Goal: Task Accomplishment & Management: Manage account settings

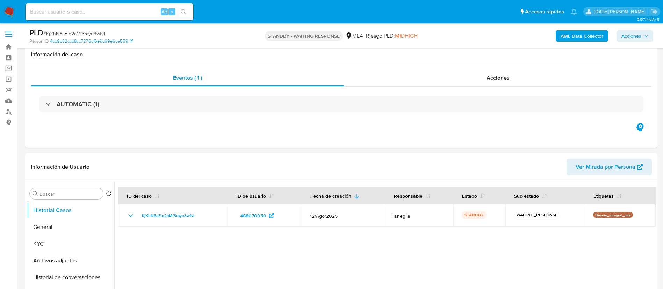
select select "10"
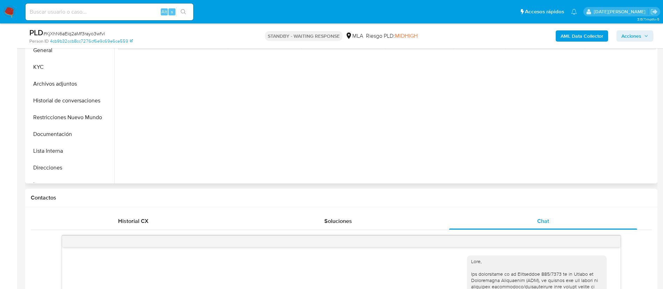
scroll to position [52, 0]
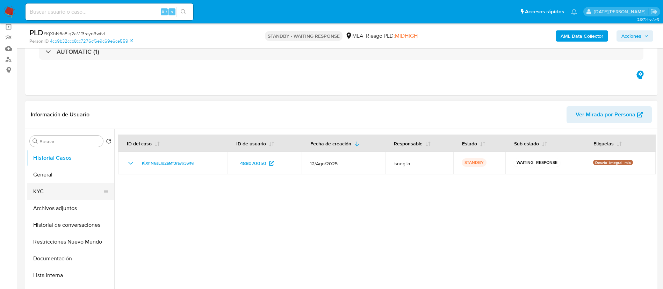
click at [44, 192] on button "KYC" at bounding box center [68, 191] width 82 height 17
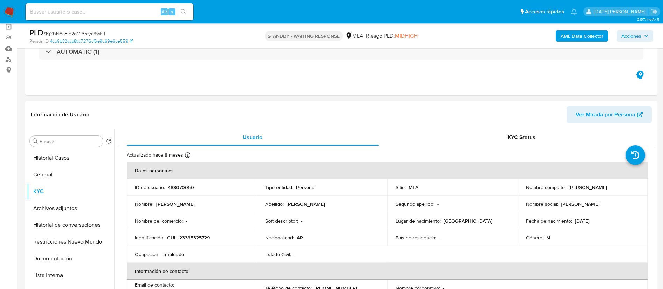
click at [191, 241] on td "Identificación : CUIL 23335325729" at bounding box center [191, 237] width 130 height 17
click at [193, 235] on p "CUIL 23335325729" at bounding box center [188, 237] width 43 height 6
copy p "23335325729"
drag, startPoint x: 523, startPoint y: 191, endPoint x: 606, endPoint y: 192, distance: 82.8
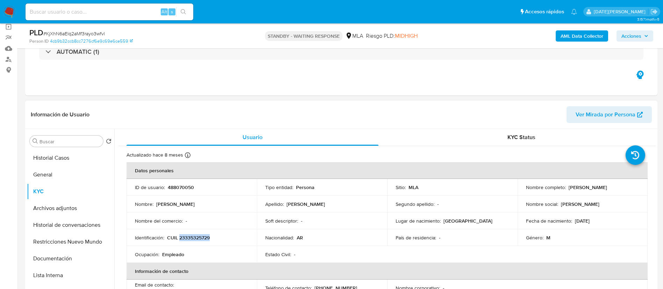
click at [606, 192] on td "Nombre completo : Jonathan Jose Quintana Barbero" at bounding box center [582, 187] width 130 height 17
copy p "Jonathan Jose Quintana Barbero"
click at [102, 10] on input at bounding box center [109, 11] width 168 height 9
paste input "vG5BDzFhQOl5to5EkvbOVODI"
type input "vG5BDzFhQOl5to5EkvbOVODI"
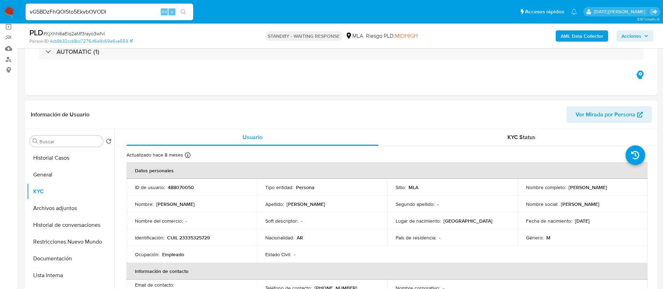
click at [182, 10] on icon "search-icon" at bounding box center [184, 12] width 6 height 6
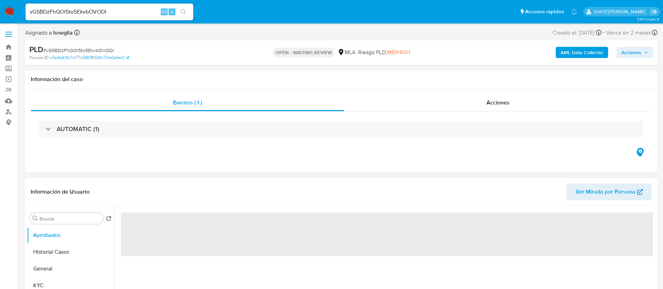
select select "10"
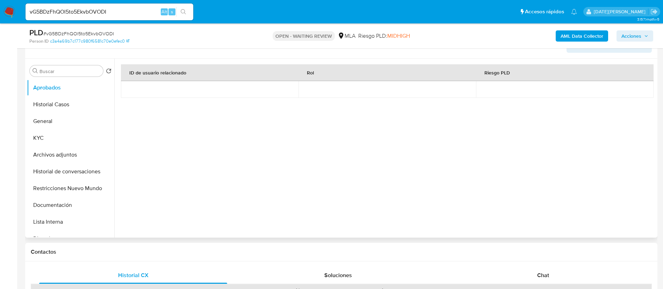
scroll to position [157, 0]
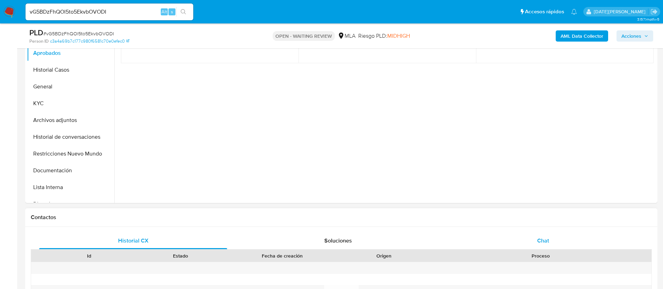
click at [542, 245] on div "Chat" at bounding box center [543, 240] width 188 height 17
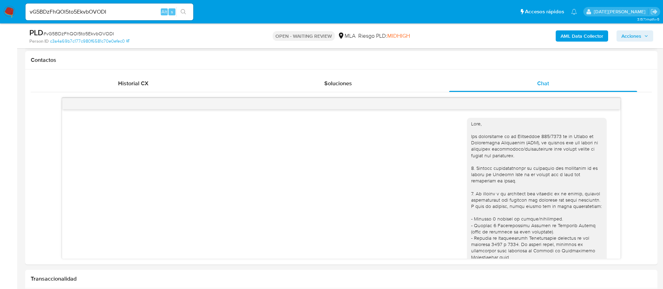
scroll to position [52, 0]
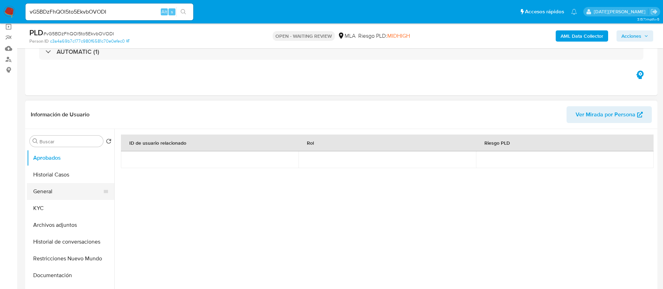
drag, startPoint x: 43, startPoint y: 191, endPoint x: 70, endPoint y: 184, distance: 27.4
click at [43, 191] on button "General" at bounding box center [68, 191] width 82 height 17
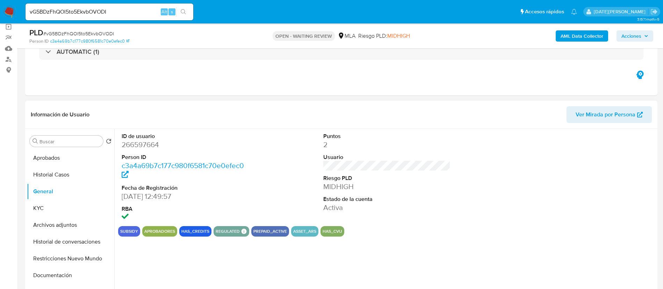
click at [148, 143] on dd "266597664" at bounding box center [185, 145] width 127 height 10
copy dd "266597664"
click at [149, 146] on dd "266597664" at bounding box center [185, 145] width 127 height 10
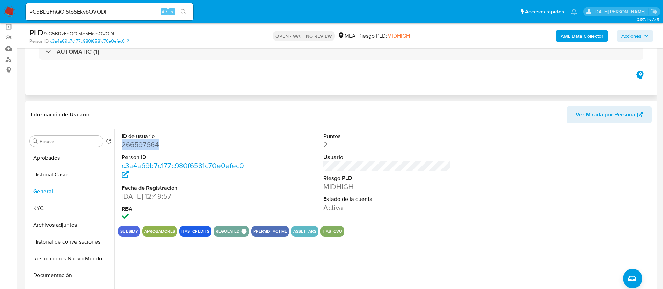
copy dd "266597664"
click at [153, 142] on dd "266597664" at bounding box center [185, 145] width 127 height 10
click at [57, 207] on button "KYC" at bounding box center [68, 208] width 82 height 17
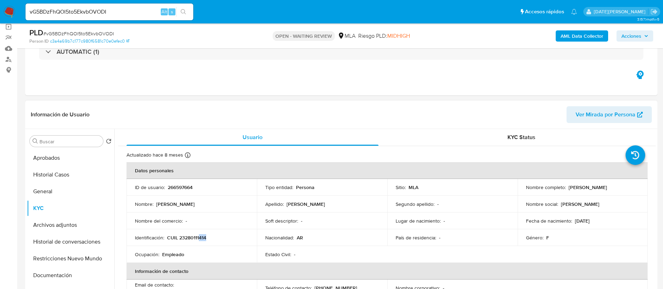
drag, startPoint x: 198, startPoint y: 239, endPoint x: 216, endPoint y: 232, distance: 19.0
click at [216, 232] on td "Identificación : CUIL 23280111414" at bounding box center [191, 237] width 130 height 17
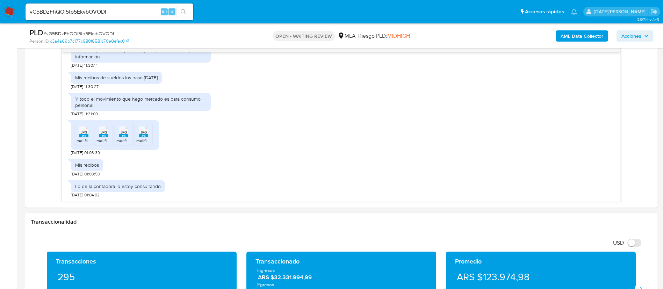
scroll to position [471, 0]
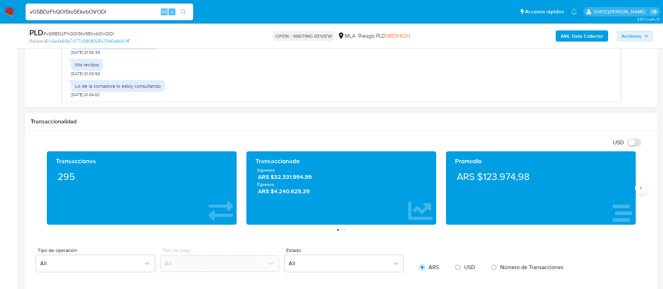
click at [641, 193] on button "Siguiente" at bounding box center [640, 187] width 11 height 11
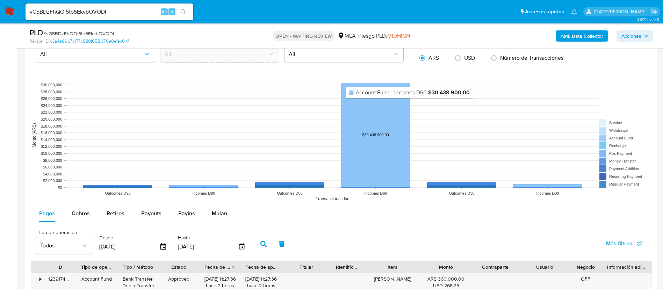
scroll to position [681, 0]
click at [142, 217] on div "Payouts" at bounding box center [151, 213] width 20 height 17
select select "10"
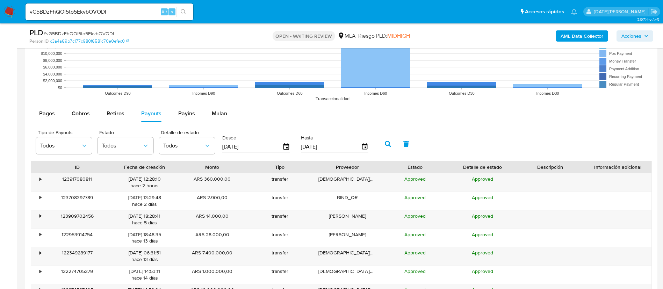
scroll to position [838, 0]
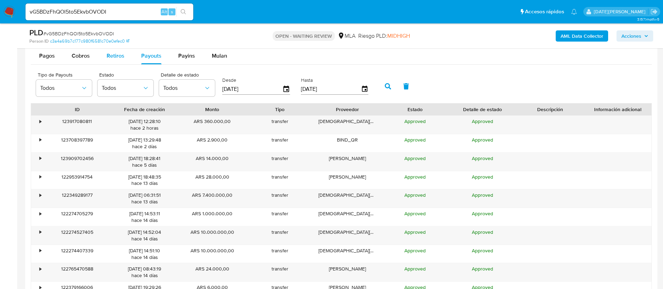
click at [105, 52] on button "Retiros" at bounding box center [115, 55] width 35 height 17
select select "10"
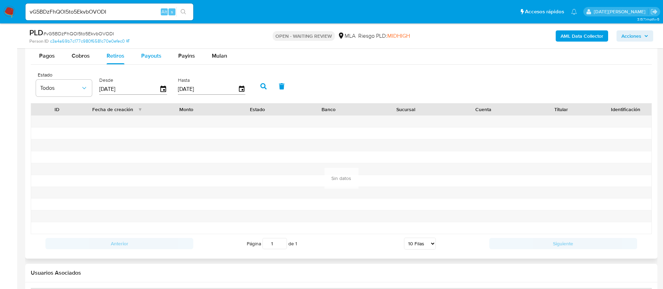
click at [140, 57] on button "Payouts" at bounding box center [151, 55] width 37 height 17
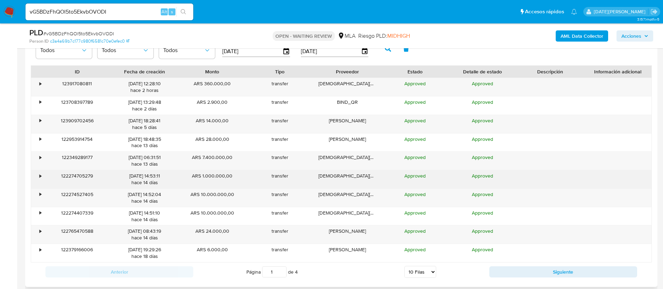
scroll to position [891, 0]
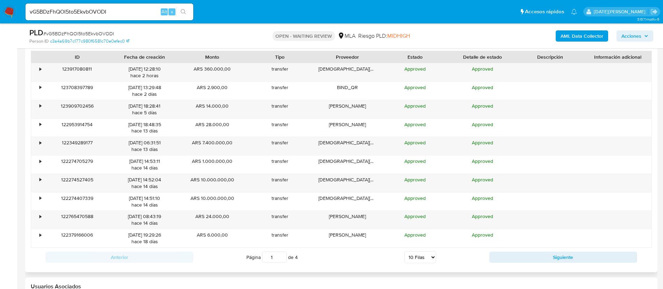
click at [426, 260] on select "5 Filas 10 Filas 20 Filas 25 Filas 50 Filas 100 Filas" at bounding box center [420, 257] width 32 height 12
click at [404, 251] on select "5 Filas 10 Filas 20 Filas 25 Filas 50 Filas 100 Filas" at bounding box center [420, 257] width 32 height 12
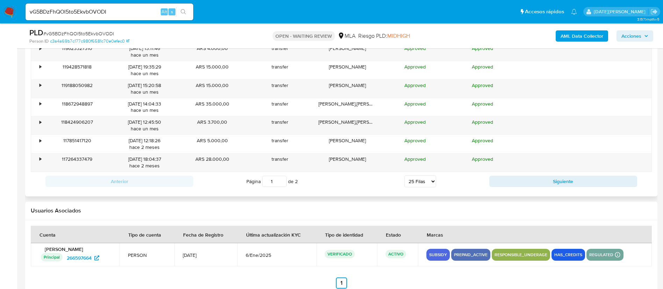
scroll to position [1257, 0]
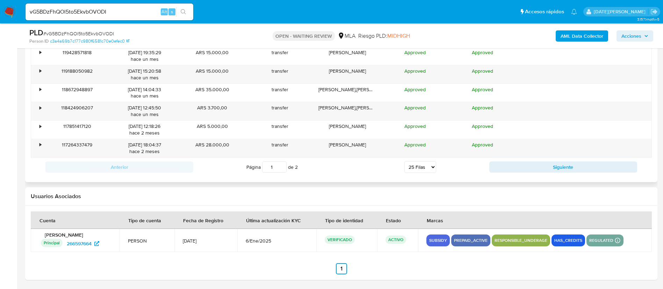
click at [422, 166] on select "5 Filas 10 Filas 20 Filas 25 Filas 50 Filas 100 Filas" at bounding box center [420, 167] width 32 height 12
select select "50"
click at [404, 161] on select "5 Filas 10 Filas 20 Filas 25 Filas 50 Filas 100 Filas" at bounding box center [420, 167] width 32 height 12
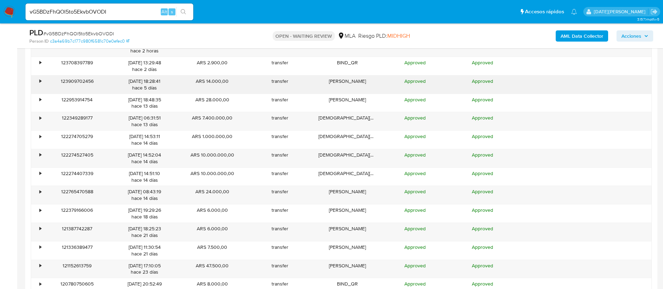
scroll to position [863, 0]
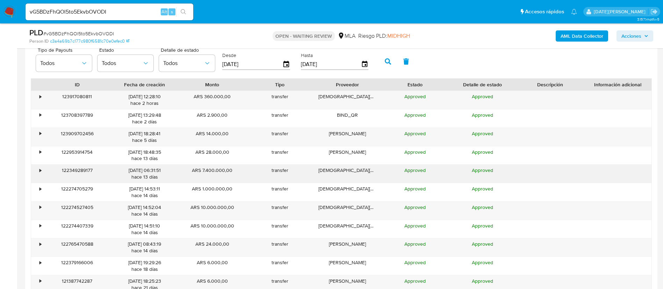
drag, startPoint x: 328, startPoint y: 172, endPoint x: 372, endPoint y: 168, distance: 44.1
click at [372, 168] on div "Britos Gisela Xim" at bounding box center [346, 173] width 67 height 18
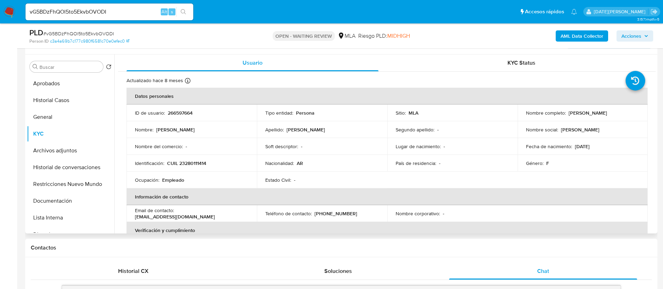
scroll to position [77, 0]
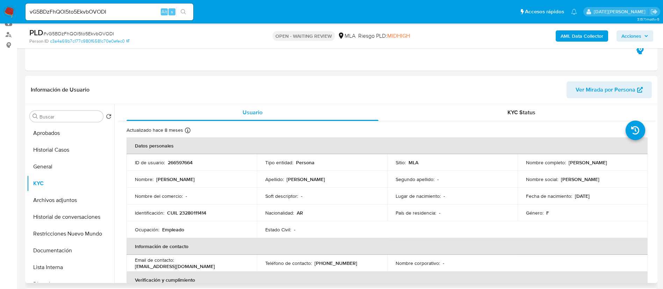
drag, startPoint x: 566, startPoint y: 160, endPoint x: 620, endPoint y: 162, distance: 53.8
click at [620, 162] on div "Nombre completo : Gisela Ximena Britos" at bounding box center [583, 162] width 114 height 6
copy p "Gisela Ximena Britos"
drag, startPoint x: 167, startPoint y: 213, endPoint x: 217, endPoint y: 214, distance: 49.9
click at [217, 214] on div "Identificación : CUIL 23280111414" at bounding box center [192, 213] width 114 height 6
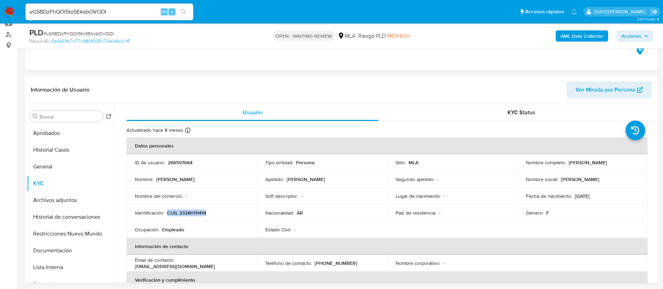
copy p "CUIL 23280111414"
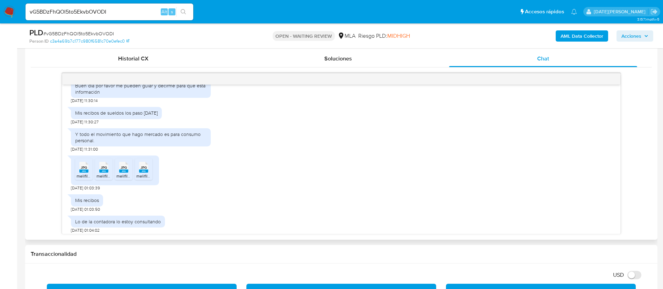
scroll to position [480, 0]
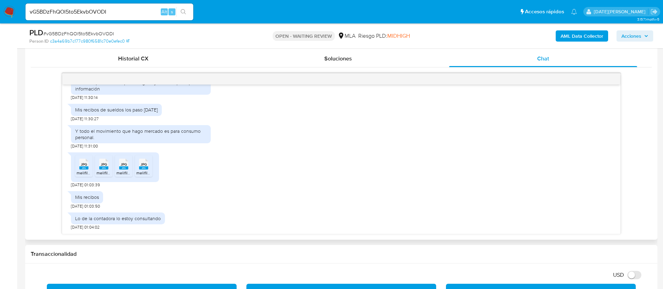
click at [79, 168] on icon "JPG" at bounding box center [83, 164] width 9 height 12
click at [102, 164] on span "JPG" at bounding box center [104, 164] width 6 height 5
drag, startPoint x: 128, startPoint y: 167, endPoint x: 139, endPoint y: 168, distance: 11.5
click at [127, 167] on rect at bounding box center [123, 167] width 9 height 3
click at [148, 167] on rect at bounding box center [143, 167] width 9 height 3
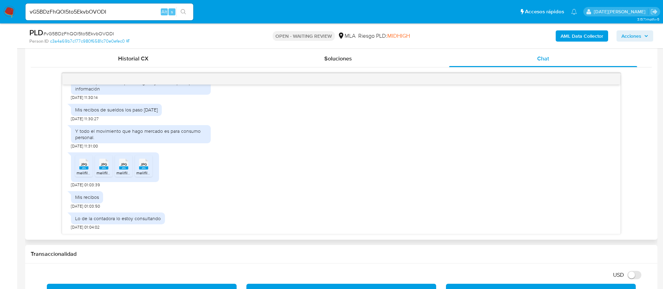
click at [146, 131] on div "Y todo el movimiento que hago mercado es para consumo personal." at bounding box center [140, 134] width 131 height 13
copy div "Y todo el movimiento que hago mercado es para consumo personal."
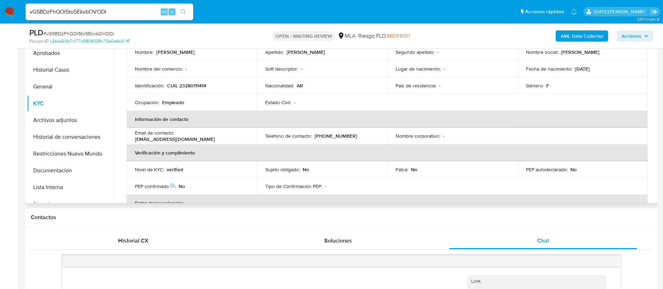
scroll to position [0, 0]
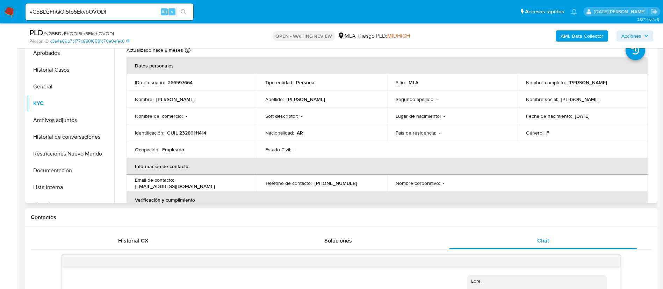
click at [185, 132] on p "CUIL 23280111414" at bounding box center [186, 133] width 39 height 6
copy p "23280111414"
drag, startPoint x: 568, startPoint y: 83, endPoint x: 619, endPoint y: 85, distance: 51.0
click at [619, 85] on div "Nombre completo : Gisela Ximena Britos" at bounding box center [583, 82] width 114 height 6
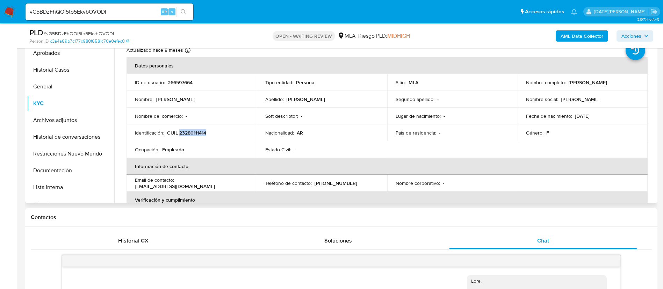
copy p "Gisela Ximena Britos"
click at [60, 87] on button "General" at bounding box center [68, 86] width 82 height 17
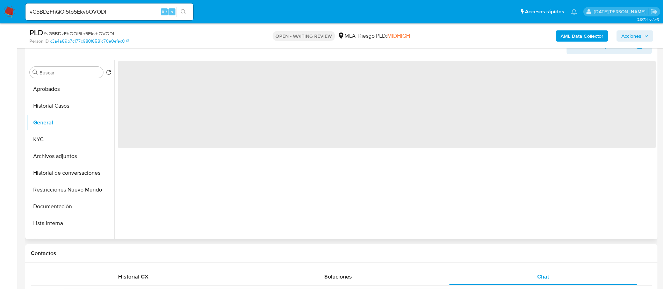
scroll to position [105, 0]
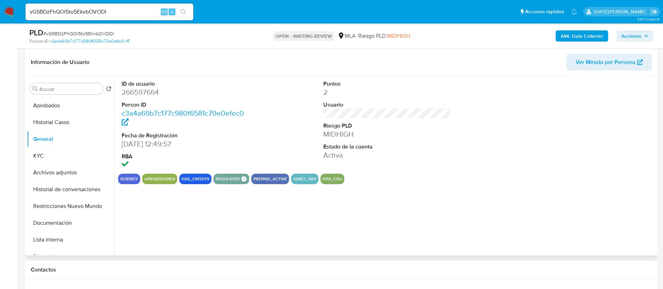
click at [146, 91] on dd "266597664" at bounding box center [185, 92] width 127 height 10
copy dd "266597664"
click at [77, 174] on button "Archivos adjuntos" at bounding box center [68, 172] width 82 height 17
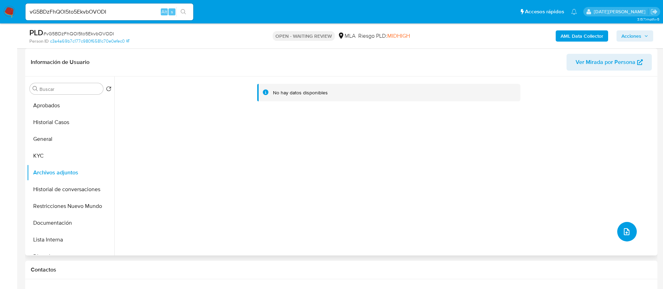
click at [628, 232] on icon "upload-file" at bounding box center [626, 231] width 8 height 8
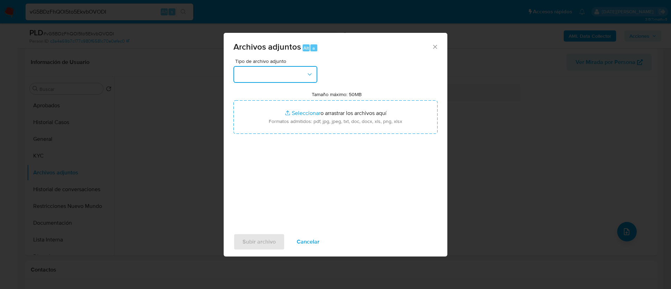
click at [284, 76] on button "button" at bounding box center [275, 74] width 84 height 17
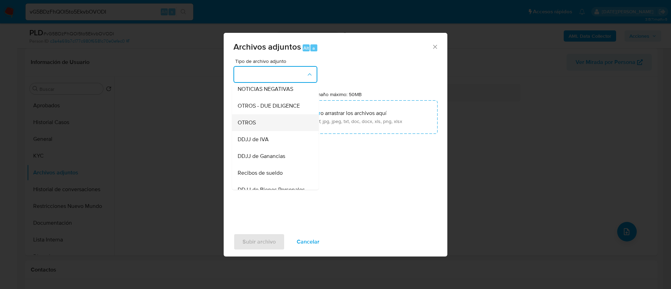
click at [262, 131] on div "OTROS" at bounding box center [272, 122] width 71 height 17
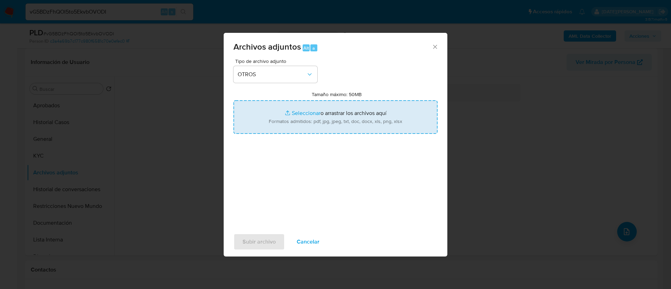
type input "C:\fakepath\Caselog vG5BDzFhQOl5to5EkvbOVODI.docx"
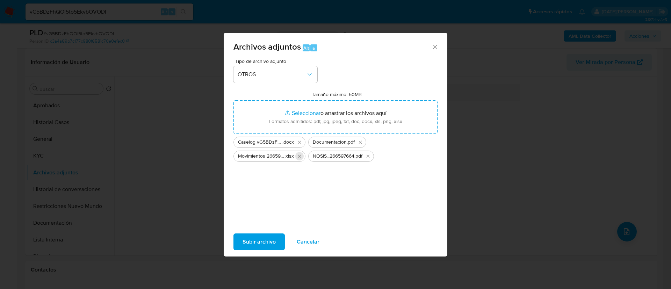
click at [298, 155] on icon "Eliminar Movimientos 266597664.xlsx" at bounding box center [300, 156] width 6 height 6
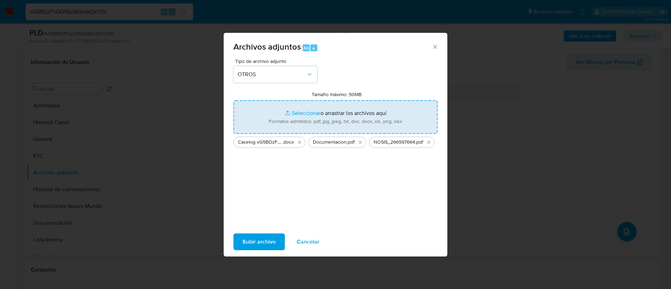
type input "C:\fakepath\Movimientos 266597664.xlsx"
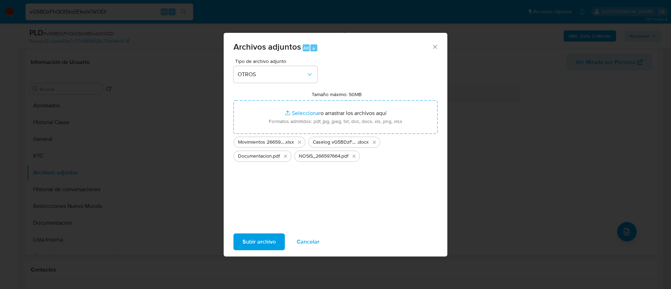
click at [271, 238] on span "Subir archivo" at bounding box center [258, 241] width 33 height 15
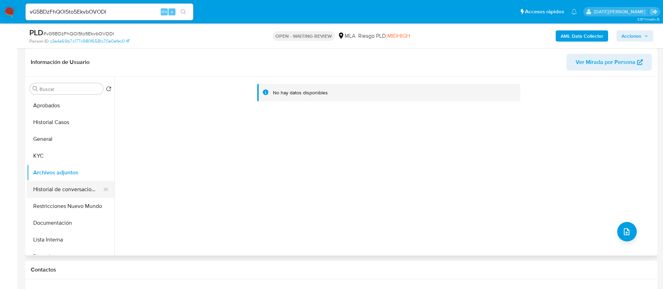
click at [83, 190] on button "Historial de conversaciones" at bounding box center [68, 189] width 82 height 17
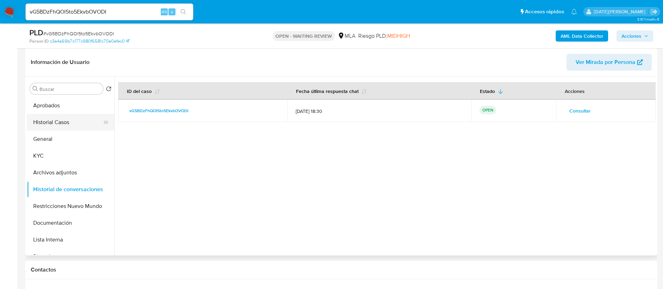
click at [64, 129] on button "Historial Casos" at bounding box center [68, 122] width 82 height 17
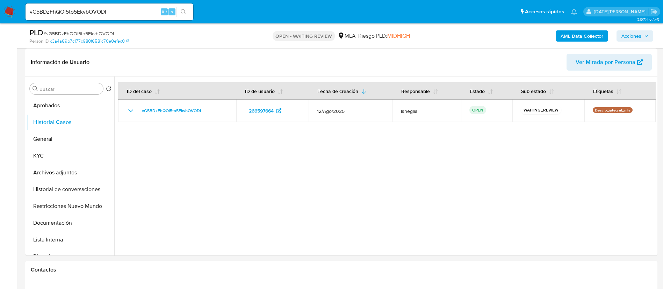
click at [85, 34] on span "# vG5BDzFhQOl5to5EkvbOVODI" at bounding box center [78, 33] width 71 height 7
click at [5, 11] on nav "Pausado Ver notificaciones vG5BDzFhQOl5to5EkvbOVODI Alt s Accesos rápidos Presi…" at bounding box center [331, 11] width 663 height 23
click at [6, 10] on img at bounding box center [9, 12] width 12 height 12
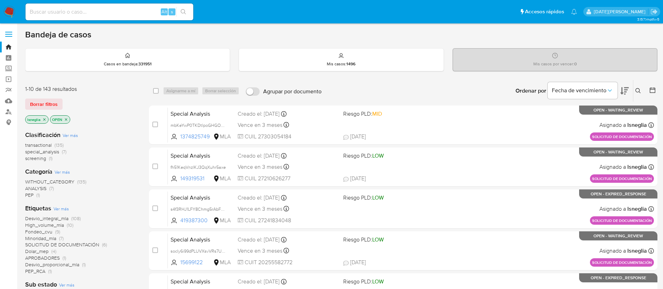
click at [639, 88] on icon at bounding box center [638, 91] width 6 height 6
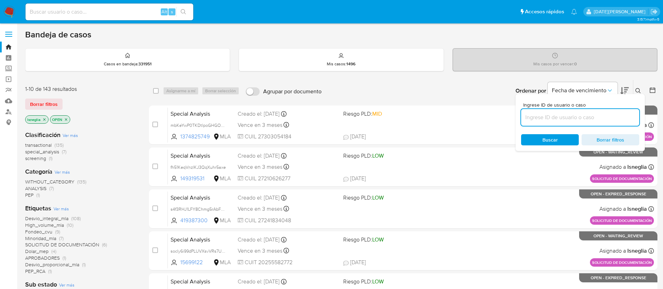
click at [568, 119] on input at bounding box center [580, 117] width 118 height 9
type input "vG5BDzFhQOl5to5EkvbOVODI"
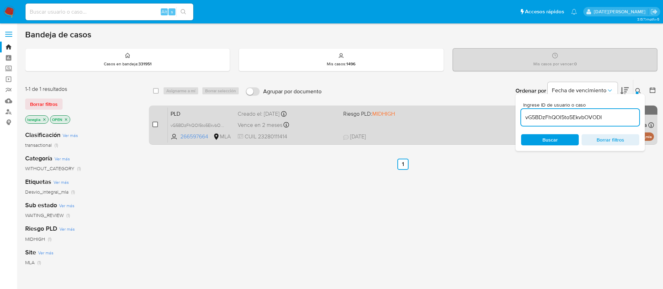
click at [156, 125] on input "checkbox" at bounding box center [155, 125] width 6 height 6
checkbox input "true"
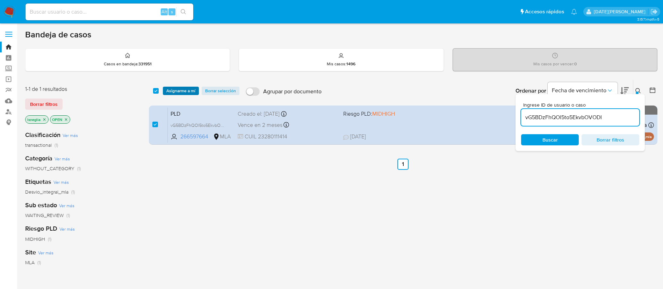
click at [180, 92] on span "Asignarme a mí" at bounding box center [180, 90] width 29 height 7
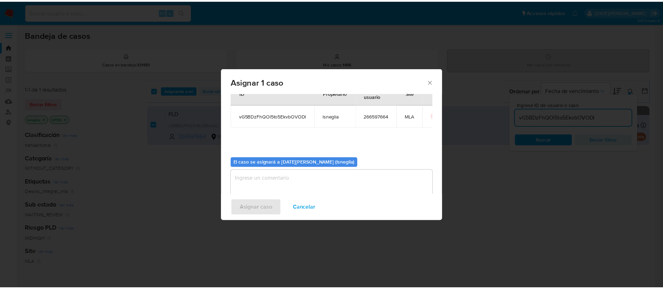
scroll to position [36, 0]
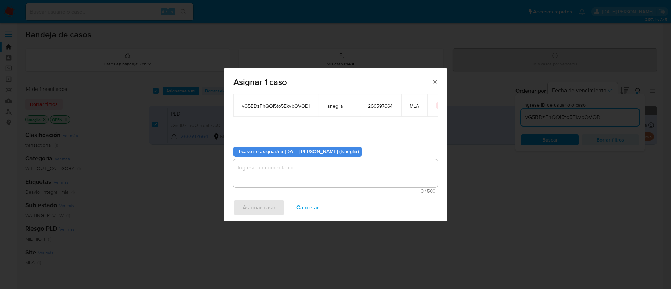
click at [306, 161] on textarea "assign-modal" at bounding box center [335, 173] width 204 height 28
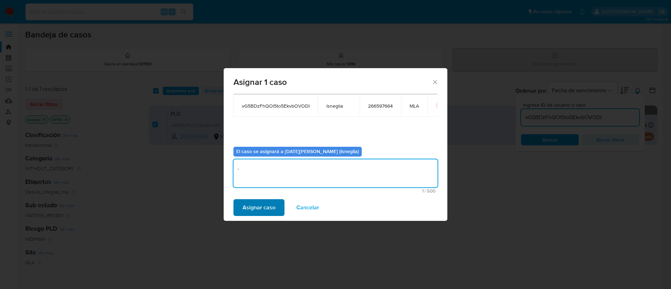
type textarea "."
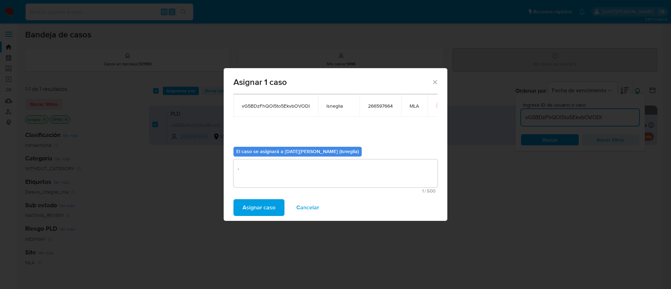
click at [259, 214] on span "Asignar caso" at bounding box center [258, 207] width 33 height 15
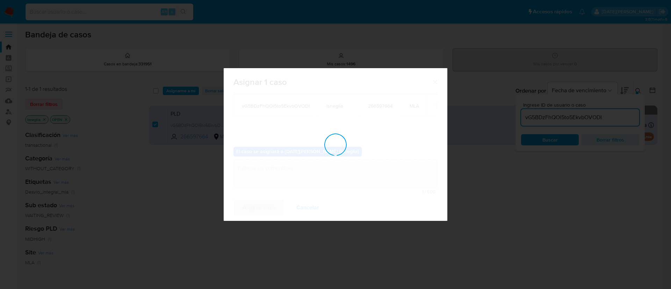
checkbox input "false"
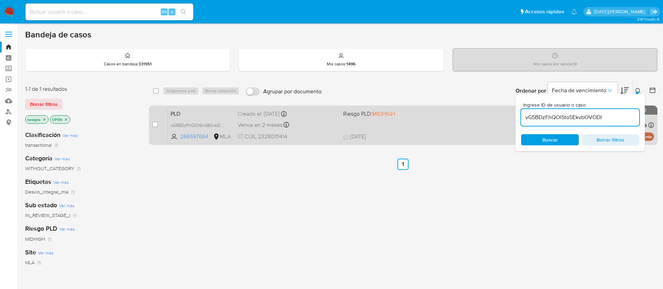
click at [193, 118] on div "PLD vG5BDzFhQOl5to5EkvbOVODI 266597664 MLA Riesgo PLD: MIDHIGH Creado el: 12/08…" at bounding box center [411, 124] width 486 height 35
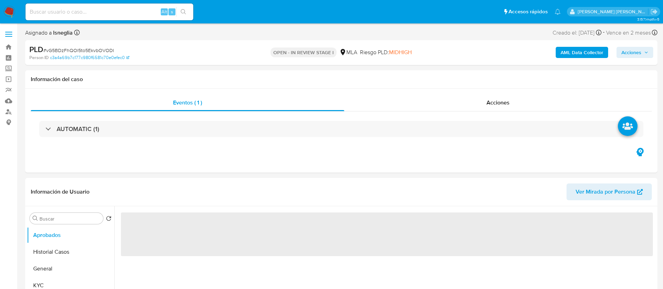
select select "10"
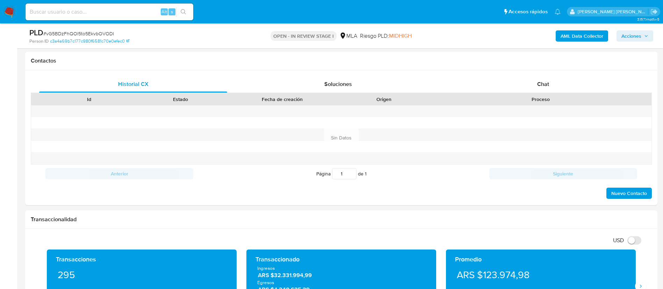
scroll to position [314, 0]
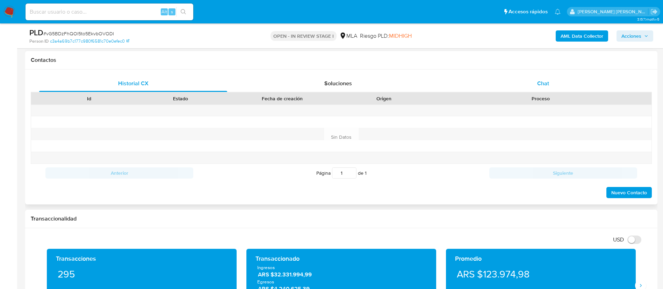
click at [544, 91] on div "Chat" at bounding box center [543, 83] width 188 height 17
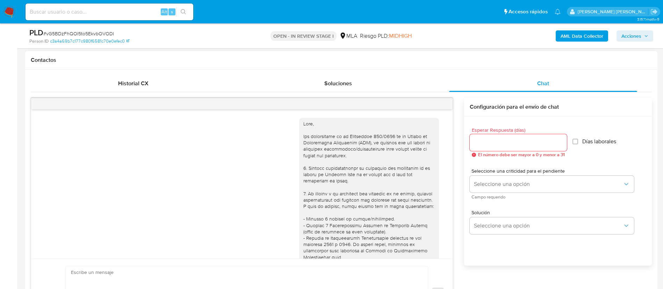
scroll to position [480, 0]
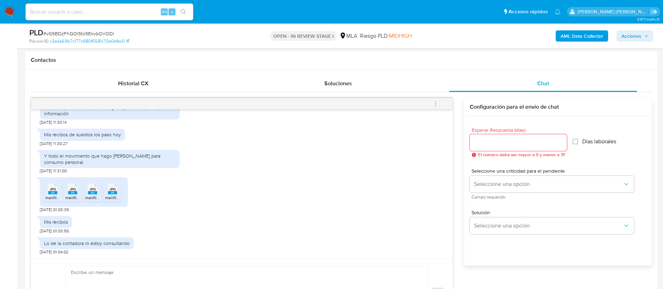
click at [439, 103] on button "menu-action" at bounding box center [435, 103] width 23 height 17
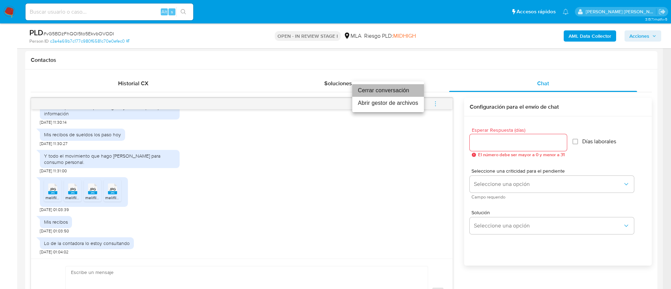
click at [380, 93] on li "Cerrar conversación" at bounding box center [388, 90] width 72 height 13
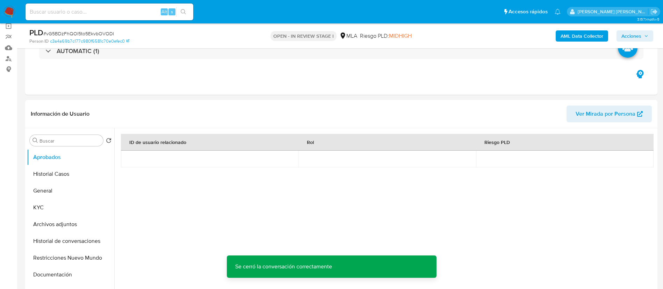
scroll to position [52, 0]
click at [64, 227] on button "Archivos adjuntos" at bounding box center [68, 225] width 82 height 17
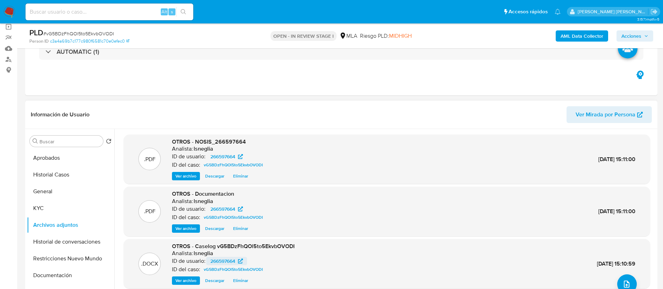
scroll to position [39, 0]
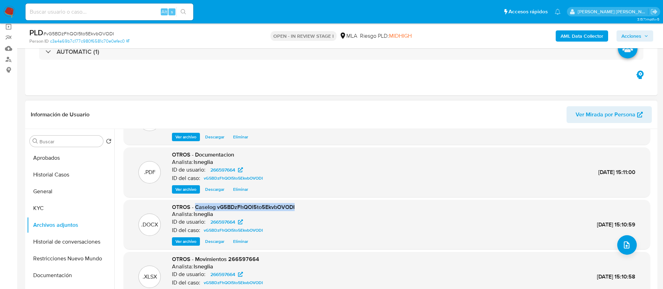
drag, startPoint x: 195, startPoint y: 209, endPoint x: 295, endPoint y: 209, distance: 99.9
click at [295, 209] on div ".DOCX OTROS - Caselog vG5BDzFhQOl5to5EkvbOVODI Analista: lsneglia ID de usuario…" at bounding box center [386, 224] width 519 height 43
copy span "Caselog vG5BDzFhQOl5to5EkvbOVODI"
click at [50, 176] on button "Historial Casos" at bounding box center [68, 174] width 82 height 17
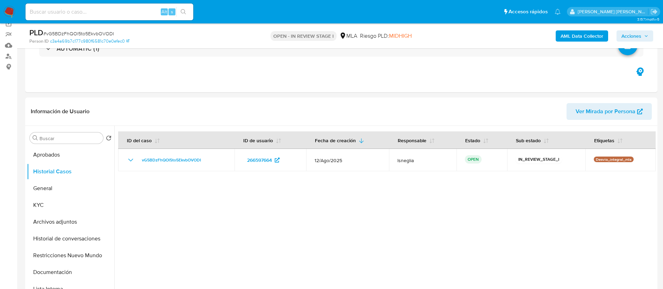
scroll to position [105, 0]
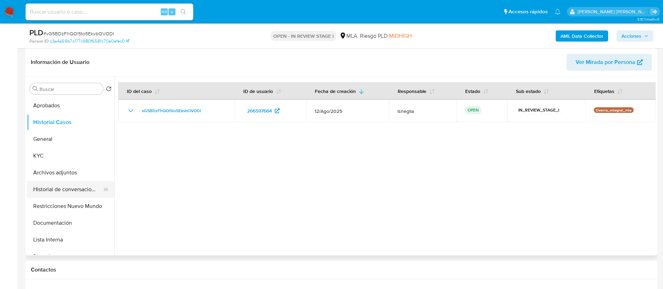
click at [68, 188] on button "Historial de conversaciones" at bounding box center [68, 189] width 82 height 17
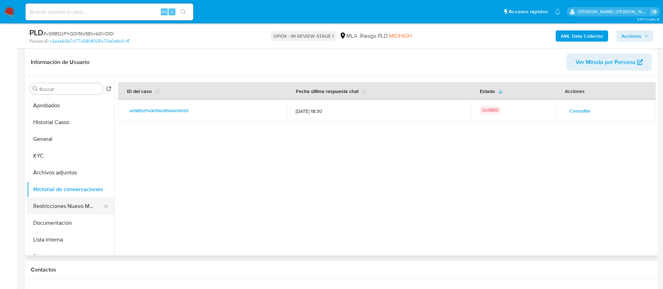
click at [64, 205] on button "Restricciones Nuevo Mundo" at bounding box center [68, 206] width 82 height 17
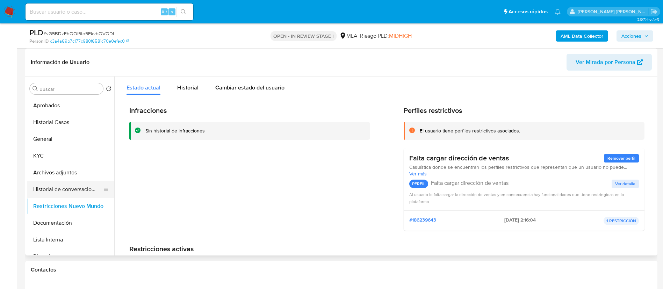
click at [61, 187] on button "Historial de conversaciones" at bounding box center [68, 189] width 82 height 17
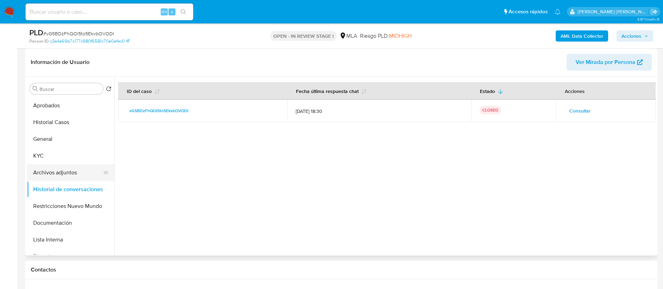
click at [66, 169] on button "Archivos adjuntos" at bounding box center [68, 172] width 82 height 17
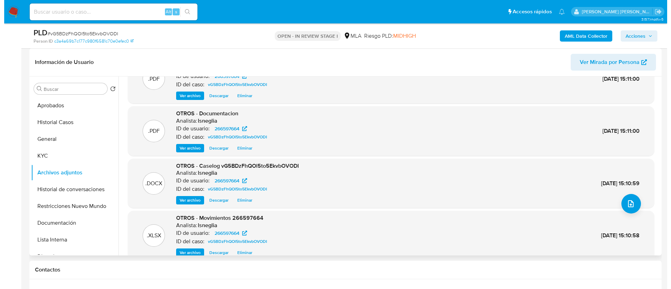
scroll to position [39, 0]
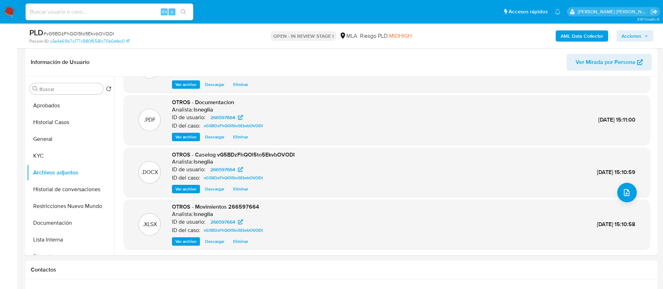
click at [572, 35] on b "AML Data Collector" at bounding box center [581, 35] width 43 height 11
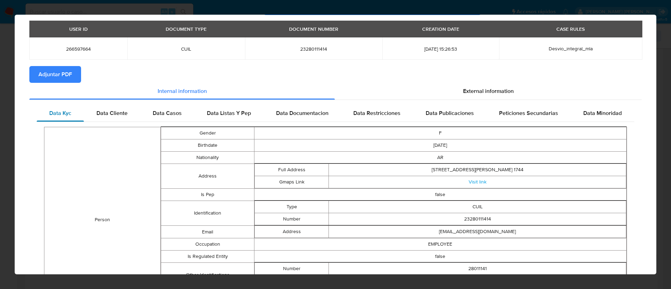
scroll to position [51, 0]
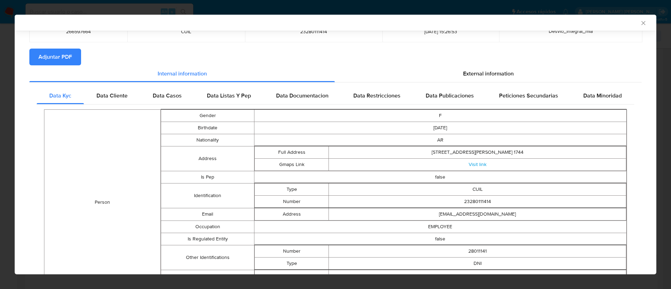
click at [62, 61] on span "Adjuntar PDF" at bounding box center [55, 56] width 34 height 15
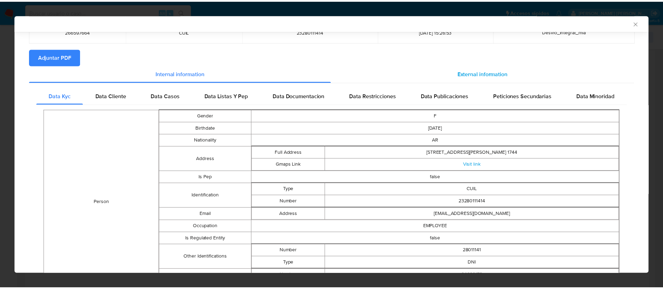
scroll to position [0, 0]
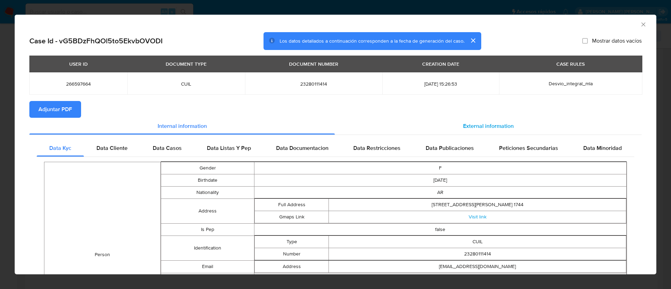
click at [484, 118] on div "External information" at bounding box center [488, 126] width 307 height 17
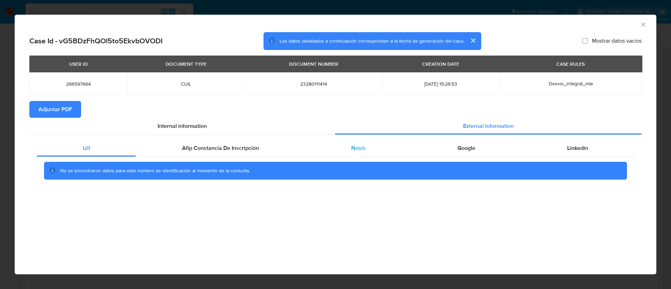
drag, startPoint x: 355, startPoint y: 157, endPoint x: 387, endPoint y: 149, distance: 33.0
click at [356, 157] on div "No se encontraron datos para este número de identificación al momento de la con…" at bounding box center [335, 171] width 597 height 28
click at [392, 147] on div "Nosis" at bounding box center [358, 148] width 106 height 17
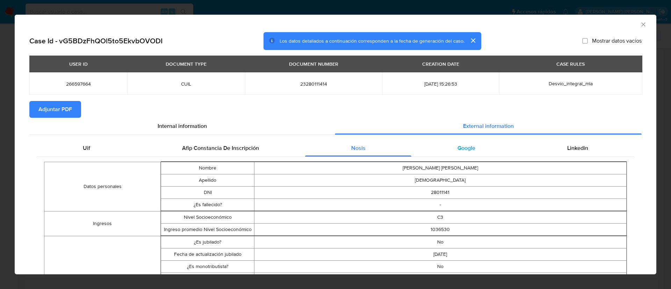
click at [461, 152] on div "Google" at bounding box center [466, 148] width 110 height 17
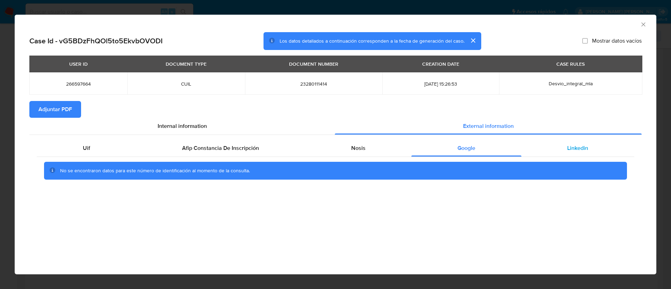
click at [580, 155] on div "Linkedin" at bounding box center [577, 148] width 113 height 17
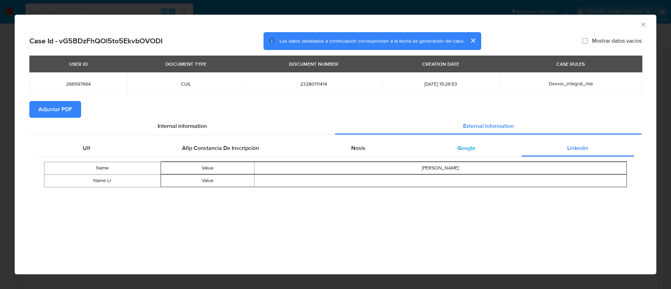
click at [458, 146] on span "Google" at bounding box center [466, 148] width 18 height 8
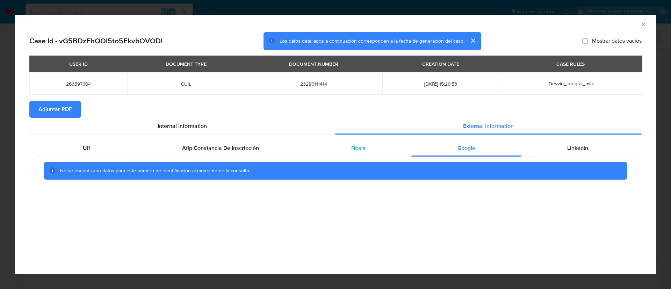
click at [381, 140] on div "Nosis" at bounding box center [358, 148] width 106 height 17
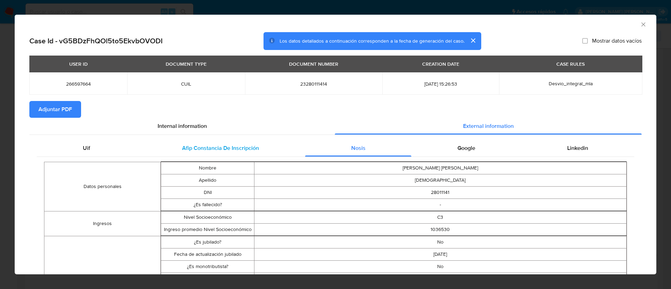
click at [255, 145] on span "Afip Constancia De Inscripción" at bounding box center [220, 148] width 77 height 8
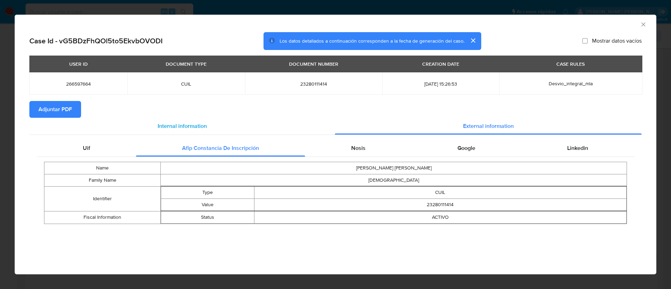
click at [175, 119] on div "Internal information" at bounding box center [181, 126] width 305 height 17
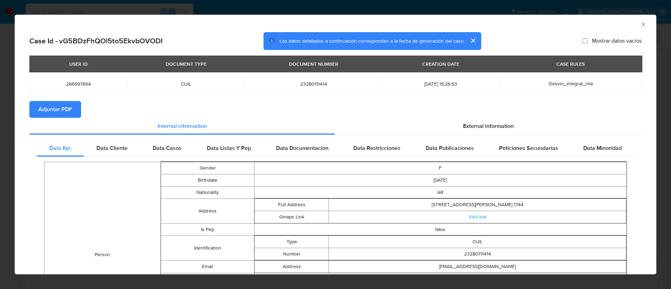
click at [116, 150] on span "Data Cliente" at bounding box center [111, 148] width 31 height 8
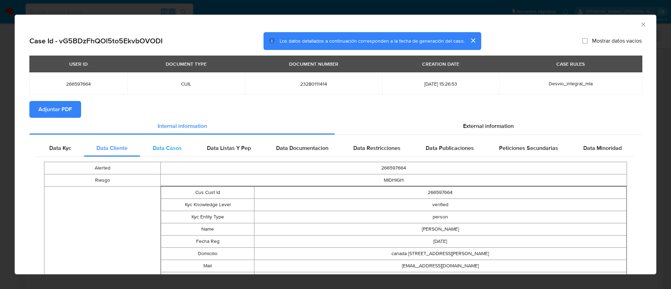
click at [179, 148] on span "Data Casos" at bounding box center [167, 148] width 29 height 8
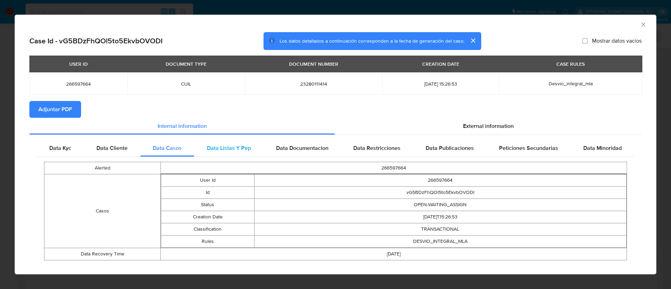
drag, startPoint x: 205, startPoint y: 147, endPoint x: 209, endPoint y: 148, distance: 3.6
click at [207, 147] on span "Data Listas Y Pep" at bounding box center [229, 148] width 44 height 8
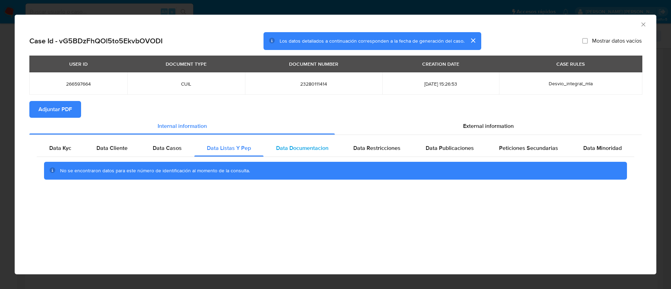
click at [273, 148] on div "Data Documentacion" at bounding box center [302, 148] width 78 height 17
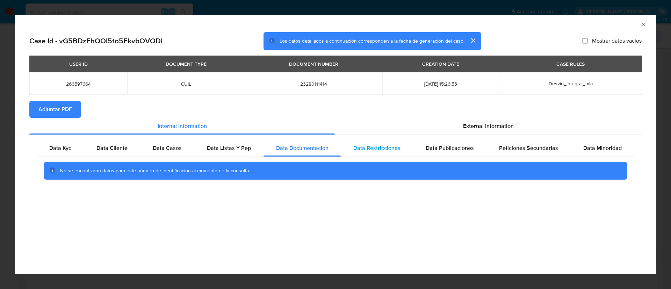
click at [379, 147] on span "Data Restricciones" at bounding box center [376, 148] width 47 height 8
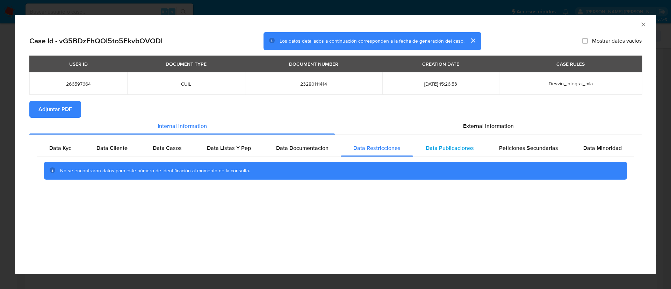
click at [468, 146] on span "Data Publicaciones" at bounding box center [449, 148] width 48 height 8
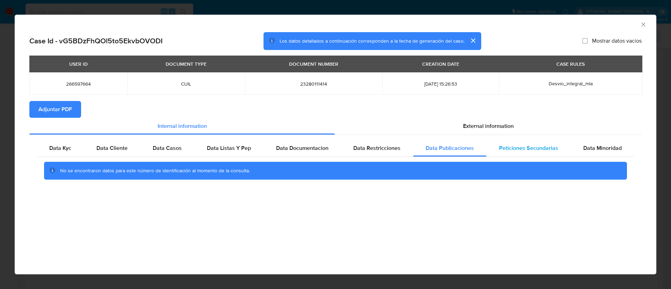
click at [512, 149] on span "Peticiones Secundarias" at bounding box center [528, 148] width 59 height 8
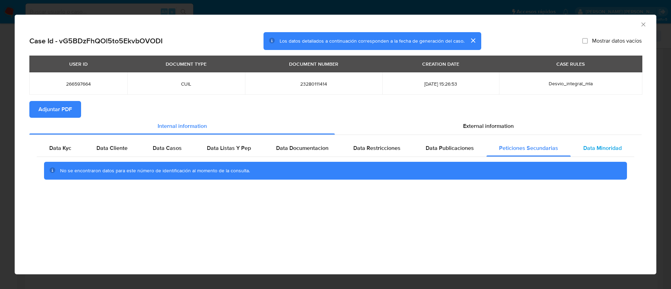
click at [591, 147] on span "Data Minoridad" at bounding box center [602, 148] width 38 height 8
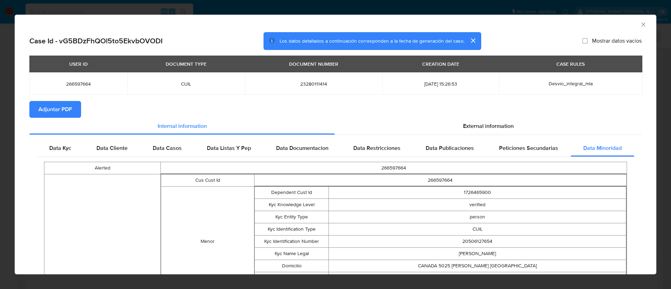
click at [639, 22] on icon "Cerrar ventana" at bounding box center [642, 24] width 7 height 7
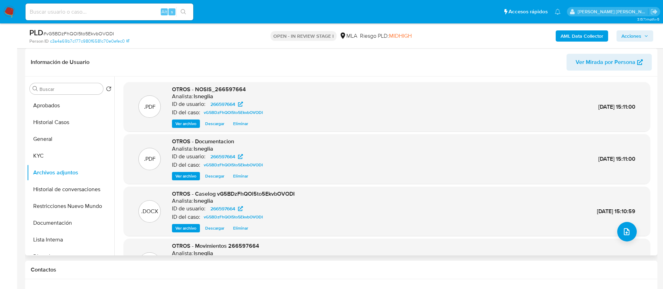
scroll to position [39, 0]
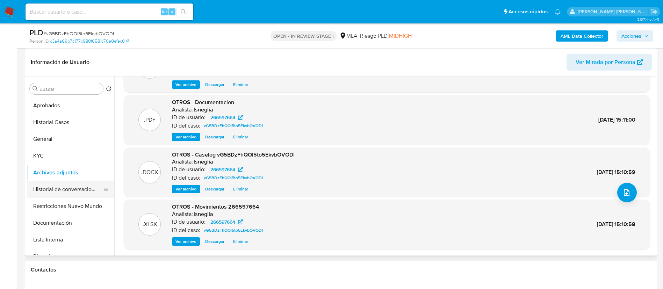
click at [74, 187] on button "Historial de conversaciones" at bounding box center [68, 189] width 82 height 17
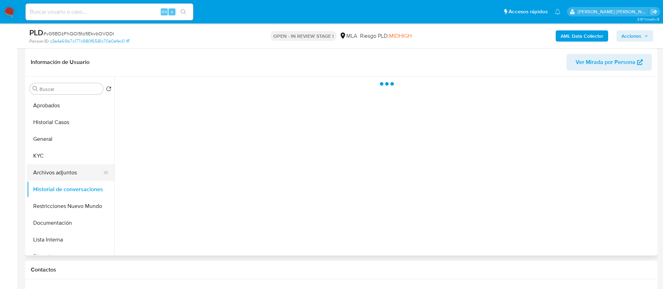
scroll to position [0, 0]
click at [76, 173] on button "Archivos adjuntos" at bounding box center [68, 172] width 82 height 17
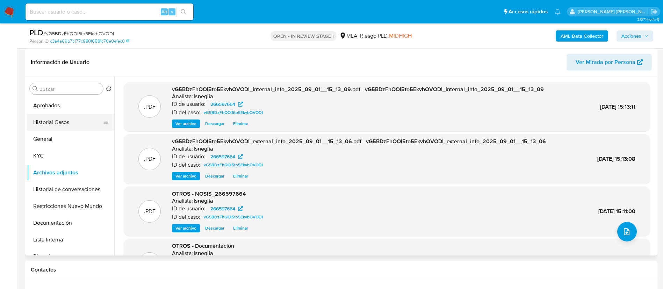
click at [61, 123] on button "Historial Casos" at bounding box center [68, 122] width 82 height 17
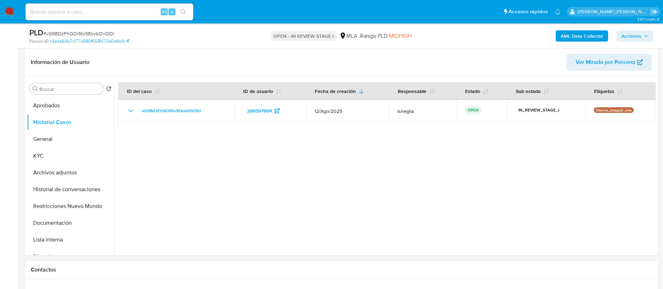
click at [641, 39] on span "Acciones" at bounding box center [631, 35] width 20 height 11
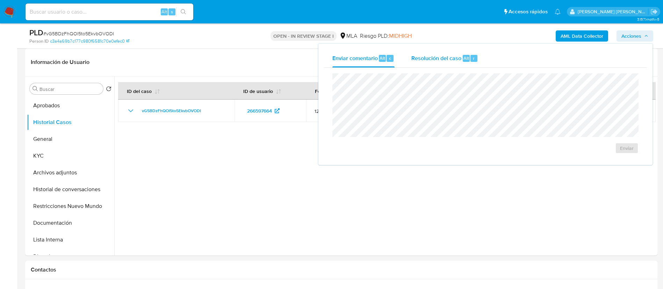
click at [458, 58] on span "Resolución del caso" at bounding box center [436, 58] width 50 height 8
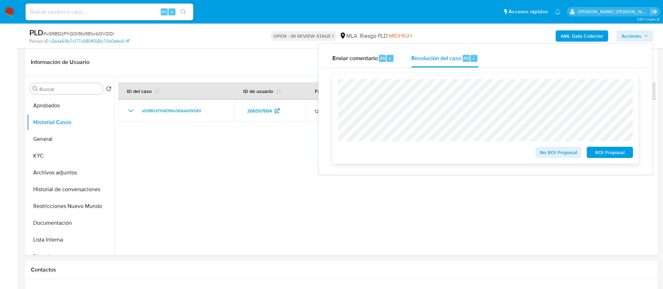
click at [565, 152] on span "No ROI Proposal" at bounding box center [558, 152] width 36 height 10
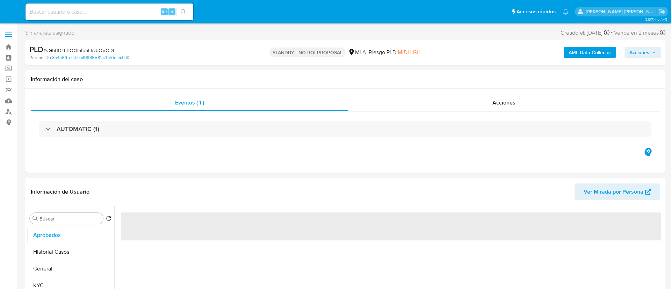
select select "10"
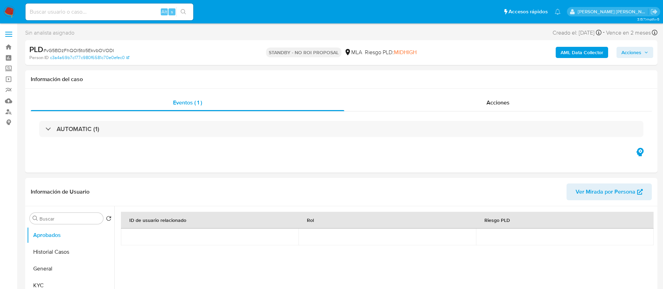
click at [108, 5] on div "Alt s" at bounding box center [109, 11] width 168 height 17
click at [111, 13] on input at bounding box center [109, 11] width 168 height 9
paste input "1TuFa3WgXp3NEjlV8EzI2gY4"
type input "1TuFa3WgXp3NEjlV8EzI2gY4"
click at [183, 12] on icon "search-icon" at bounding box center [184, 12] width 6 height 6
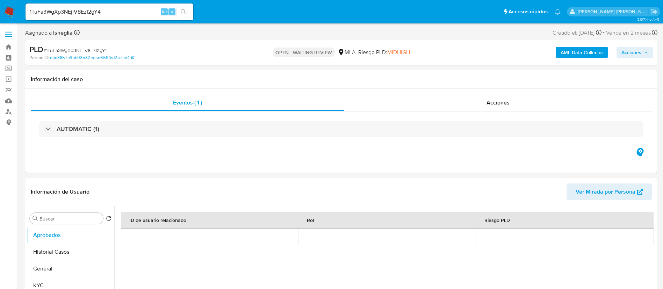
select select "10"
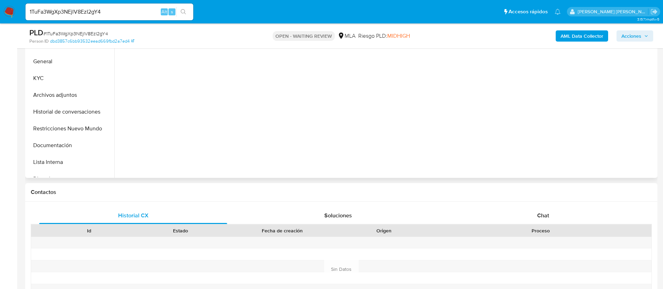
scroll to position [210, 0]
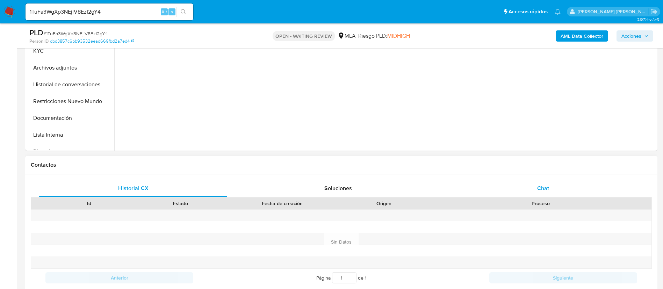
click at [537, 189] on span "Chat" at bounding box center [543, 188] width 12 height 8
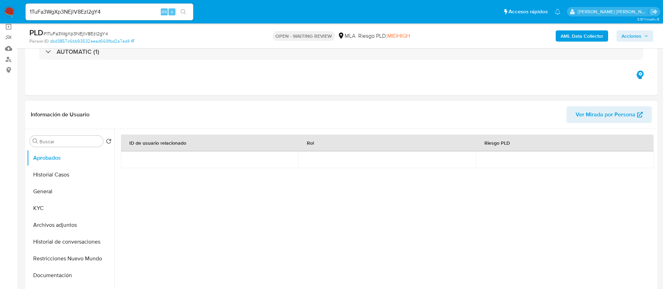
scroll to position [0, 0]
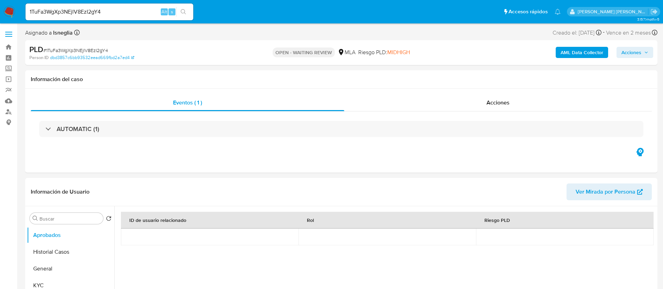
click at [82, 47] on span "# 1TuFa3WgXp3NEjlV8EzI2gY4" at bounding box center [75, 50] width 65 height 7
copy span "1TuFa3WgXp3NEjlV8EzI2gY4"
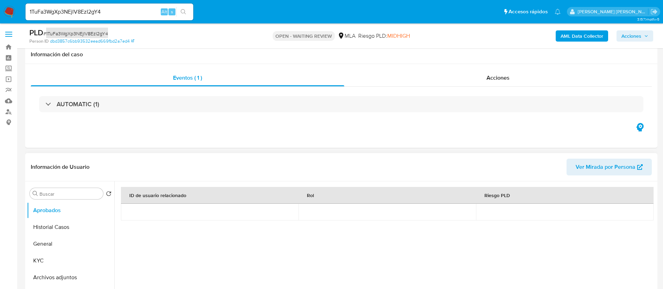
scroll to position [52, 0]
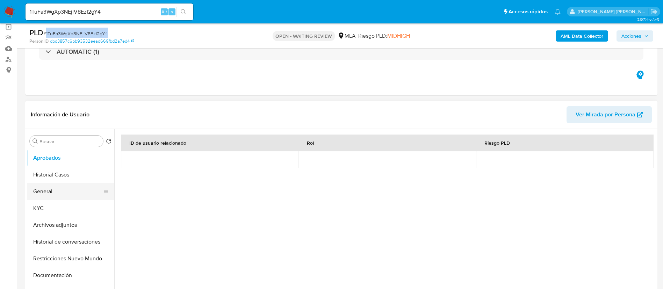
click at [66, 191] on button "General" at bounding box center [68, 191] width 82 height 17
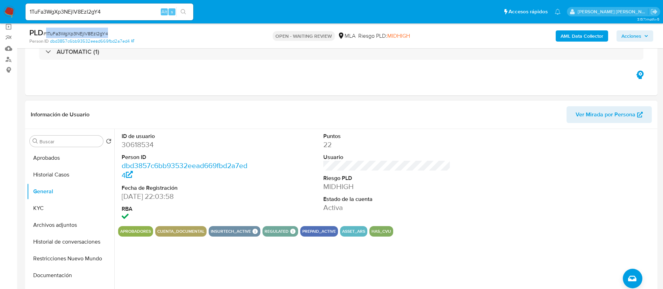
click at [152, 143] on dd "30618534" at bounding box center [185, 145] width 127 height 10
click at [146, 144] on dd "30618534" at bounding box center [185, 145] width 127 height 10
copy dd "30618534"
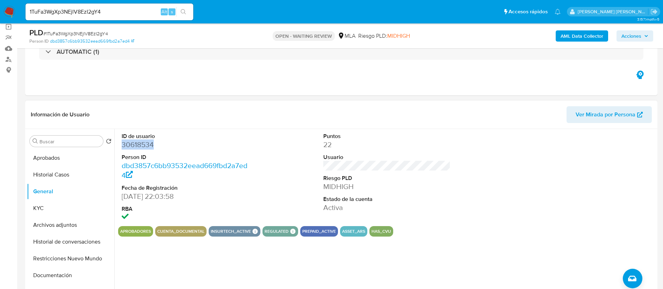
click at [133, 147] on dd "30618534" at bounding box center [185, 145] width 127 height 10
click at [64, 203] on button "KYC" at bounding box center [68, 208] width 82 height 17
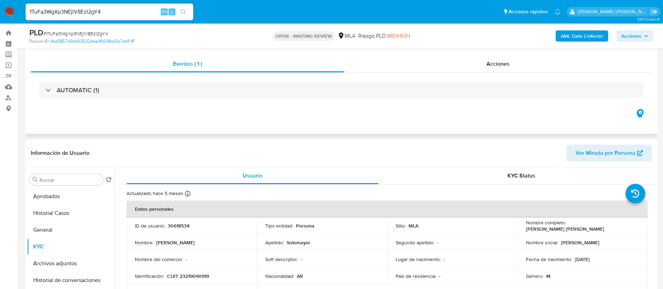
scroll to position [0, 0]
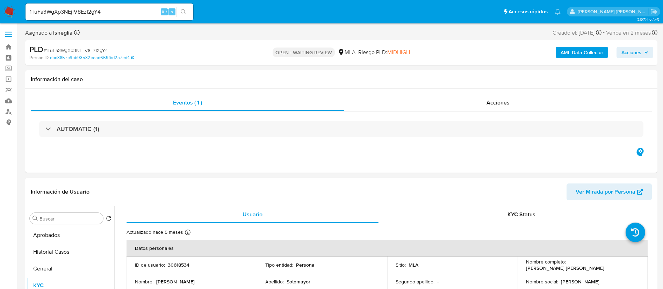
click at [96, 7] on input "1TuFa3WgXp3NEjlV8EzI2gY4" at bounding box center [109, 11] width 168 height 9
paste input "27281025002"
type input "27281025002"
click at [185, 10] on icon "search-icon" at bounding box center [184, 12] width 6 height 6
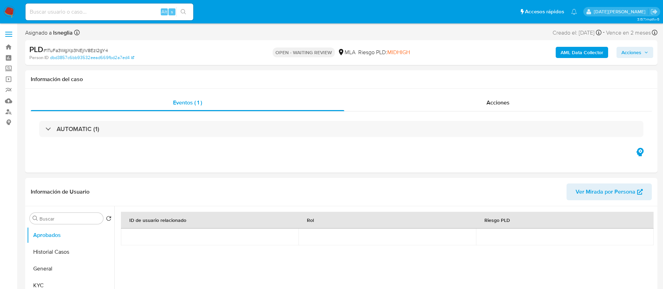
select select "10"
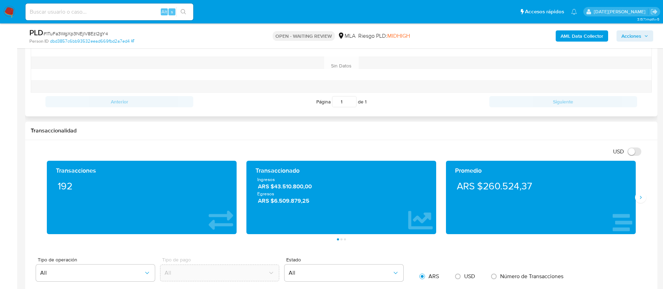
scroll to position [314, 0]
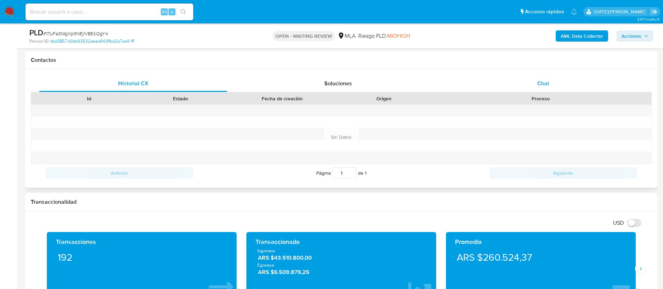
click at [552, 91] on div "Chat" at bounding box center [543, 83] width 188 height 17
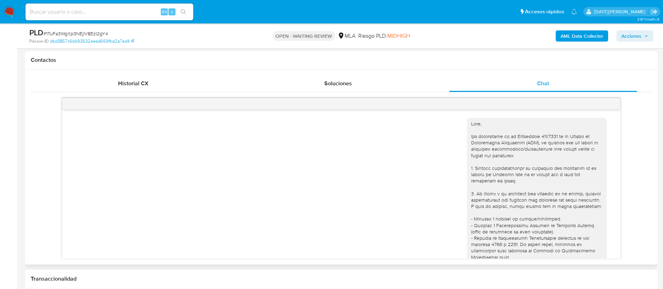
scroll to position [446, 0]
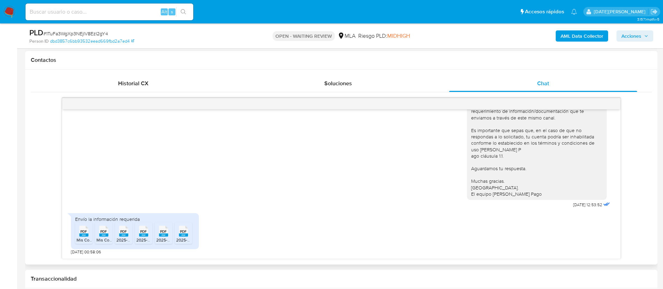
click at [90, 235] on div "PDF PDF" at bounding box center [83, 231] width 15 height 14
click at [103, 236] on icon "PDF" at bounding box center [103, 231] width 9 height 12
click at [117, 234] on div "PDF PDF" at bounding box center [123, 231] width 15 height 14
click at [139, 234] on rect at bounding box center [143, 234] width 9 height 3
click at [157, 234] on div "PDF PDF" at bounding box center [163, 231] width 15 height 14
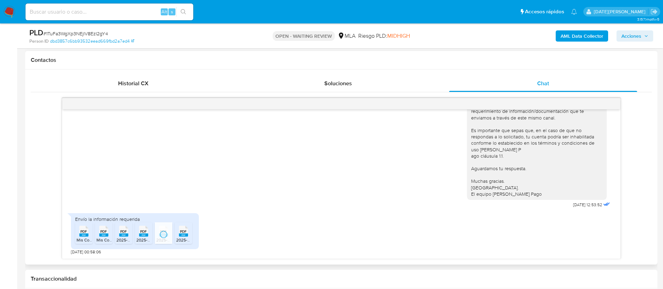
click at [185, 234] on rect at bounding box center [183, 234] width 9 height 3
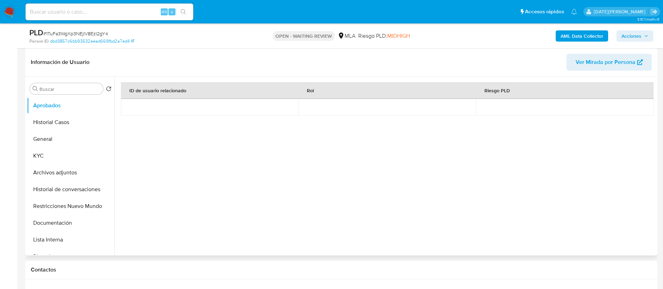
scroll to position [0, 0]
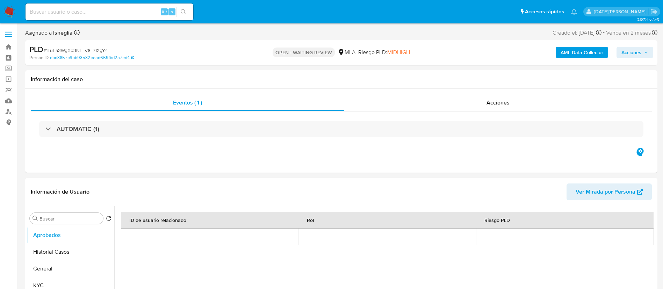
click at [39, 256] on button "Historial Casos" at bounding box center [68, 251] width 82 height 17
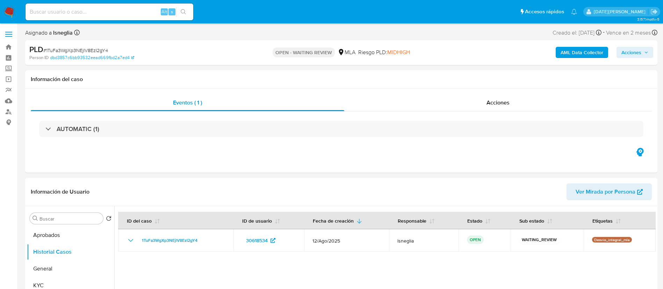
click at [92, 47] on span "# 1TuFa3WgXp3NEjlV8EzI2gY4" at bounding box center [75, 50] width 65 height 7
copy span "1TuFa3WgXp3NEjlV8EzI2gY4"
click at [6, 12] on img at bounding box center [9, 12] width 12 height 12
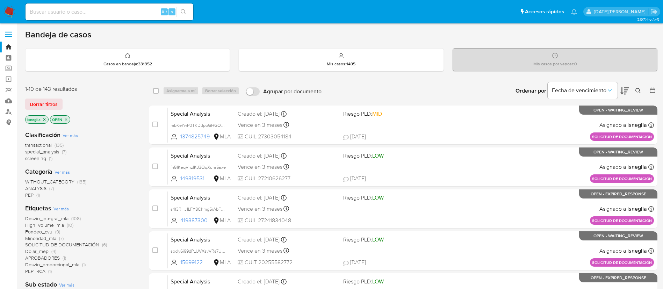
click at [636, 89] on icon at bounding box center [638, 91] width 6 height 6
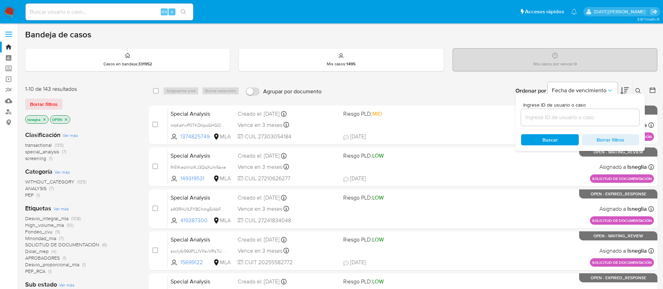
click at [569, 117] on input at bounding box center [580, 117] width 118 height 9
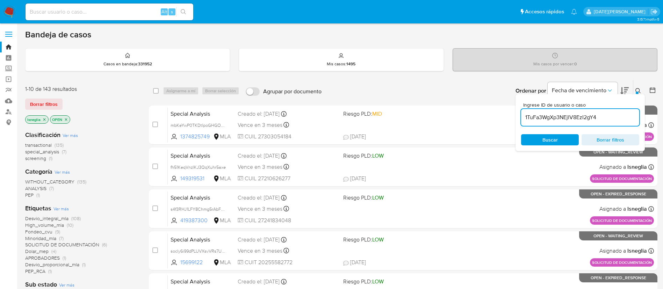
type input "1TuFa3WgXp3NEjlV8EzI2gY4"
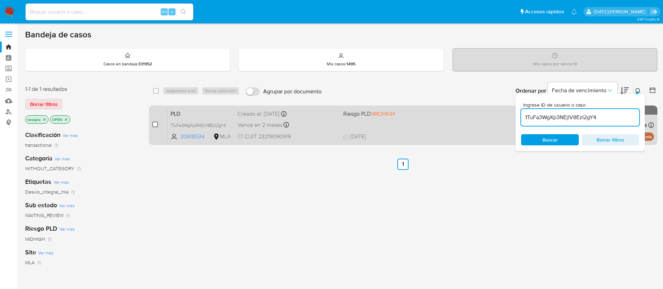
click at [154, 125] on input "checkbox" at bounding box center [155, 125] width 6 height 6
checkbox input "true"
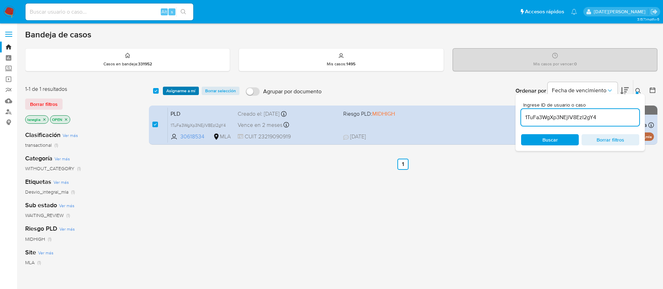
click at [181, 89] on span "Asignarme a mí" at bounding box center [180, 90] width 29 height 7
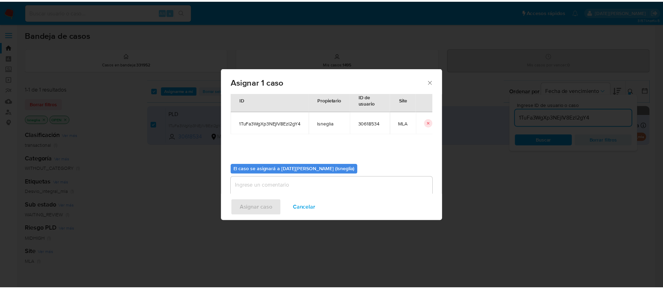
scroll to position [36, 0]
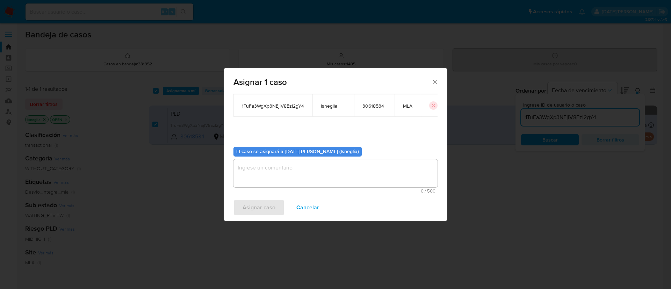
click at [279, 173] on textarea "assign-modal" at bounding box center [335, 173] width 204 height 28
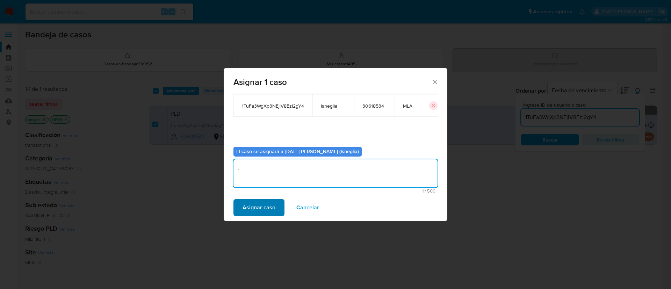
type textarea "."
click at [264, 209] on span "Asignar caso" at bounding box center [258, 207] width 33 height 15
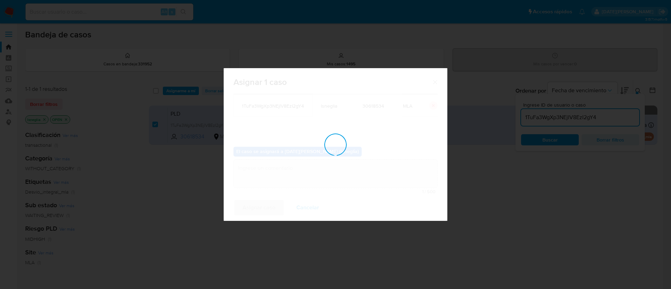
checkbox input "false"
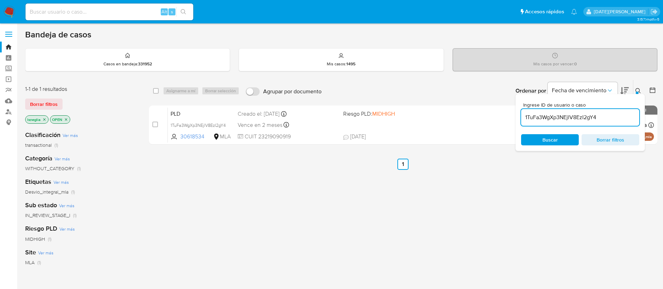
click at [638, 88] on icon at bounding box center [638, 91] width 6 height 6
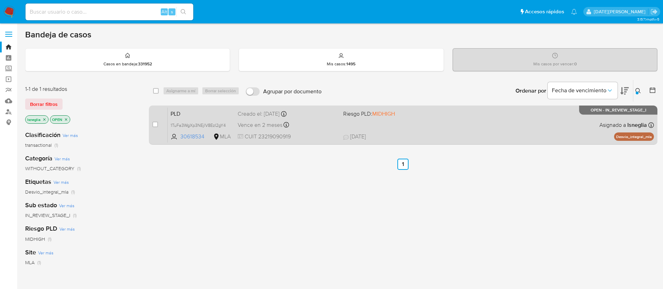
click at [198, 115] on span "PLD" at bounding box center [200, 113] width 61 height 9
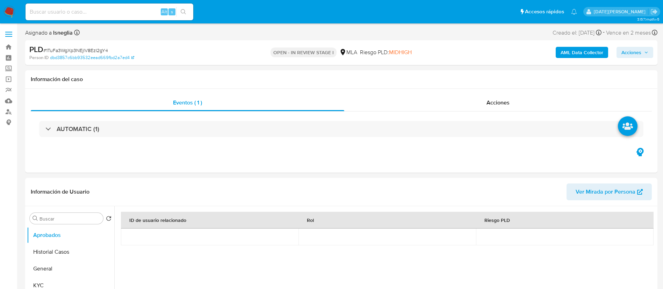
select select "10"
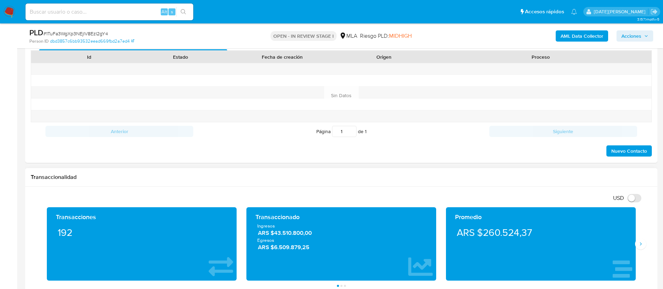
scroll to position [314, 0]
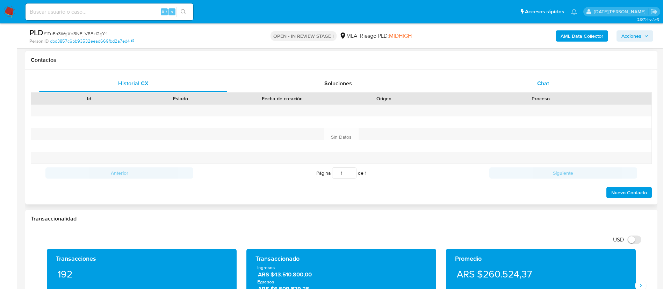
click at [536, 86] on div "Chat" at bounding box center [543, 83] width 188 height 17
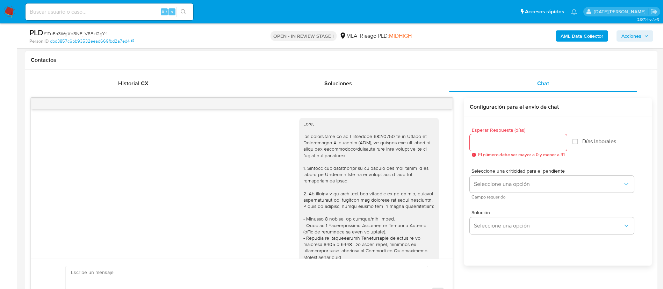
scroll to position [446, 0]
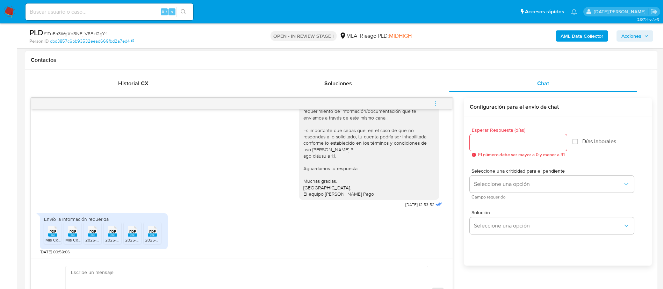
click at [493, 146] on input "Esperar Respuesta (días)" at bounding box center [517, 142] width 97 height 9
type input "3"
click at [195, 277] on textarea at bounding box center [245, 293] width 348 height 54
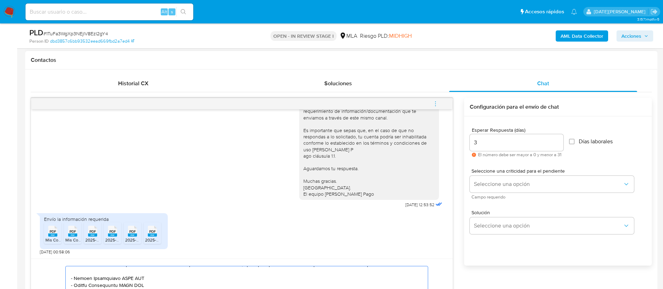
drag, startPoint x: 71, startPoint y: 273, endPoint x: 214, endPoint y: 274, distance: 143.2
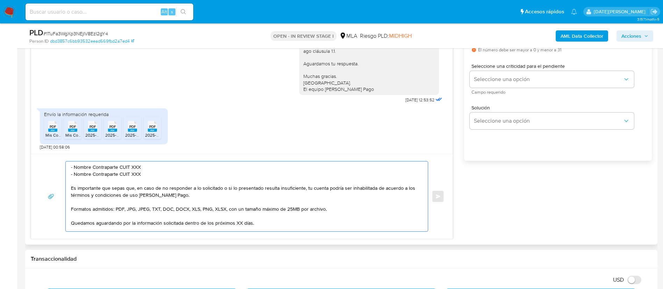
scroll to position [0, 0]
drag, startPoint x: 141, startPoint y: 185, endPoint x: 81, endPoint y: 165, distance: 63.3
click at [69, 173] on div "- Nombre Contraparte CUIT XXX - Nombre Contraparte CUIT XXX Es importante que s…" at bounding box center [245, 196] width 358 height 70
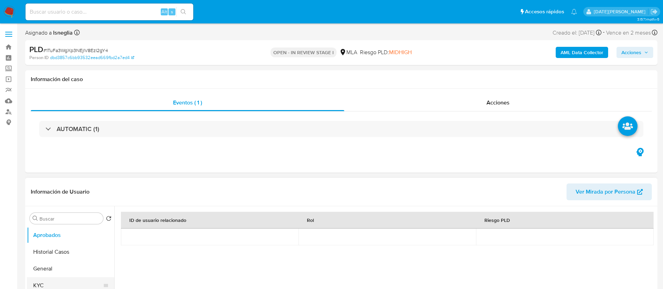
click at [47, 281] on button "KYC" at bounding box center [68, 285] width 82 height 17
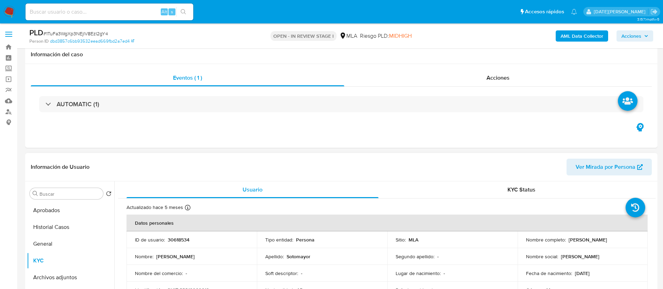
scroll to position [52, 0]
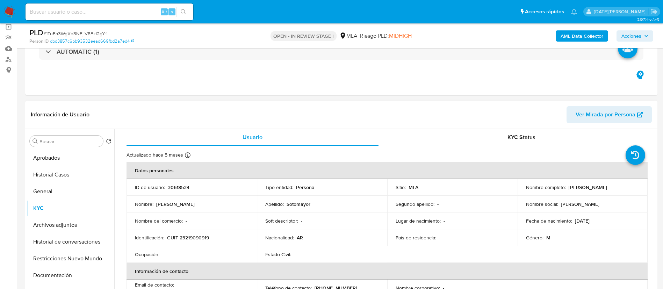
drag, startPoint x: 565, startPoint y: 187, endPoint x: 625, endPoint y: 186, distance: 59.7
click at [625, 186] on div "Nombre completo : [PERSON_NAME]" at bounding box center [583, 187] width 114 height 6
copy p "[PERSON_NAME]"
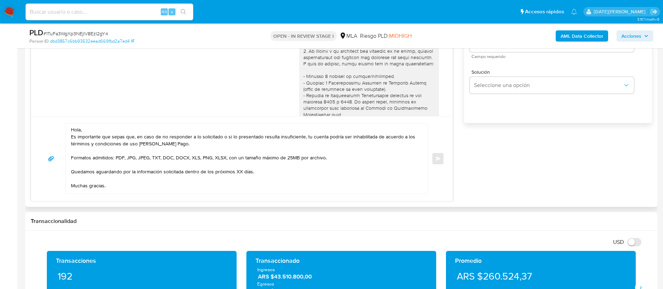
scroll to position [419, 0]
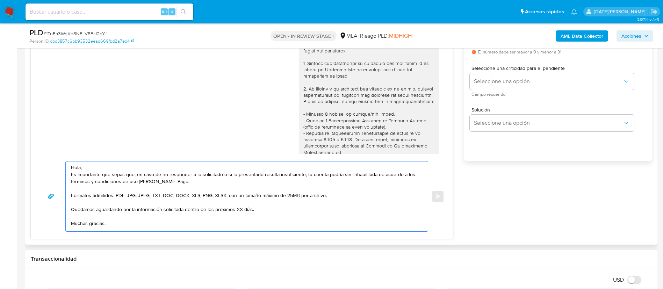
click at [149, 166] on textarea "Hola, Es importante que sepas que, en caso de no responder a lo solicitado o si…" at bounding box center [245, 196] width 348 height 70
paste textarea "Nelson Roberto Sotomayor"
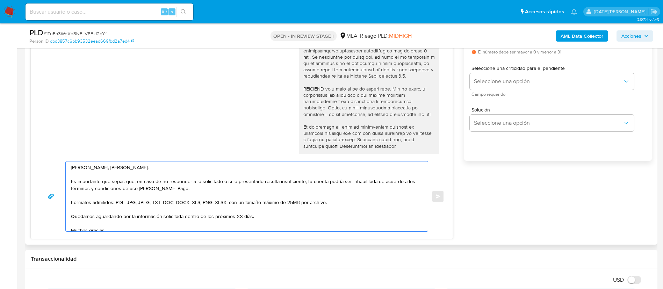
scroll to position [445, 0]
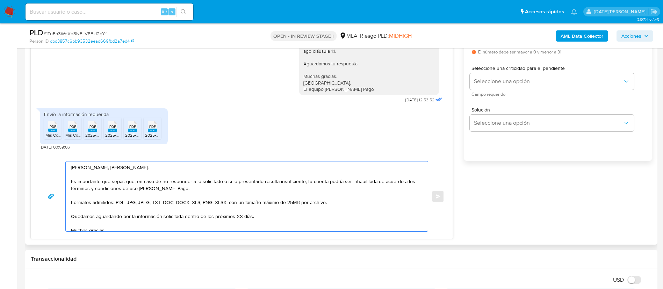
click at [258, 167] on textarea "Hola, Nelson Roberto Sotomayor. Es importante que sepas que, en caso de no resp…" at bounding box center [245, 196] width 348 height 70
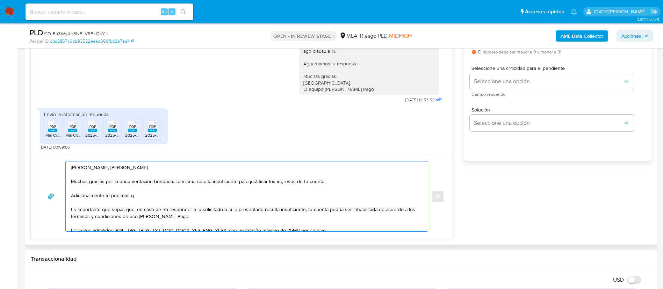
click at [90, 199] on textarea "Hola, Nelson Roberto Sotomayor. Muchas gracias por la documentación brindada. L…" at bounding box center [245, 196] width 348 height 70
click at [90, 195] on textarea "Hola, Nelson Roberto Sotomayor. Muchas gracias por la documentación brindada. L…" at bounding box center [245, 196] width 348 height 70
click at [136, 200] on textarea "Hola, Nelson Roberto Sotomayor. Muchas gracias por la documentación brindada. L…" at bounding box center [245, 196] width 348 height 70
click at [141, 194] on textarea "Hola, Nelson Roberto Sotomayor. Muchas gracias por la documentación brindada. L…" at bounding box center [245, 196] width 348 height 70
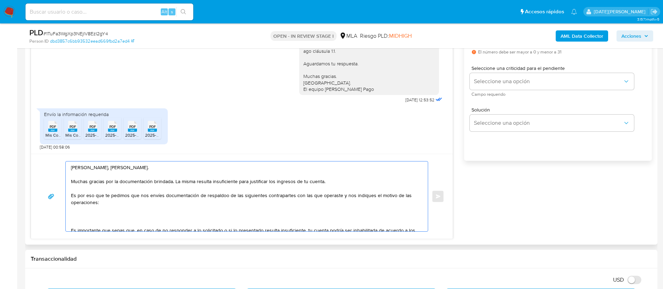
click at [220, 195] on textarea "Hola, Nelson Roberto Sotomayor. Muchas gracias por la documentación brindada. L…" at bounding box center [245, 196] width 348 height 70
click at [223, 193] on textarea "Hola, Nelson Roberto Sotomayor. Muchas gracias por la documentación brindada. L…" at bounding box center [245, 196] width 348 height 70
click at [0, 0] on lt-span "respaldo" at bounding box center [0, 0] width 0 height 0
click at [90, 214] on textarea "Hola, Nelson Roberto Sotomayor. Muchas gracias por la documentación brindada. L…" at bounding box center [245, 196] width 348 height 70
paste textarea "SOCIEDAD MILITAR SEGURO DE VIDA INSTITUCION MUTUALISTA"
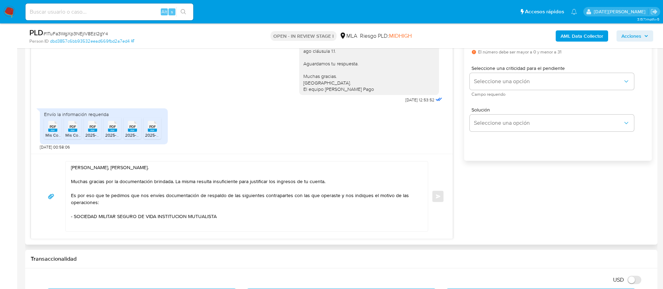
click at [252, 221] on textarea "Hola, Nelson Roberto Sotomayor. Muchas gracias por la documentación brindada. L…" at bounding box center [245, 196] width 348 height 70
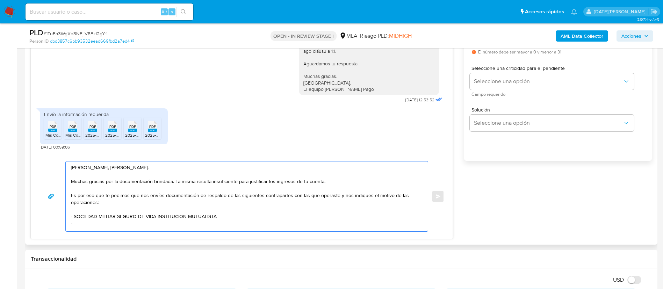
paste textarea "GUSTAVO ALBERTO MARTINO"
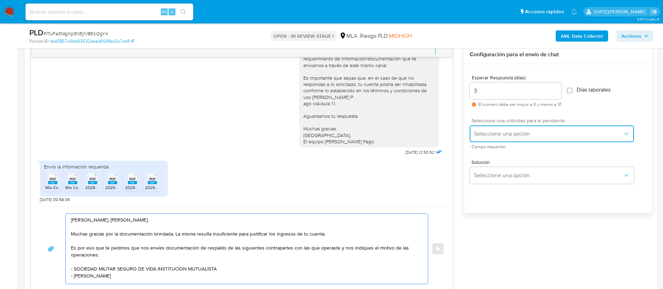
click at [519, 134] on span "Seleccione una opción" at bounding box center [548, 133] width 149 height 7
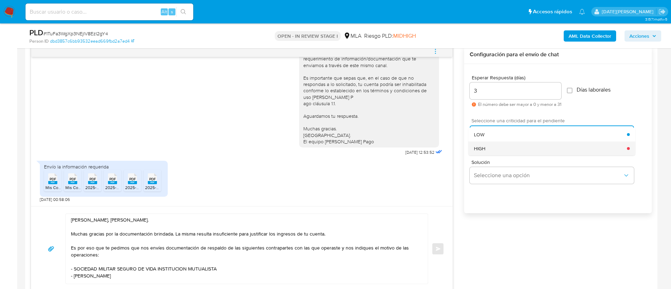
click at [516, 149] on div "HIGH" at bounding box center [550, 148] width 153 height 14
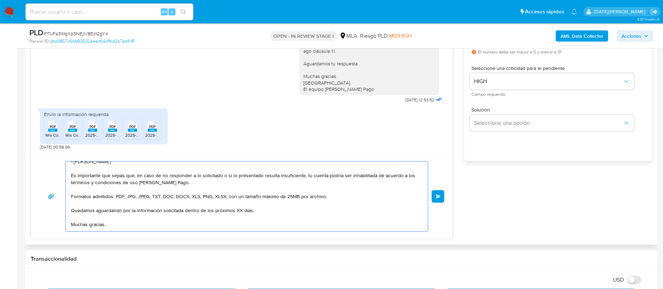
scroll to position [63, 0]
click at [237, 208] on textarea "Hola, Nelson Roberto Sotomayor. Muchas gracias por la documentación brindada. L…" at bounding box center [245, 196] width 348 height 70
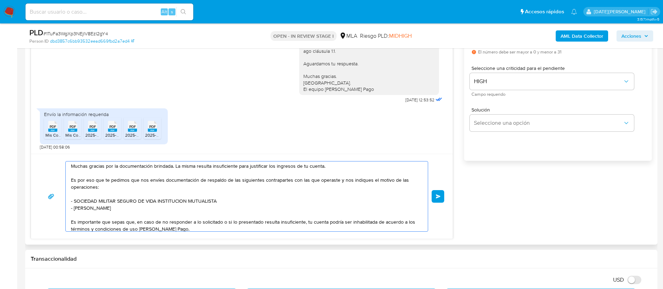
scroll to position [0, 0]
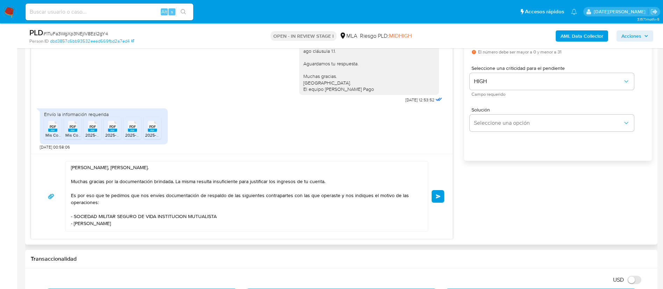
click at [156, 219] on textarea "Hola, Nelson Roberto Sotomayor. Muchas gracias por la documentación brindada. L…" at bounding box center [245, 196] width 348 height 70
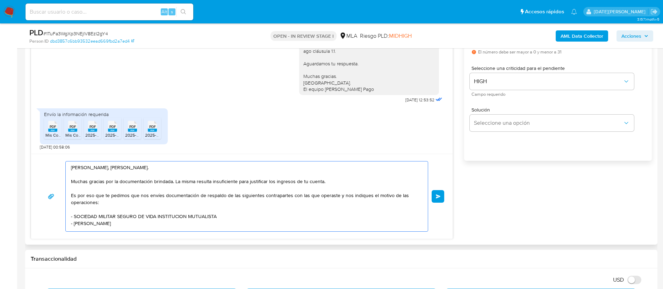
click at [151, 224] on textarea "Hola, Nelson Roberto Sotomayor. Muchas gracias por la documentación brindada. L…" at bounding box center [245, 196] width 348 height 70
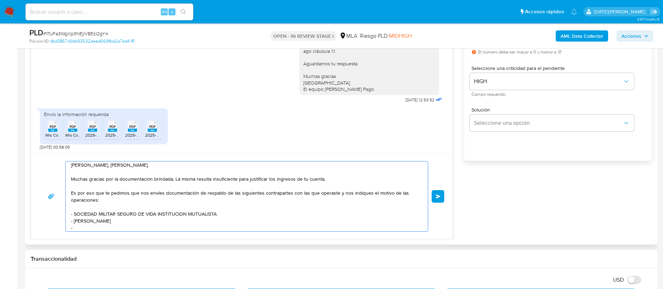
paste textarea "AUTOTIENDA SA"
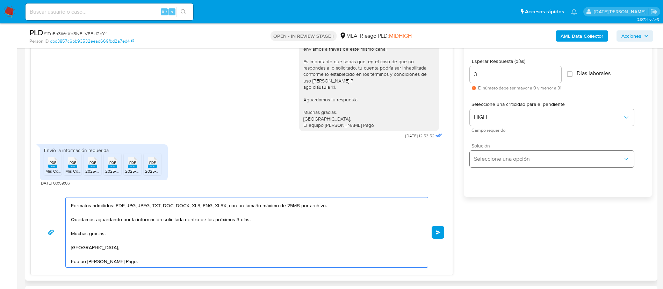
scroll to position [367, 0]
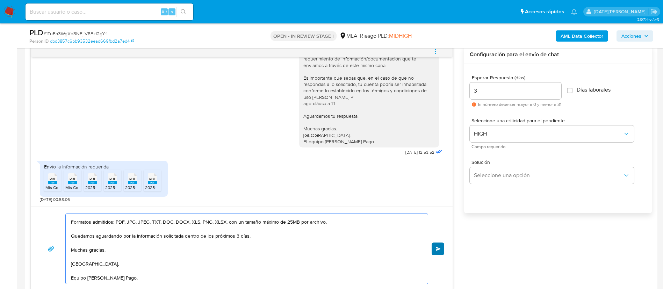
type textarea "Hola, Nelson Roberto Sotomayor. Muchas gracias por la documentación brindada. L…"
click at [437, 250] on span "Enviar" at bounding box center [438, 249] width 5 height 4
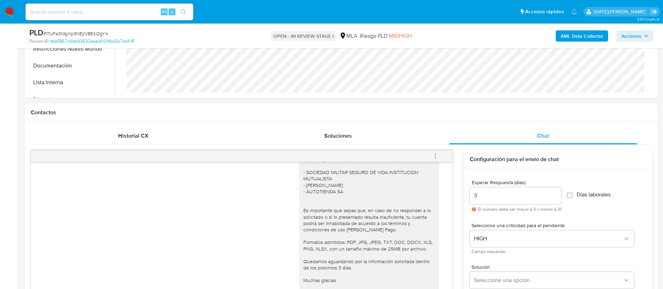
scroll to position [420, 0]
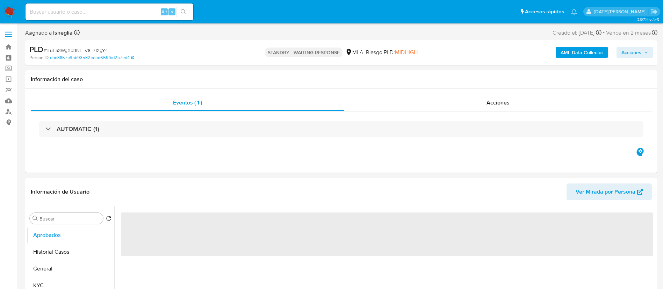
select select "10"
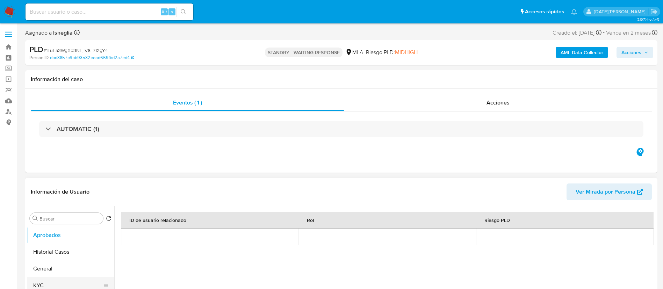
click at [47, 280] on button "KYC" at bounding box center [68, 285] width 82 height 17
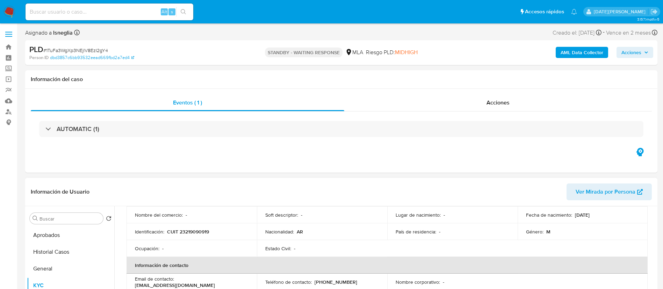
scroll to position [52, 0]
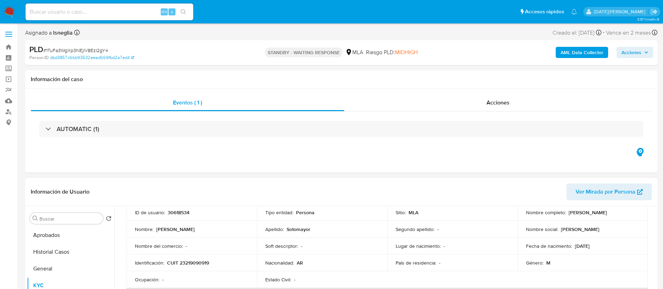
click at [197, 261] on p "CUIT 23219090919" at bounding box center [188, 262] width 42 height 6
copy p "23219090919"
click at [45, 276] on button "General" at bounding box center [68, 268] width 82 height 17
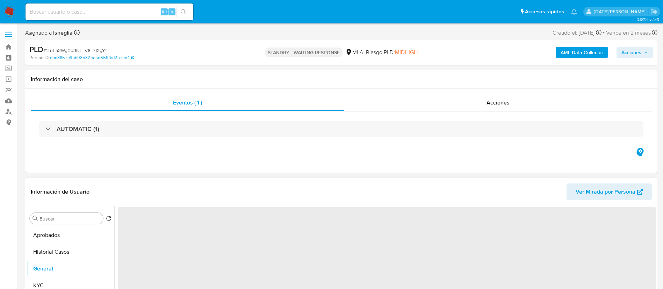
scroll to position [0, 0]
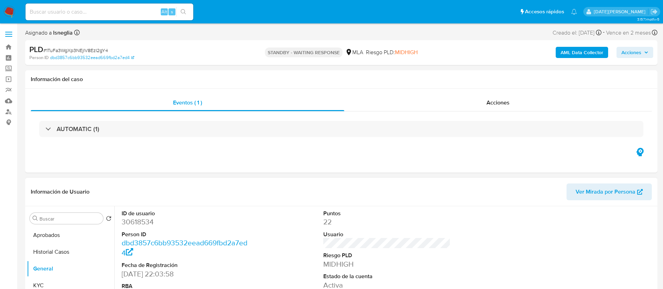
click at [134, 221] on dd "30618534" at bounding box center [185, 222] width 127 height 10
copy dd "30618534"
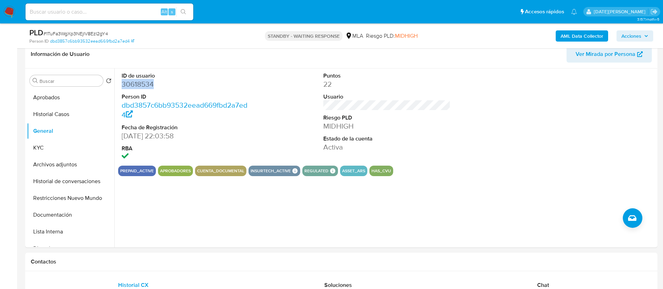
scroll to position [157, 0]
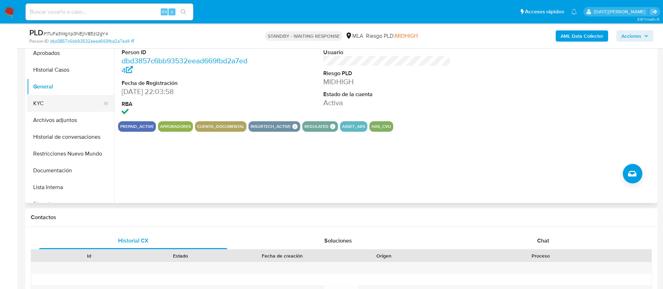
click at [49, 100] on button "KYC" at bounding box center [68, 103] width 82 height 17
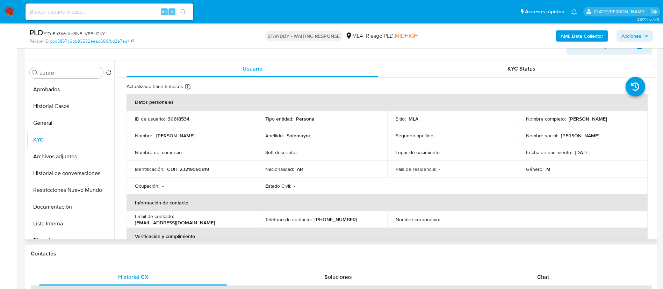
scroll to position [105, 0]
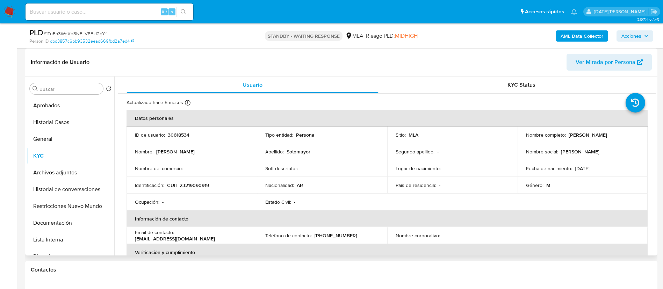
drag, startPoint x: 566, startPoint y: 134, endPoint x: 624, endPoint y: 136, distance: 58.3
click at [607, 136] on p "[PERSON_NAME]" at bounding box center [587, 135] width 38 height 6
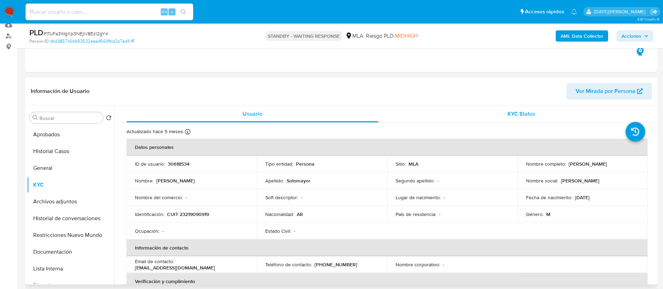
scroll to position [52, 0]
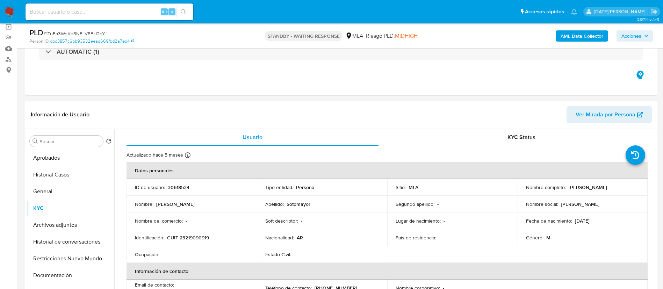
copy p "[PERSON_NAME]"
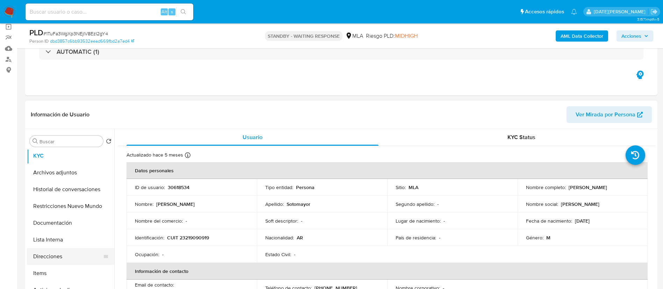
click at [65, 259] on button "Direcciones" at bounding box center [68, 256] width 82 height 17
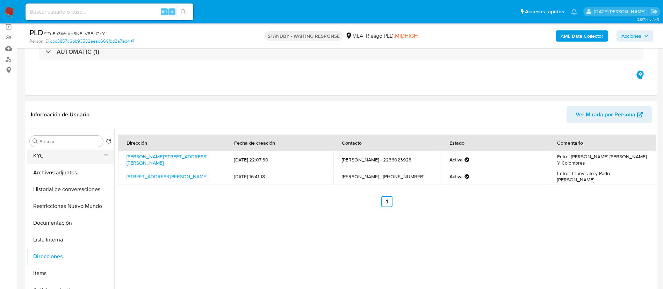
click at [64, 160] on button "KYC" at bounding box center [68, 155] width 82 height 17
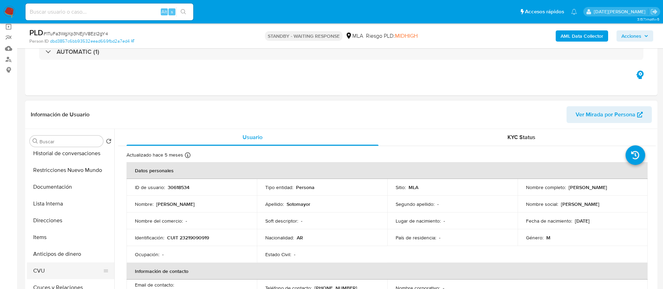
scroll to position [105, 0]
click at [60, 258] on button "CVU" at bounding box center [68, 254] width 82 height 17
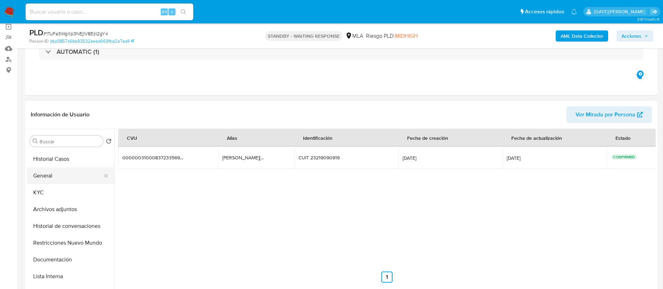
scroll to position [0, 0]
click at [52, 208] on button "KYC" at bounding box center [68, 208] width 82 height 17
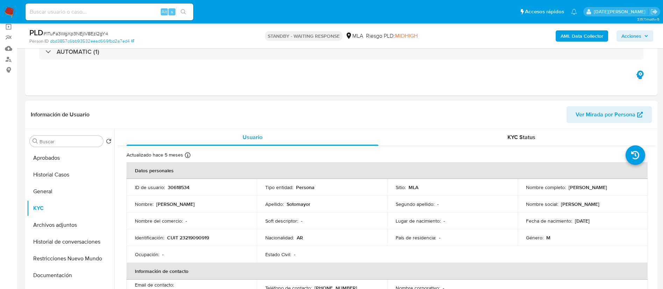
drag, startPoint x: 566, startPoint y: 187, endPoint x: 631, endPoint y: 184, distance: 65.7
click at [631, 184] on div "Nombre completo : Nelson Roberto Sotomayor" at bounding box center [583, 187] width 114 height 6
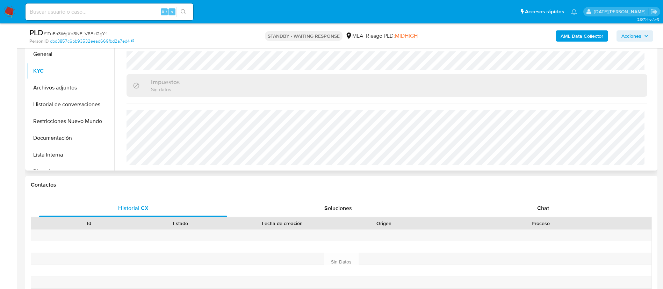
scroll to position [157, 0]
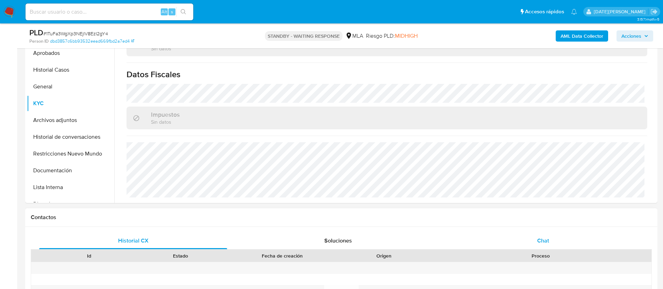
click at [531, 235] on div "Chat" at bounding box center [543, 240] width 188 height 17
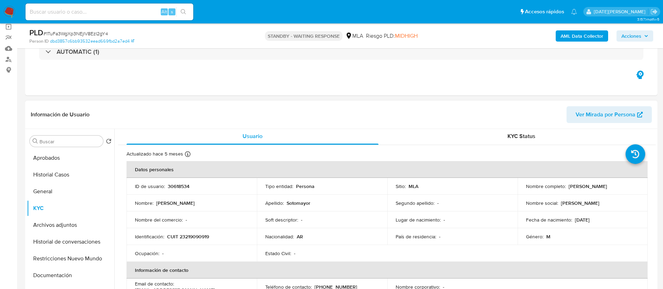
scroll to position [0, 0]
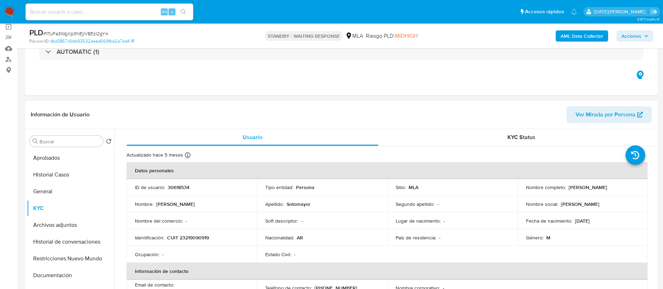
copy p "Nelson Roberto Sotomayor"
click at [47, 275] on button "Documentación" at bounding box center [68, 275] width 82 height 17
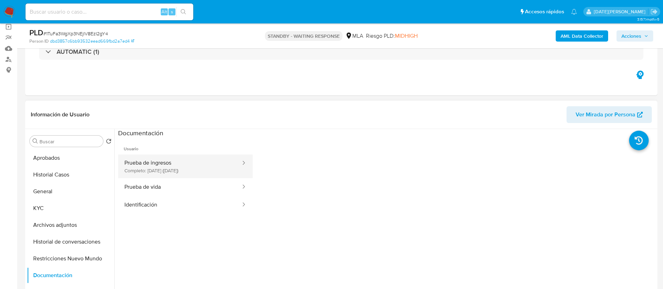
click at [169, 169] on button "Prueba de ingresos Completo: 07/04/2025 (hace 5 meses)" at bounding box center [179, 166] width 123 height 24
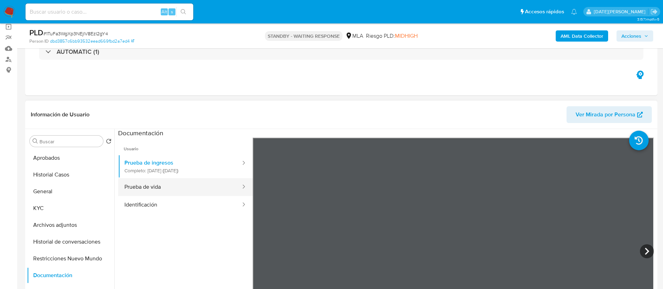
click at [166, 182] on button "Prueba de vida" at bounding box center [179, 187] width 123 height 18
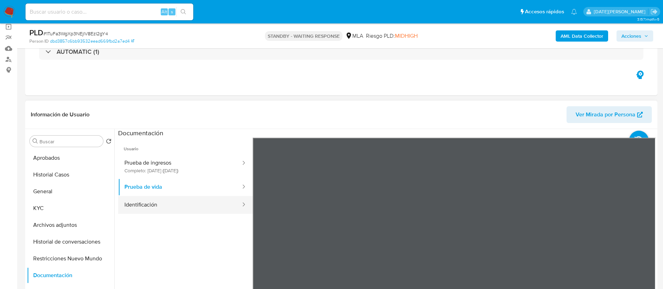
click at [165, 202] on button "Identificación" at bounding box center [179, 205] width 123 height 18
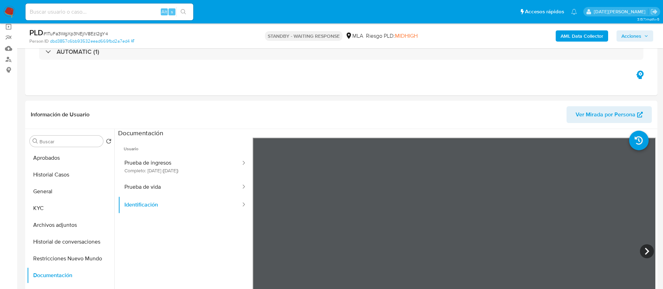
click at [77, 12] on input at bounding box center [109, 11] width 168 height 9
paste input "NDyCrHz6suXoBRRV091AQFAx"
type input "NDyCrHz6suXoBRRV091AQFAx"
click at [183, 10] on icon "search-icon" at bounding box center [184, 12] width 6 height 6
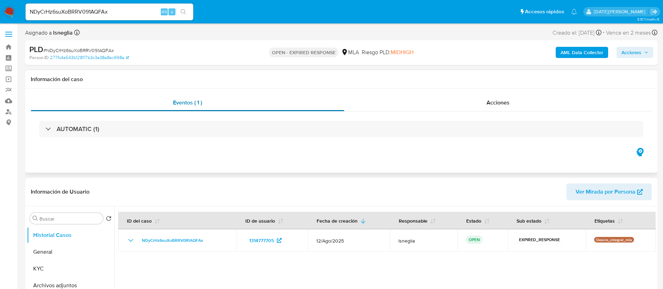
select select "10"
click at [85, 50] on span "# NDyCrHz6suXoBRRV091AQFAx" at bounding box center [78, 50] width 71 height 7
copy span "NDyCrHz6suXoBRRV091AQFAx"
click at [8, 14] on img at bounding box center [9, 12] width 12 height 12
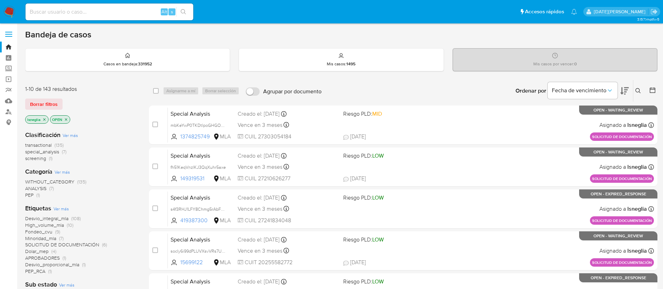
click at [639, 89] on icon at bounding box center [637, 90] width 5 height 5
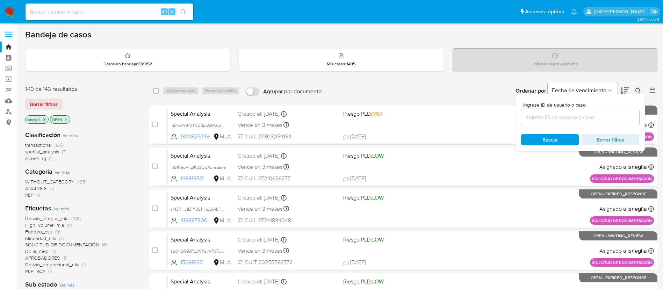
click at [559, 117] on input at bounding box center [580, 117] width 118 height 9
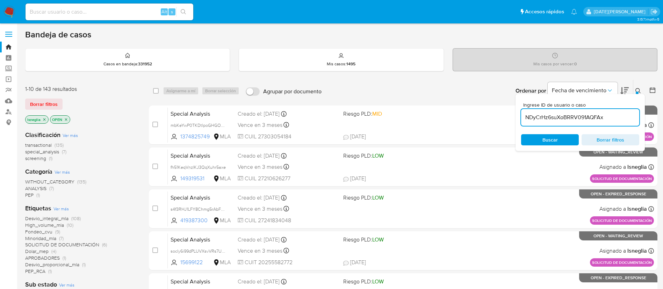
type input "NDyCrHz6suXoBRRV091AQFAx"
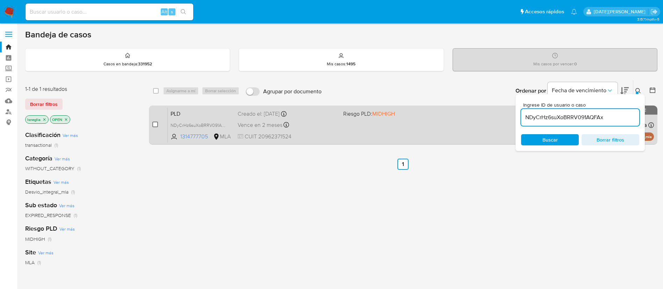
click at [154, 124] on input "checkbox" at bounding box center [155, 125] width 6 height 6
checkbox input "true"
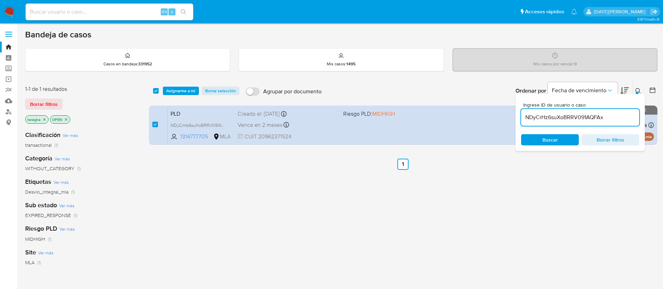
click at [181, 82] on div "select-all-cases-checkbox Asignarme a mí Borrar selección Agrupar por documento…" at bounding box center [403, 91] width 508 height 22
click at [179, 89] on span "Asignarme a mí" at bounding box center [180, 90] width 29 height 7
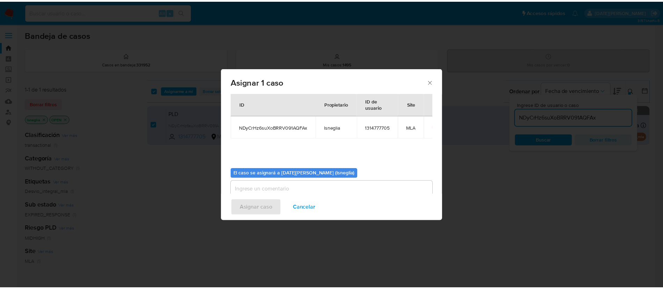
scroll to position [36, 0]
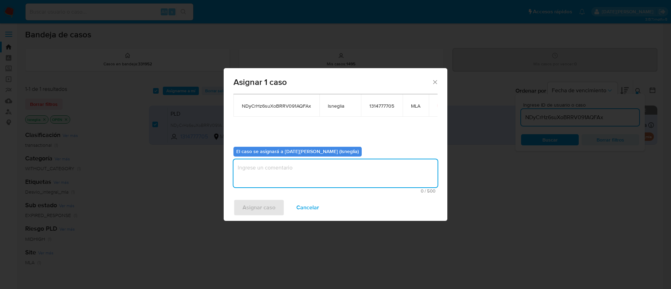
click at [311, 181] on textarea "assign-modal" at bounding box center [335, 173] width 204 height 28
type textarea "."
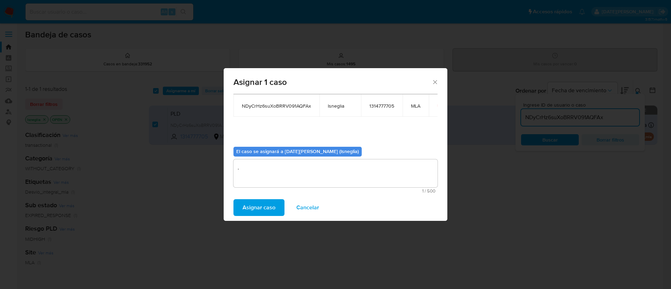
click at [266, 212] on span "Asignar caso" at bounding box center [258, 207] width 33 height 15
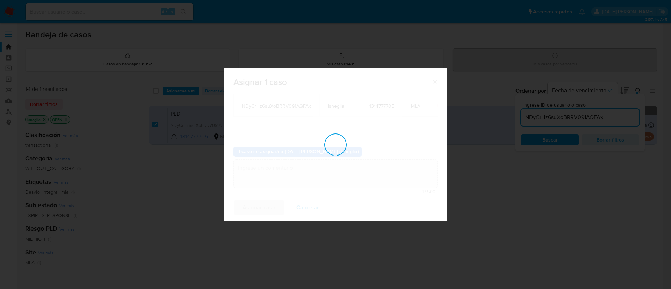
checkbox input "false"
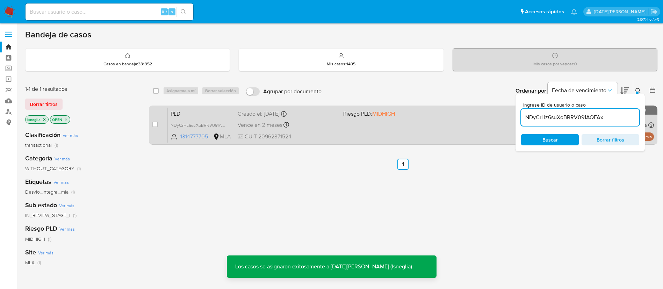
click at [219, 116] on span "PLD" at bounding box center [200, 113] width 61 height 9
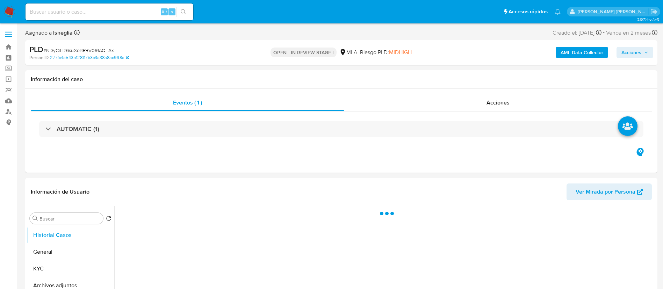
select select "10"
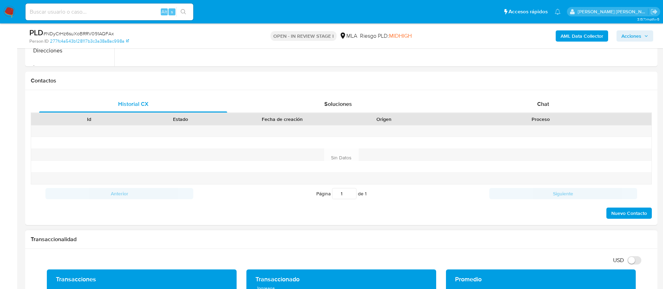
scroll to position [262, 0]
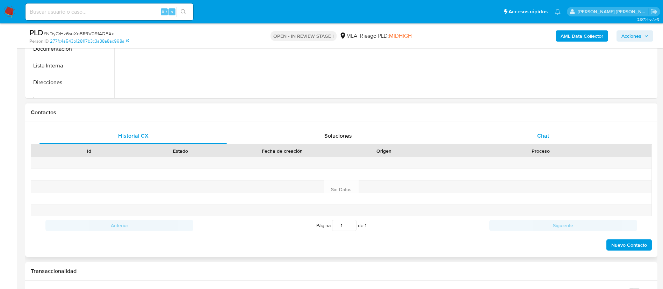
click at [543, 133] on span "Chat" at bounding box center [543, 136] width 12 height 8
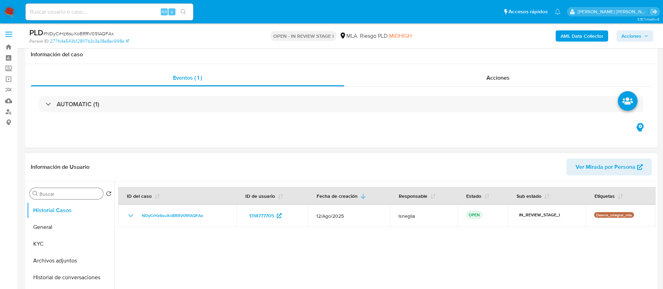
scroll to position [52, 0]
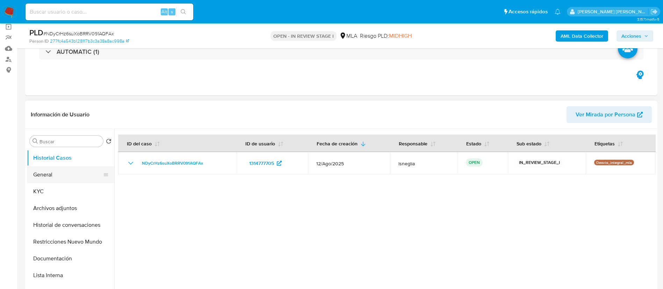
click at [47, 174] on button "General" at bounding box center [68, 174] width 82 height 17
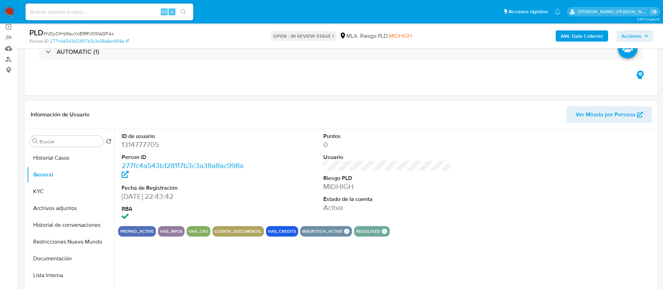
click at [136, 140] on dd "1314777705" at bounding box center [185, 145] width 127 height 10
click at [138, 144] on dd "1314777705" at bounding box center [185, 145] width 127 height 10
copy dd "1314777705"
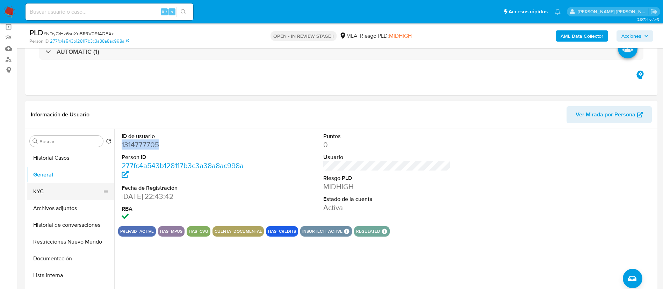
click at [48, 195] on button "KYC" at bounding box center [68, 191] width 82 height 17
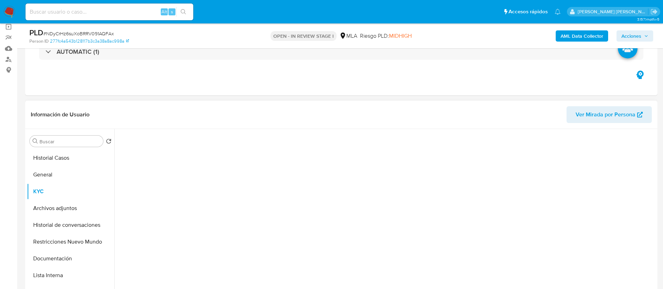
scroll to position [105, 0]
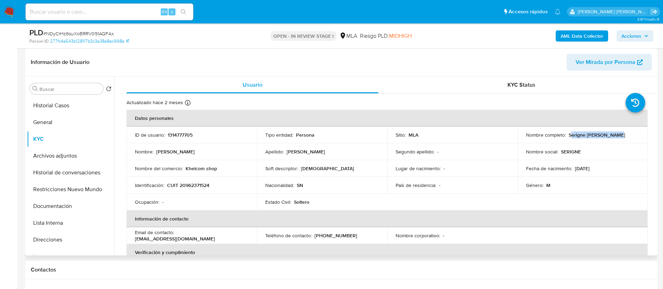
drag, startPoint x: 569, startPoint y: 134, endPoint x: 617, endPoint y: 132, distance: 48.3
click at [617, 132] on div "Nombre completo : Serigne Saliou Mbaye" at bounding box center [583, 135] width 114 height 6
drag, startPoint x: 200, startPoint y: 185, endPoint x: 218, endPoint y: 182, distance: 18.0
click at [218, 182] on div "Identificación : CUIT 20962371524" at bounding box center [192, 185] width 114 height 6
drag, startPoint x: 566, startPoint y: 136, endPoint x: 616, endPoint y: 136, distance: 49.2
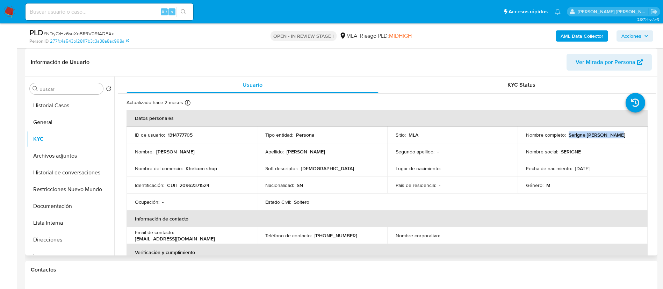
click at [616, 136] on div "Nombre completo : Serigne Saliou Mbaye" at bounding box center [583, 135] width 114 height 6
copy p "Serigne [PERSON_NAME]"
drag, startPoint x: 166, startPoint y: 186, endPoint x: 218, endPoint y: 181, distance: 52.3
click at [218, 183] on div "Identificación : CUIT 20962371524" at bounding box center [192, 185] width 114 height 6
copy div "CUIT 20962371524"
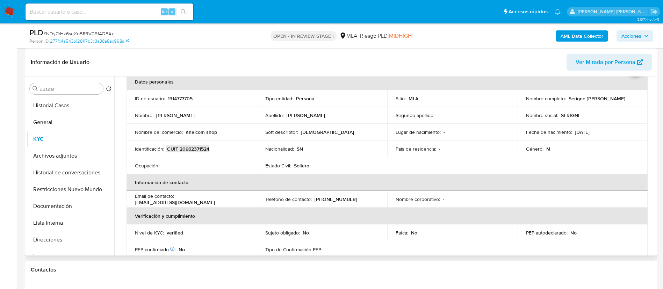
scroll to position [52, 0]
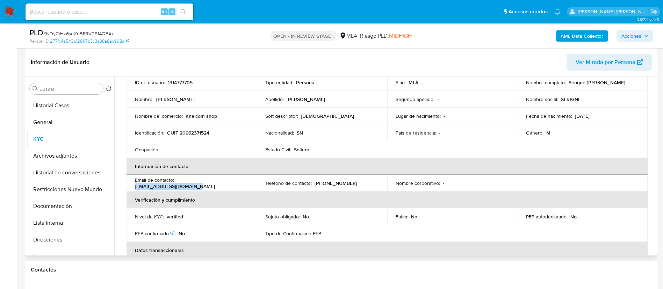
drag, startPoint x: 178, startPoint y: 184, endPoint x: 250, endPoint y: 182, distance: 72.0
click at [250, 182] on td "Email de contacto : boromkhelcom89@gmail.com" at bounding box center [191, 183] width 130 height 17
copy p "[EMAIL_ADDRESS][DOMAIN_NAME]"
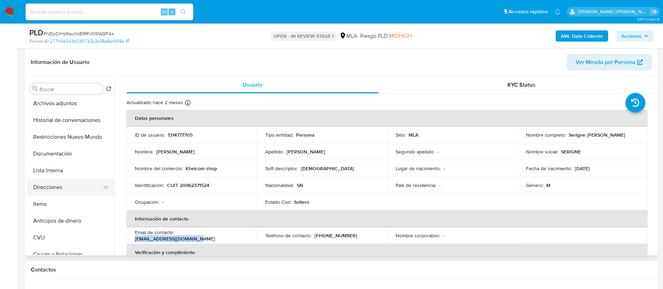
click at [58, 185] on button "Direcciones" at bounding box center [68, 187] width 82 height 17
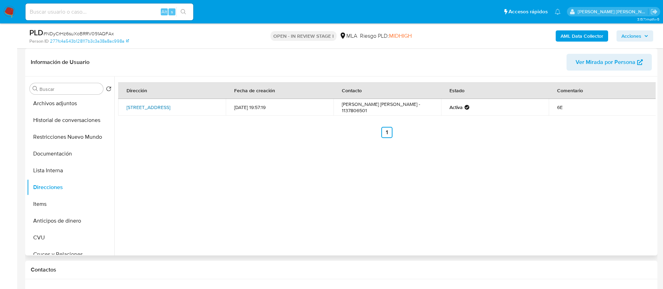
click at [170, 106] on link "Calle 1 2111, San Clemente Del Tuyu, Buenos Aires, 7105, Argentina 2111" at bounding box center [148, 107] width 44 height 7
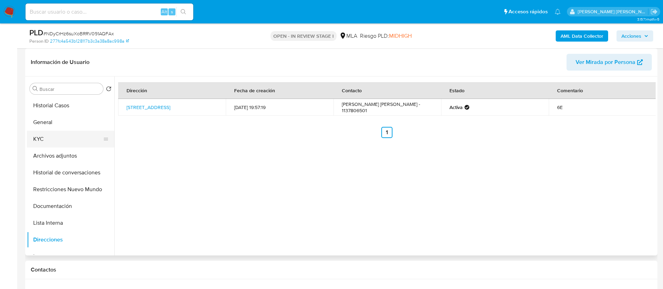
click at [66, 137] on button "KYC" at bounding box center [68, 139] width 82 height 17
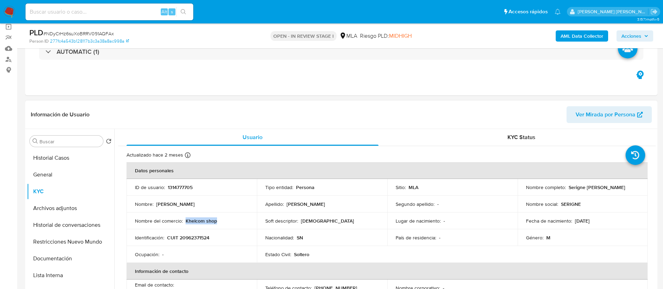
drag, startPoint x: 185, startPoint y: 220, endPoint x: 228, endPoint y: 220, distance: 43.3
click at [228, 220] on div "Nombre del comercio : Khelcom shop" at bounding box center [192, 221] width 114 height 6
copy p "Khelcom shop"
click at [197, 237] on p "CUIT 20962371524" at bounding box center [188, 237] width 42 height 6
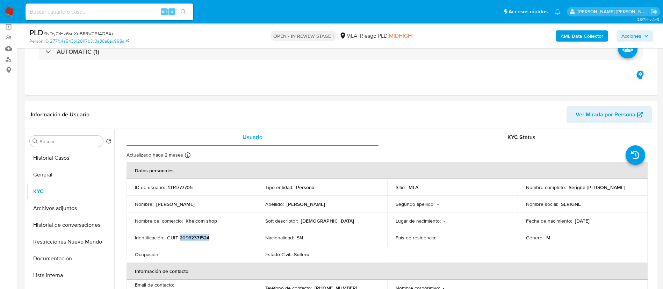
copy p "20962371524"
drag, startPoint x: 565, startPoint y: 189, endPoint x: 616, endPoint y: 189, distance: 51.0
click at [617, 189] on div "Nombre completo : Serigne Saliou Mbaye" at bounding box center [583, 187] width 114 height 6
copy p "Serigne Saliou Mbaye"
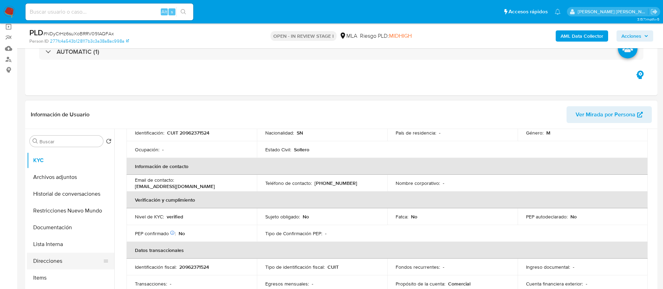
scroll to position [52, 0]
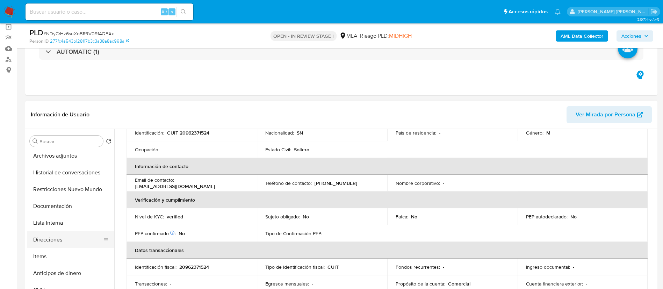
click at [61, 238] on button "Direcciones" at bounding box center [68, 239] width 82 height 17
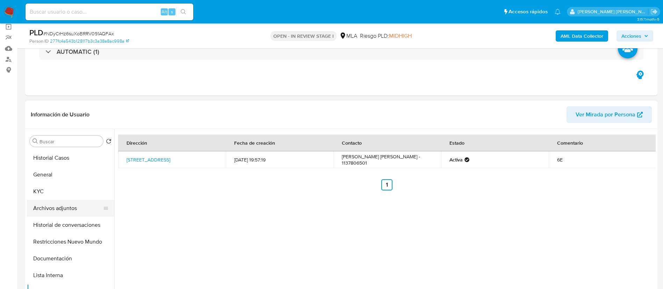
scroll to position [0, 0]
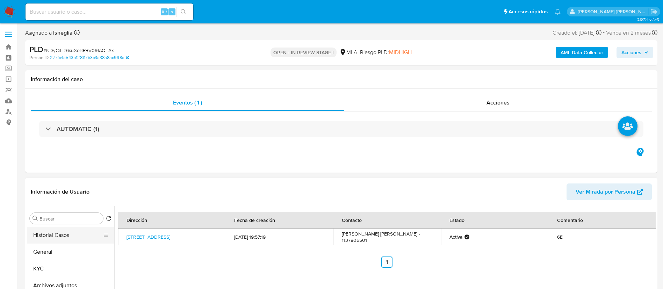
click at [57, 234] on button "Historial Casos" at bounding box center [68, 235] width 82 height 17
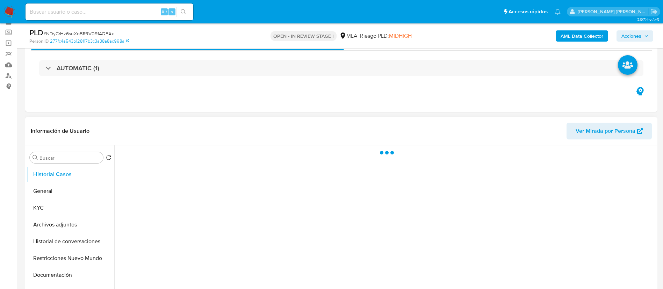
scroll to position [52, 0]
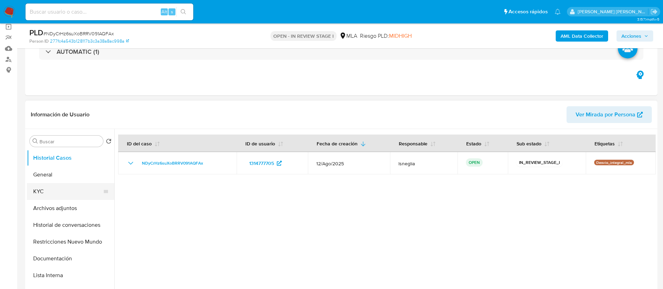
click at [41, 187] on button "KYC" at bounding box center [68, 191] width 82 height 17
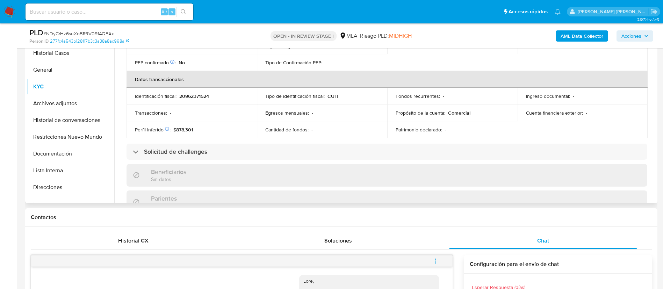
scroll to position [40, 0]
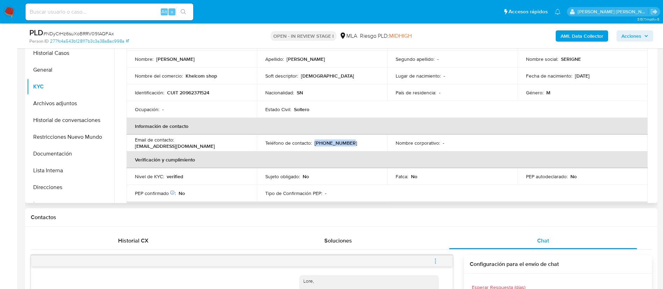
drag, startPoint x: 314, startPoint y: 142, endPoint x: 352, endPoint y: 142, distance: 38.4
click at [356, 142] on div "Teléfono de contacto : (11) 37806501" at bounding box center [322, 143] width 114 height 6
copy p "(11) 37806501"
drag, startPoint x: 177, startPoint y: 145, endPoint x: 247, endPoint y: 144, distance: 69.9
click at [247, 144] on div "Email de contacto : boromkhelcom89@gmail.com" at bounding box center [192, 143] width 114 height 13
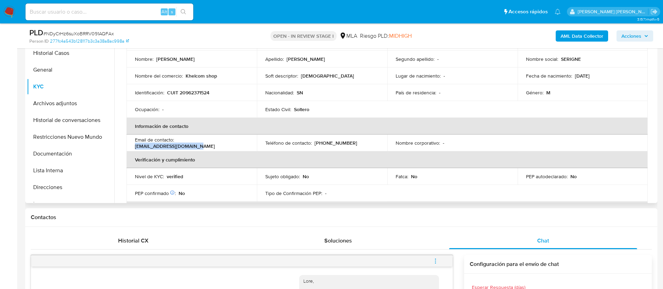
copy p "boromkhelcom89@gmail.com"
drag, startPoint x: 185, startPoint y: 75, endPoint x: 225, endPoint y: 78, distance: 40.3
click at [225, 78] on div "Nombre del comercio : Khelcom shop" at bounding box center [192, 76] width 114 height 6
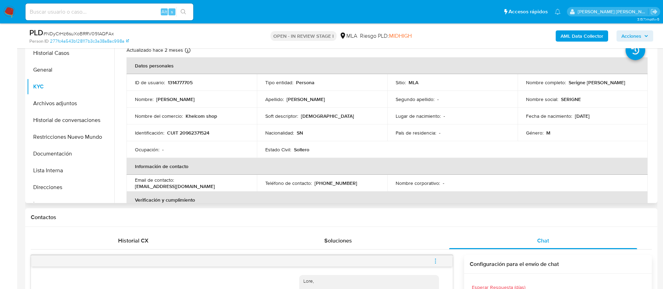
click at [192, 131] on p "CUIT 20962371524" at bounding box center [188, 133] width 42 height 6
click at [62, 69] on button "General" at bounding box center [68, 69] width 82 height 17
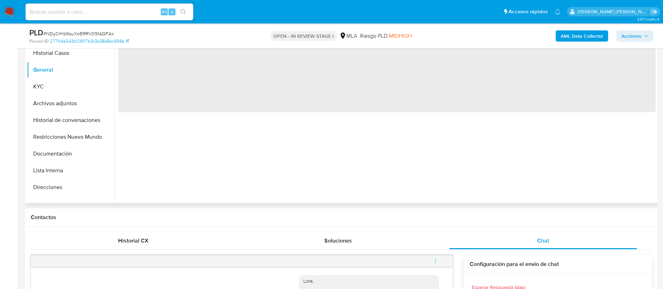
scroll to position [105, 0]
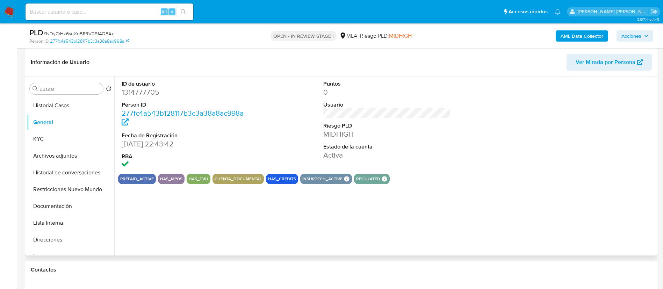
click at [150, 90] on dd "1314777705" at bounding box center [185, 92] width 127 height 10
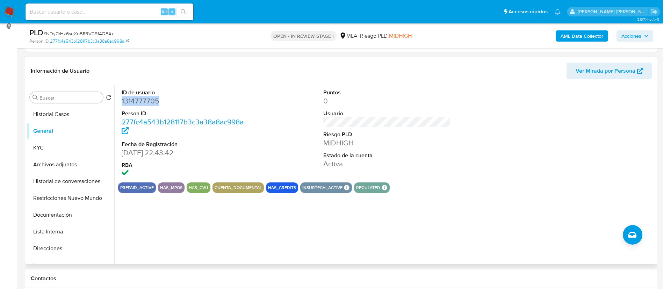
scroll to position [52, 0]
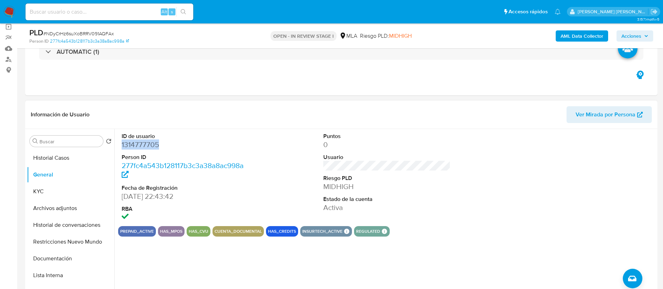
click at [600, 119] on span "Ver Mirada por Persona" at bounding box center [605, 114] width 60 height 17
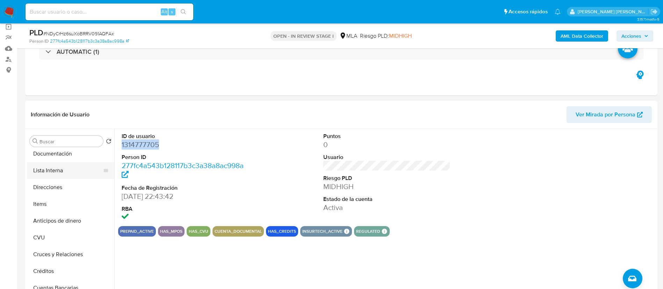
scroll to position [0, 0]
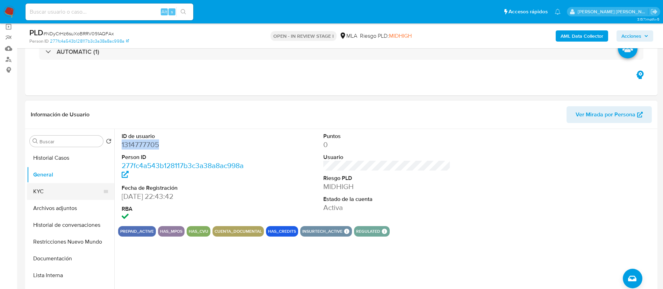
click at [53, 193] on button "KYC" at bounding box center [68, 191] width 82 height 17
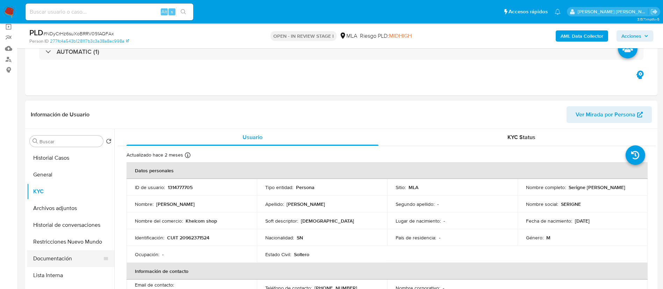
click at [61, 260] on button "Documentación" at bounding box center [68, 258] width 82 height 17
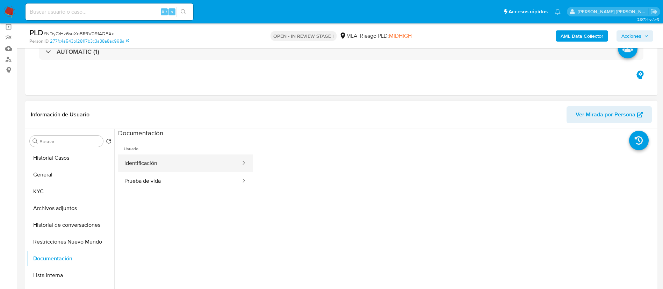
click at [153, 162] on button "Identificación" at bounding box center [179, 163] width 123 height 18
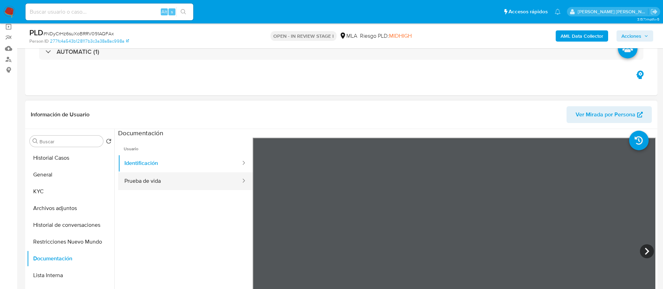
click at [160, 183] on button "Prueba de vida" at bounding box center [179, 181] width 123 height 18
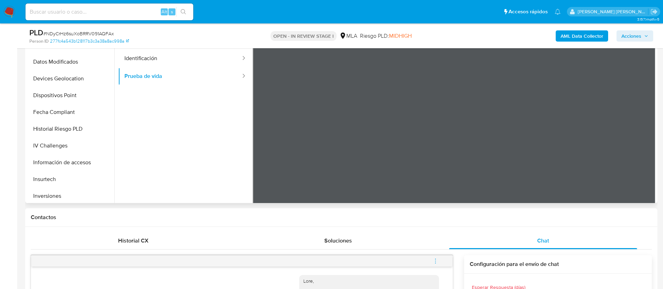
scroll to position [224, 0]
click at [66, 93] on button "Devices Geolocation" at bounding box center [68, 97] width 82 height 17
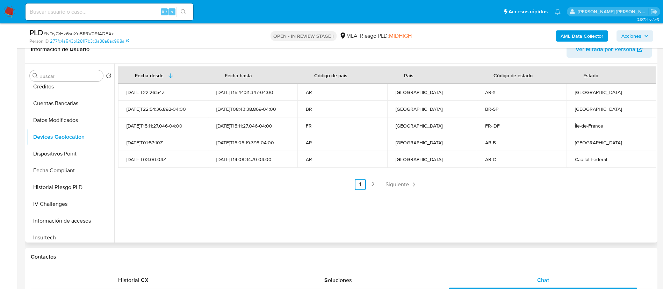
scroll to position [105, 0]
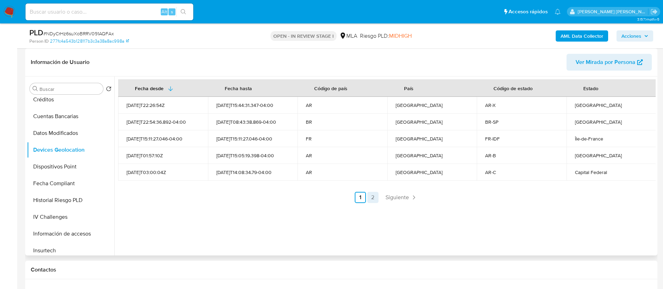
click at [369, 194] on link "2" at bounding box center [372, 197] width 11 height 11
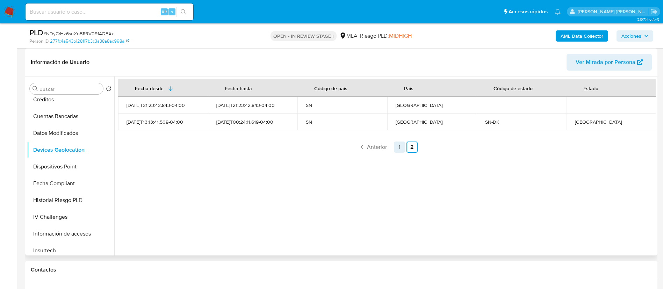
click at [398, 147] on link "1" at bounding box center [399, 146] width 11 height 11
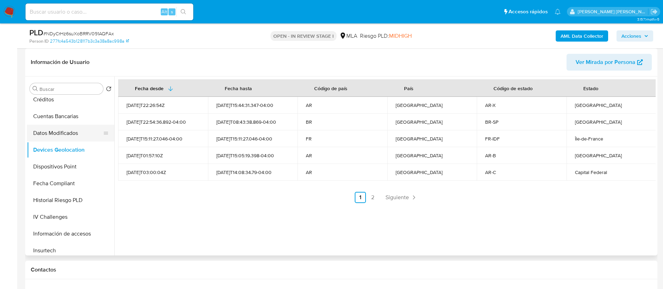
click at [64, 132] on button "Datos Modificados" at bounding box center [68, 133] width 82 height 17
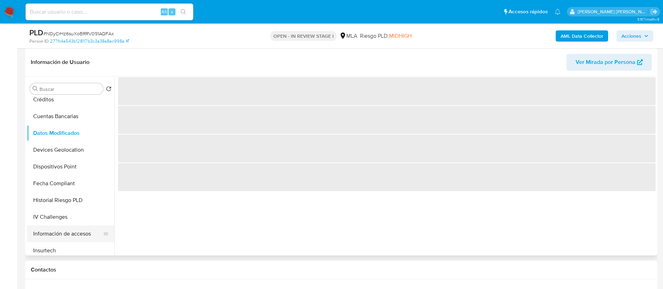
click at [79, 236] on button "Información de accesos" at bounding box center [68, 233] width 82 height 17
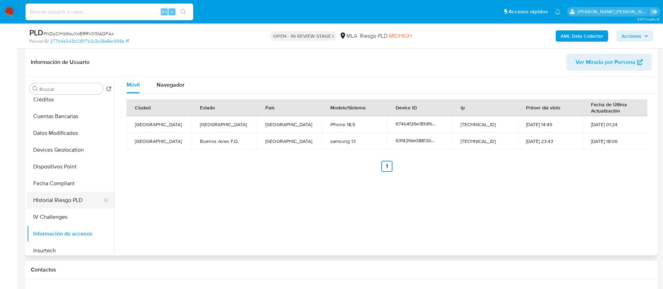
click at [35, 201] on button "Historial Riesgo PLD" at bounding box center [68, 200] width 82 height 17
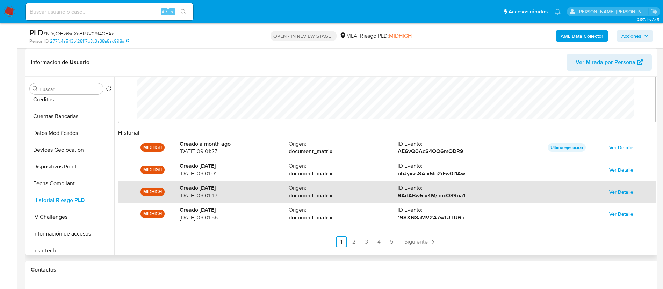
scroll to position [37, 0]
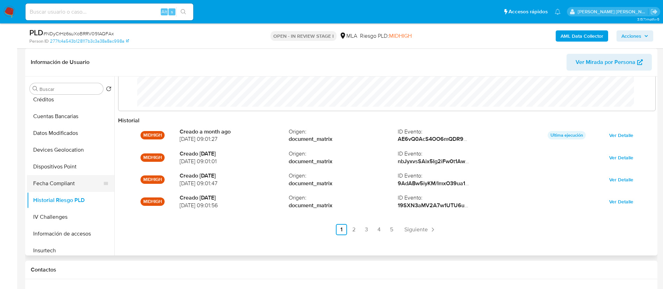
click at [53, 184] on button "Fecha Compliant" at bounding box center [68, 183] width 82 height 17
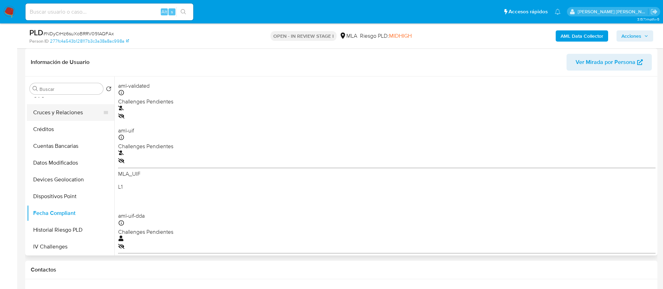
scroll to position [171, 0]
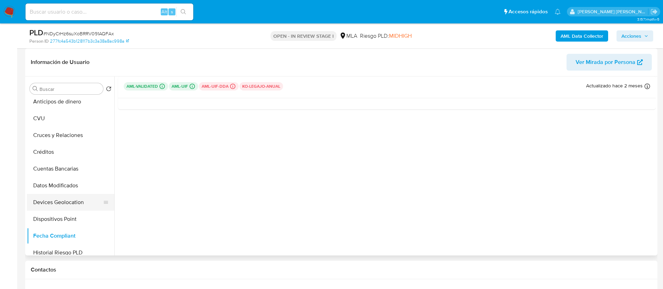
click at [58, 202] on button "Devices Geolocation" at bounding box center [68, 202] width 82 height 17
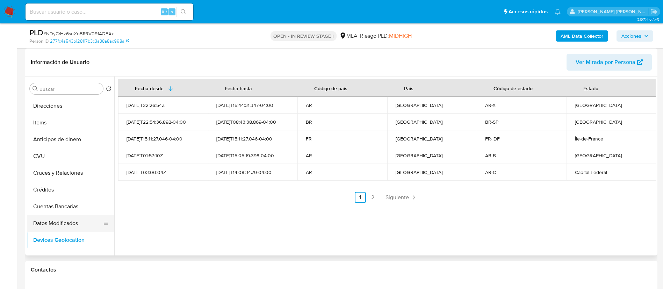
scroll to position [119, 0]
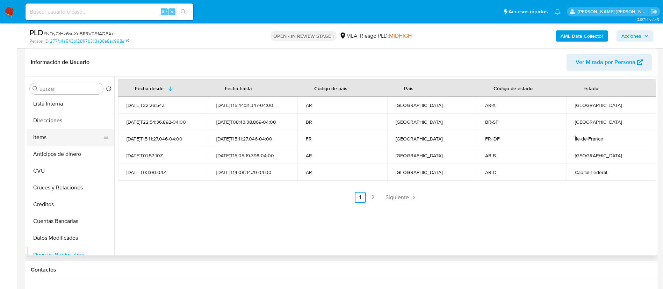
click at [50, 140] on button "Items" at bounding box center [68, 137] width 82 height 17
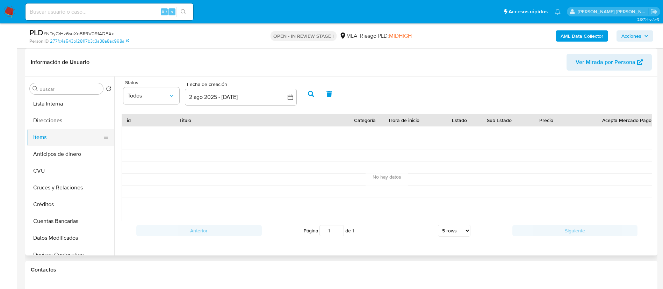
click at [46, 130] on button "Items" at bounding box center [68, 137] width 82 height 17
click at [53, 120] on button "Direcciones" at bounding box center [68, 120] width 82 height 17
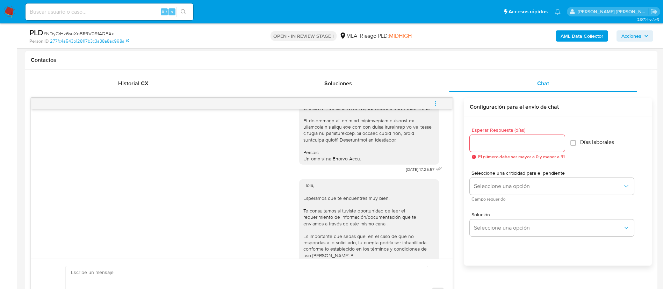
scroll to position [367, 0]
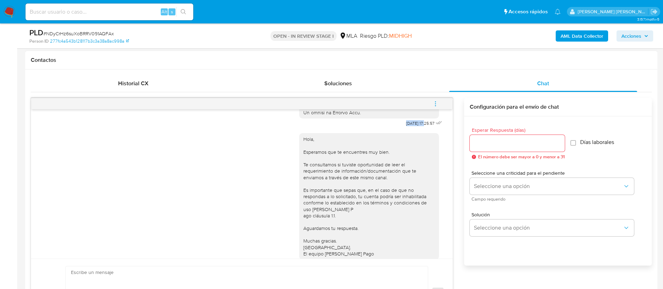
drag, startPoint x: 388, startPoint y: 134, endPoint x: 410, endPoint y: 133, distance: 22.7
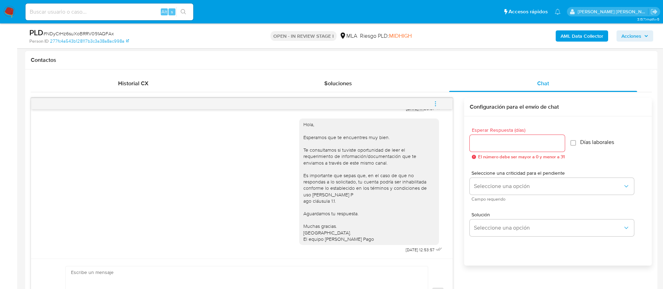
scroll to position [400, 0]
drag, startPoint x: 388, startPoint y: 249, endPoint x: 404, endPoint y: 229, distance: 25.4
click at [410, 250] on div "Hola, Esperamos que te encuentres muy bien. Te consultamos si tuviste oportunid…" at bounding box center [371, 184] width 145 height 141
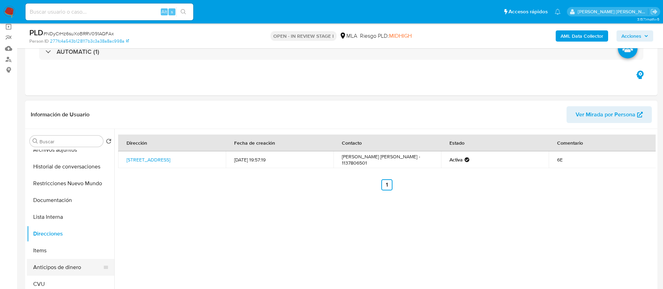
scroll to position [14, 0]
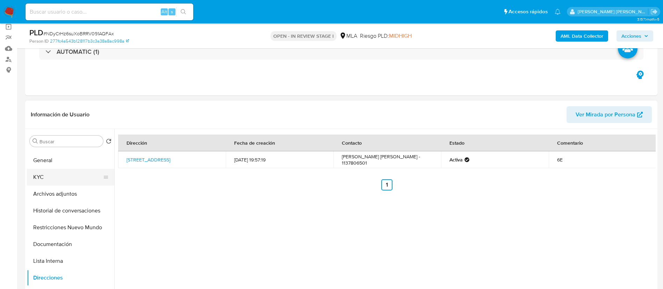
click at [56, 178] on button "KYC" at bounding box center [68, 177] width 82 height 17
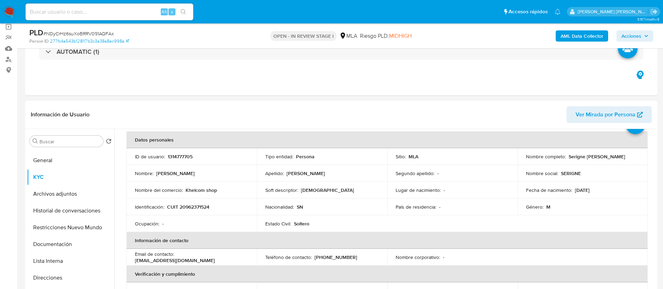
scroll to position [52, 0]
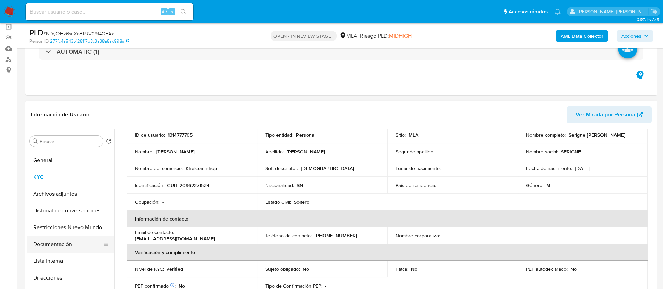
click at [59, 243] on button "Documentación" at bounding box center [68, 244] width 82 height 17
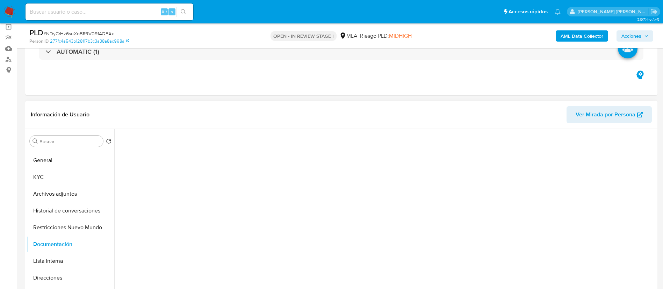
scroll to position [0, 0]
click at [161, 187] on button "Identificación" at bounding box center [179, 181] width 123 height 18
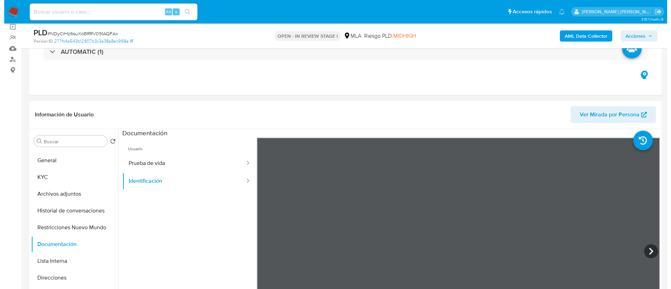
scroll to position [105, 0]
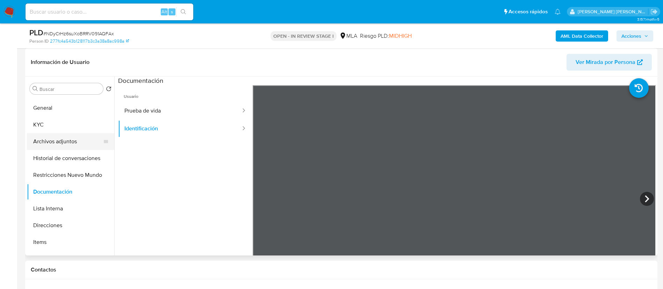
click at [56, 140] on button "Archivos adjuntos" at bounding box center [68, 141] width 82 height 17
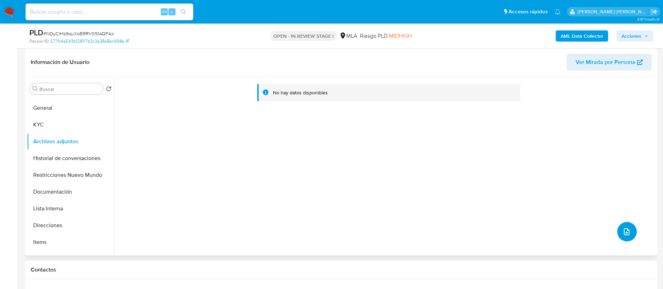
click at [622, 231] on icon "upload-file" at bounding box center [626, 231] width 8 height 8
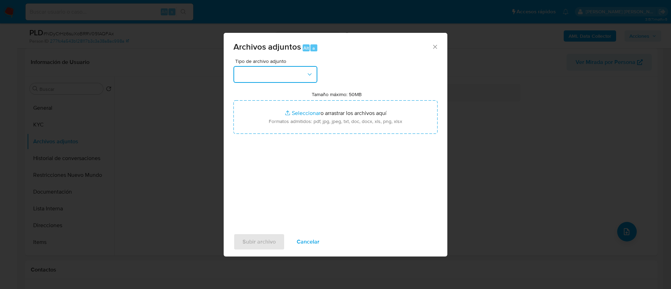
click at [268, 70] on button "button" at bounding box center [275, 74] width 84 height 17
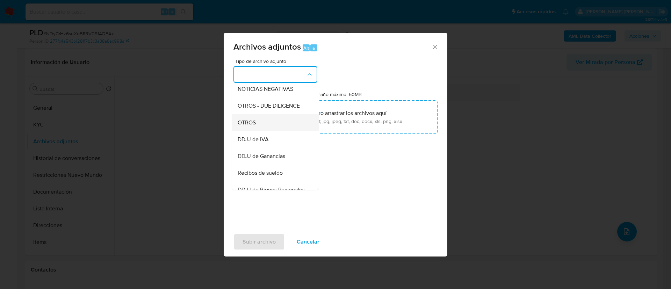
click at [262, 131] on div "OTROS" at bounding box center [272, 122] width 71 height 17
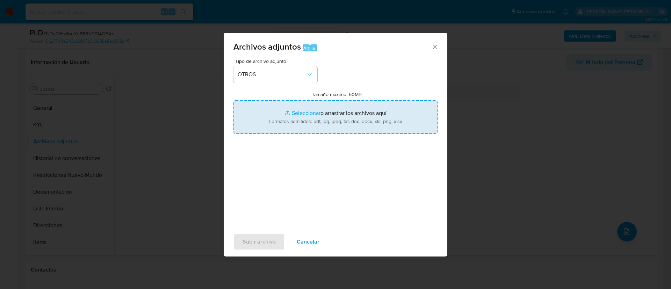
type input "C:\fakepath\Caselog NDyCrHz6suXoBRRV091AQFAx.docx"
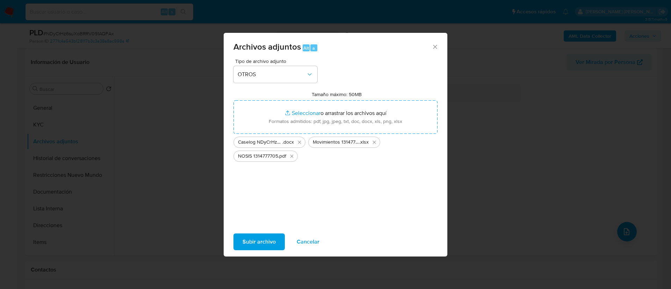
click at [266, 241] on span "Subir archivo" at bounding box center [258, 241] width 33 height 15
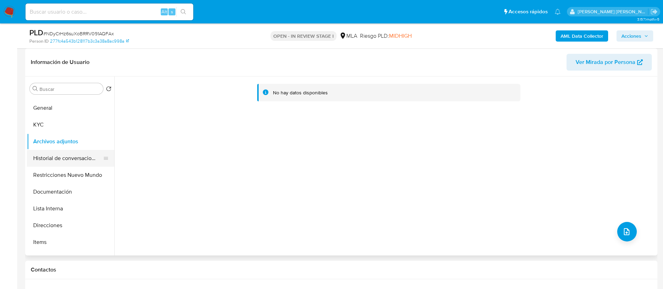
click at [80, 159] on button "Historial de conversaciones" at bounding box center [68, 158] width 82 height 17
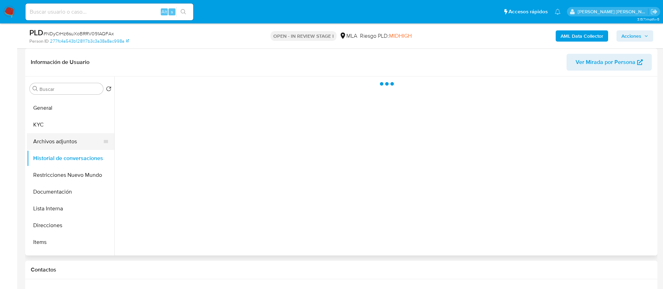
click at [79, 142] on button "Archivos adjuntos" at bounding box center [68, 141] width 82 height 17
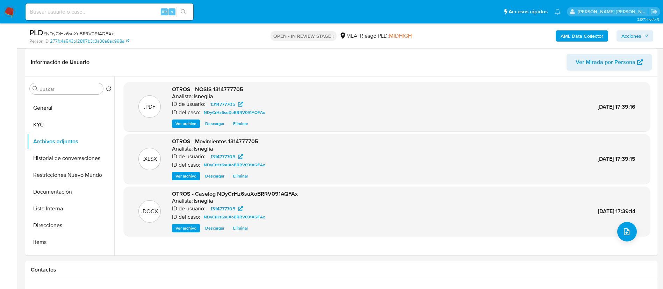
click at [575, 35] on b "AML Data Collector" at bounding box center [581, 35] width 43 height 11
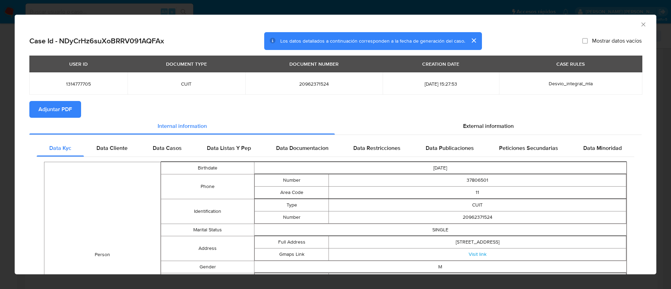
click at [52, 110] on span "Adjuntar PDF" at bounding box center [55, 109] width 34 height 15
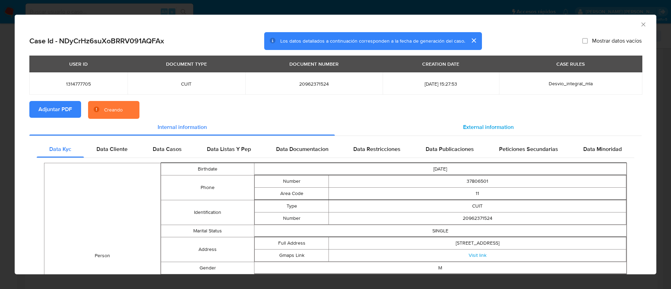
drag, startPoint x: 472, startPoint y: 123, endPoint x: 448, endPoint y: 130, distance: 25.2
click at [472, 123] on span "External information" at bounding box center [488, 127] width 51 height 8
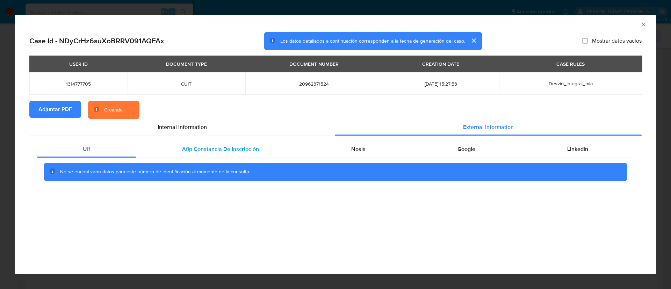
click at [234, 148] on span "Afip Constancia De Inscripción" at bounding box center [220, 149] width 77 height 8
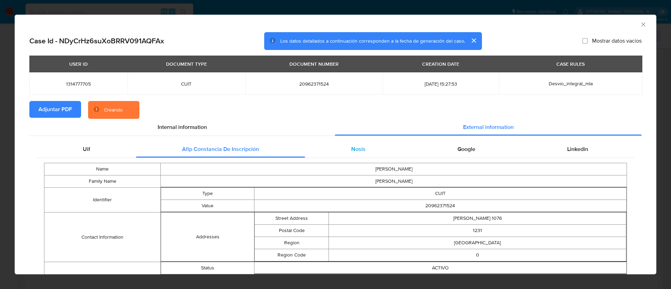
click at [351, 146] on span "Nosis" at bounding box center [358, 149] width 14 height 8
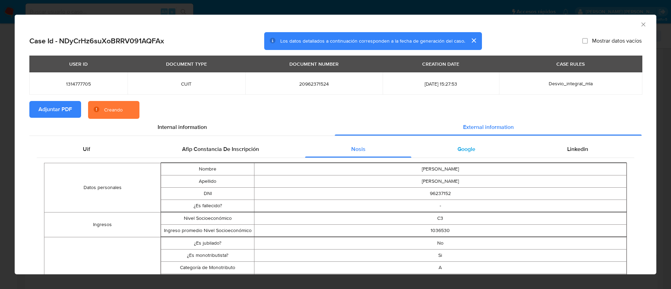
click at [453, 144] on div "Google" at bounding box center [466, 149] width 110 height 17
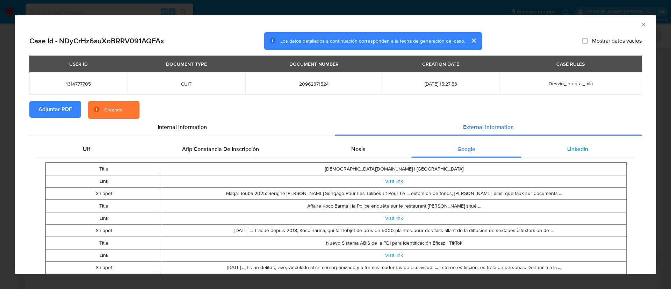
click at [541, 141] on div "Linkedin" at bounding box center [577, 149] width 113 height 17
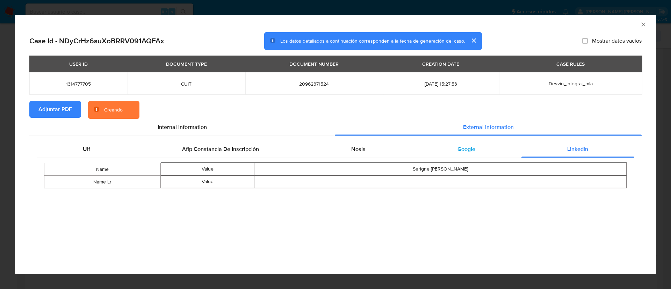
click at [455, 142] on div "Google" at bounding box center [466, 149] width 110 height 17
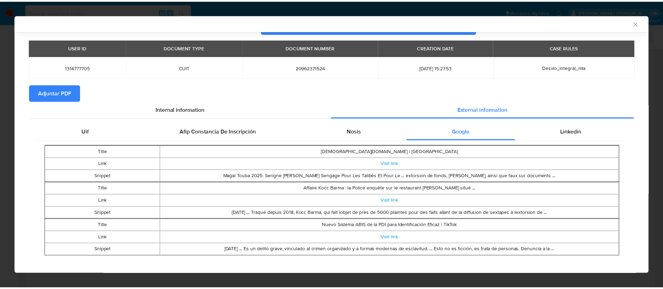
scroll to position [22, 0]
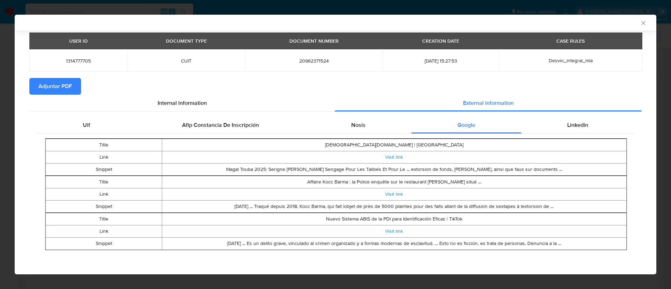
click at [639, 22] on icon "Cerrar ventana" at bounding box center [642, 23] width 7 height 7
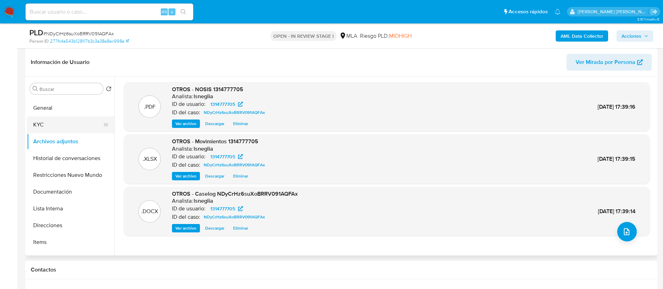
drag, startPoint x: 60, startPoint y: 124, endPoint x: 83, endPoint y: 123, distance: 23.8
click at [60, 124] on button "KYC" at bounding box center [68, 124] width 82 height 17
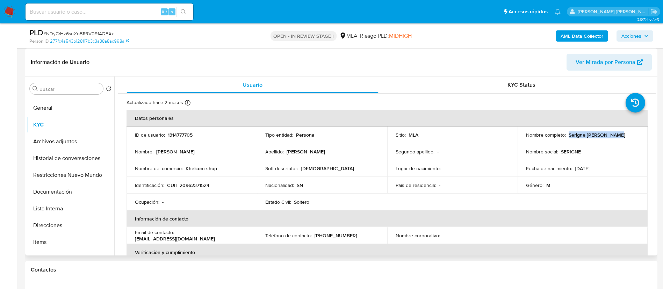
drag, startPoint x: 567, startPoint y: 134, endPoint x: 607, endPoint y: 134, distance: 39.8
click at [616, 134] on div "Nombre completo : Serigne Saliou Mbaye" at bounding box center [583, 135] width 114 height 6
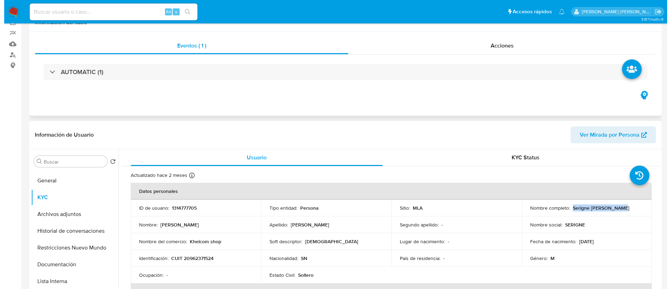
scroll to position [0, 0]
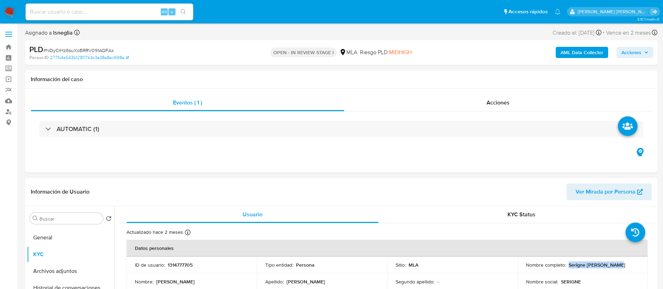
click at [578, 52] on b "AML Data Collector" at bounding box center [581, 52] width 43 height 11
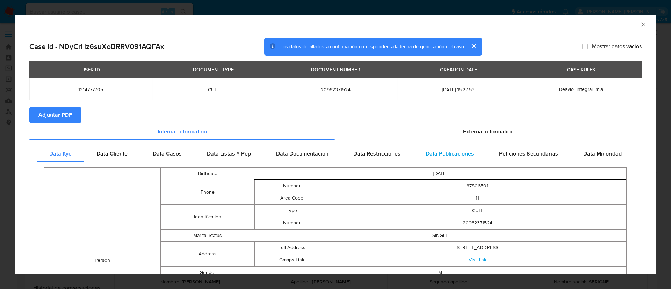
click at [446, 147] on div "Data Publicaciones" at bounding box center [449, 153] width 73 height 17
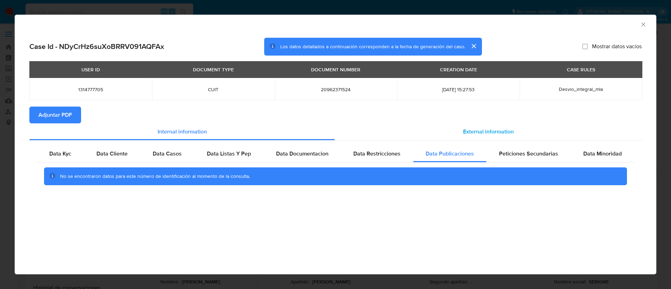
click at [494, 126] on div "External information" at bounding box center [488, 131] width 307 height 17
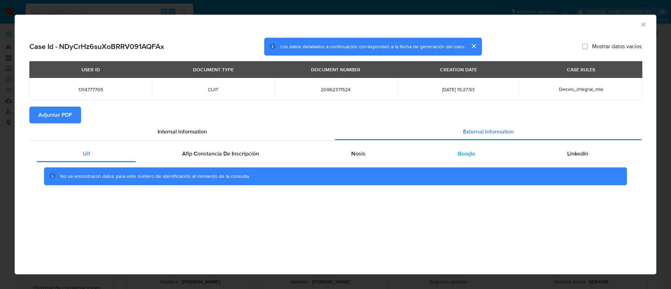
click at [482, 151] on div "Google" at bounding box center [466, 153] width 110 height 17
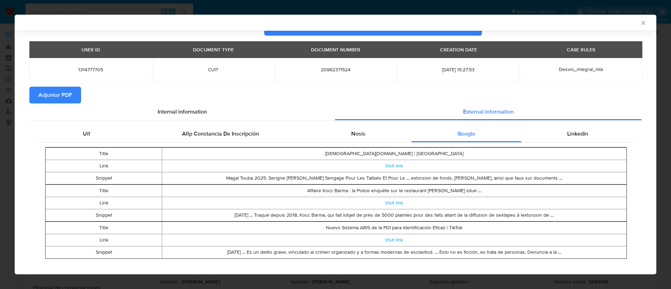
scroll to position [27, 0]
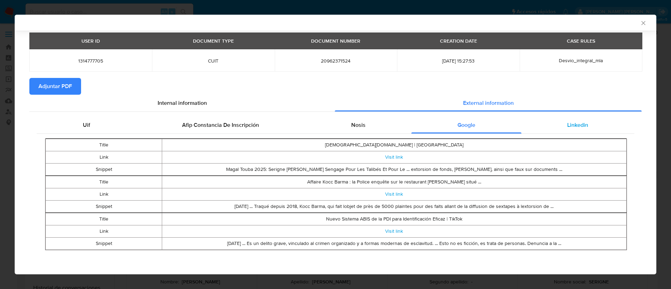
click at [554, 122] on div "Linkedin" at bounding box center [577, 125] width 113 height 17
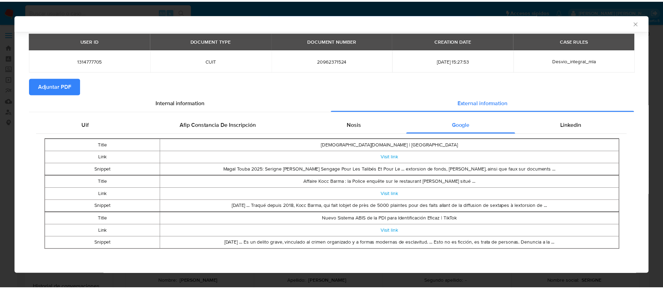
scroll to position [0, 0]
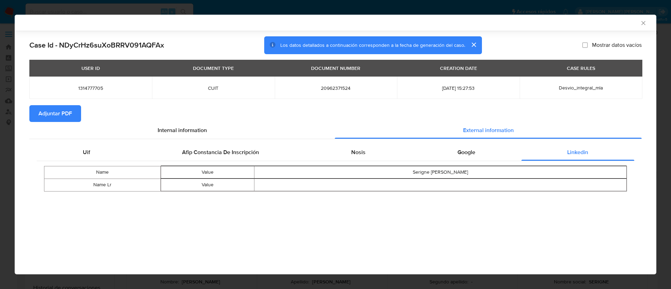
click at [220, 142] on div "Uif Afip Constancia De Inscripción Nosis Google Linkedin Name Value Serigne Sal…" at bounding box center [335, 170] width 612 height 62
click at [640, 24] on icon "Cerrar ventana" at bounding box center [642, 23] width 7 height 7
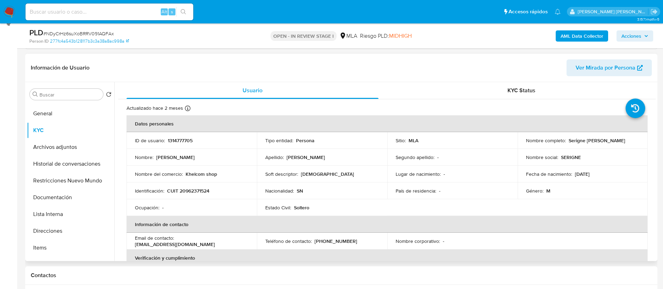
scroll to position [105, 0]
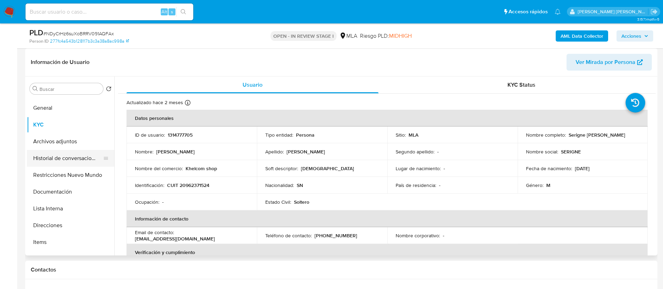
click at [66, 152] on button "Historial de conversaciones" at bounding box center [68, 158] width 82 height 17
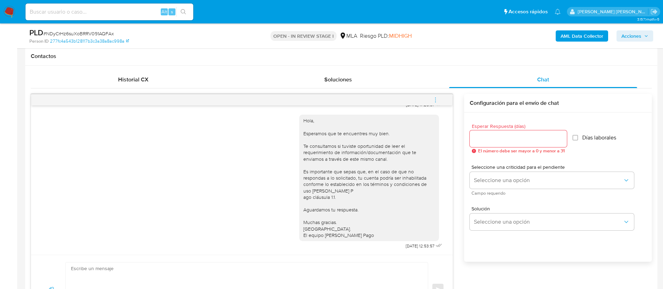
scroll to position [367, 0]
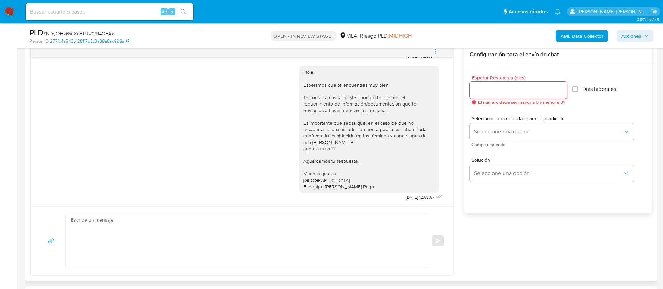
click at [436, 50] on icon "menu-action" at bounding box center [435, 51] width 6 height 6
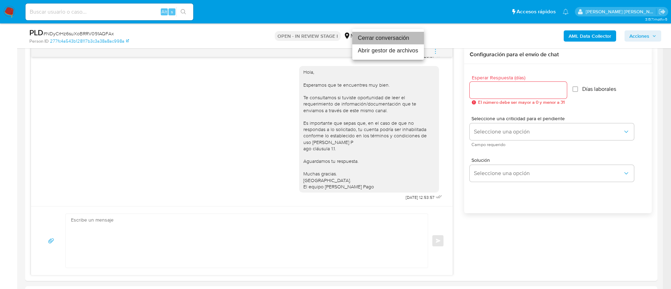
click at [397, 41] on li "Cerrar conversación" at bounding box center [388, 38] width 72 height 13
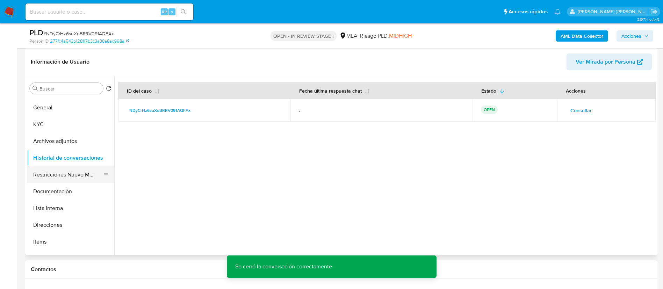
scroll to position [105, 0]
click at [62, 191] on button "Documentación" at bounding box center [68, 191] width 82 height 17
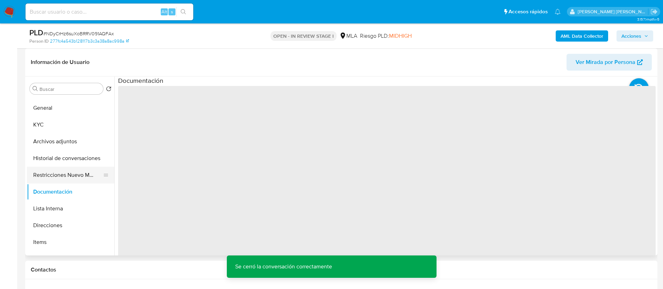
click at [70, 170] on button "Restricciones Nuevo Mundo" at bounding box center [68, 175] width 82 height 17
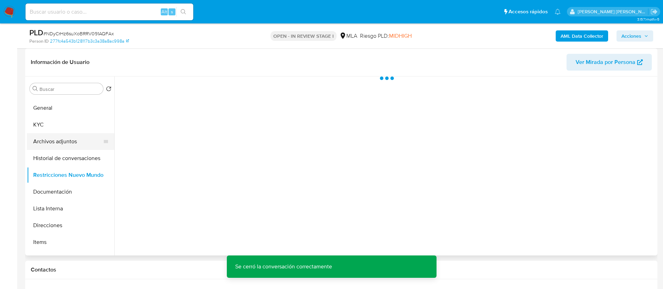
click at [81, 142] on button "Archivos adjuntos" at bounding box center [68, 141] width 82 height 17
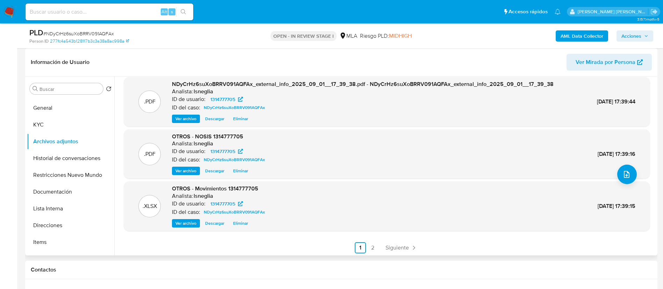
scroll to position [59, 0]
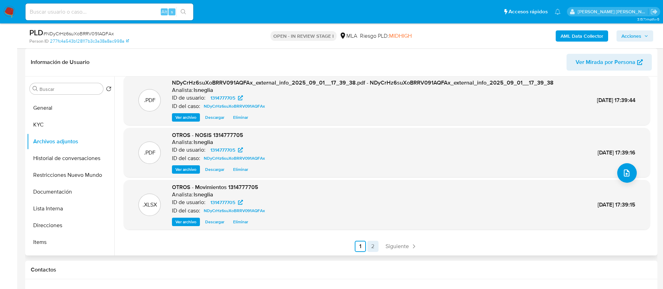
click at [371, 241] on link "2" at bounding box center [372, 246] width 11 height 11
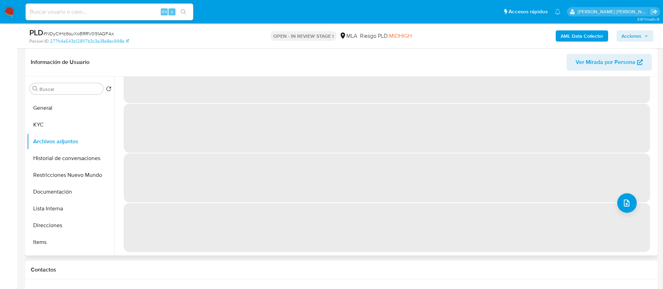
scroll to position [0, 0]
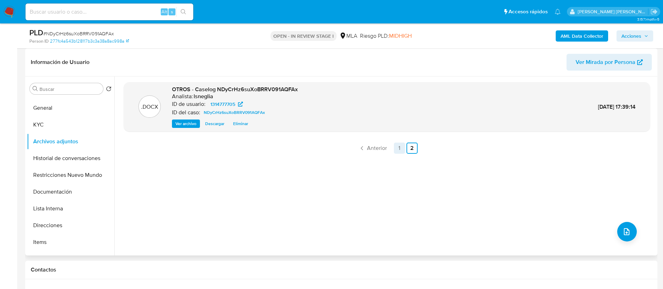
click at [398, 147] on link "1" at bounding box center [399, 147] width 11 height 11
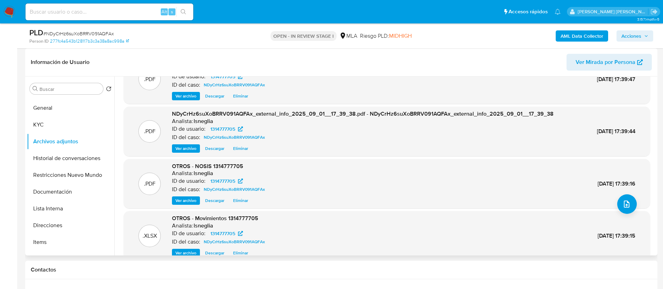
scroll to position [59, 0]
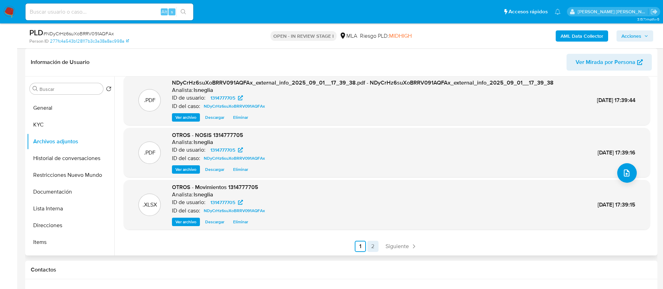
click at [367, 249] on link "2" at bounding box center [372, 246] width 11 height 11
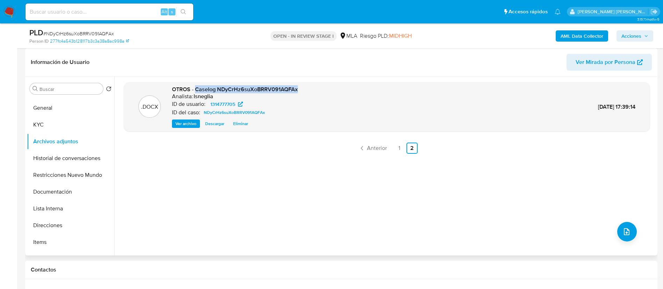
drag, startPoint x: 196, startPoint y: 90, endPoint x: 309, endPoint y: 90, distance: 112.8
click at [309, 90] on div ".DOCX OTROS - Caselog NDyCrHz6suXoBRRV091AQFAx Analista: lsneglia ID de usuario…" at bounding box center [386, 107] width 519 height 43
click at [67, 173] on button "Restricciones Nuevo Mundo" at bounding box center [68, 175] width 82 height 17
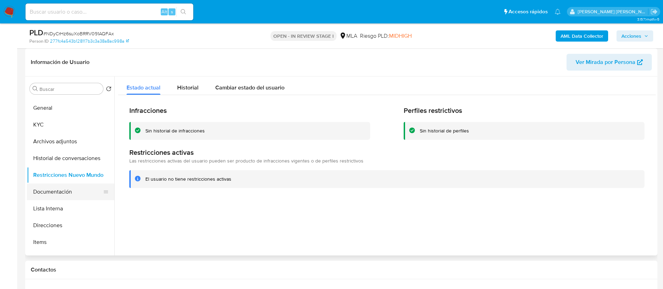
click at [71, 190] on button "Documentación" at bounding box center [68, 191] width 82 height 17
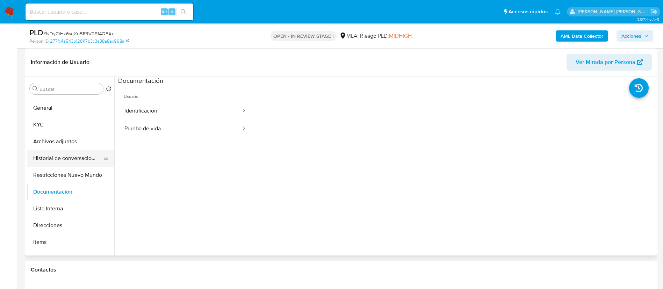
click at [73, 157] on button "Historial de conversaciones" at bounding box center [68, 158] width 82 height 17
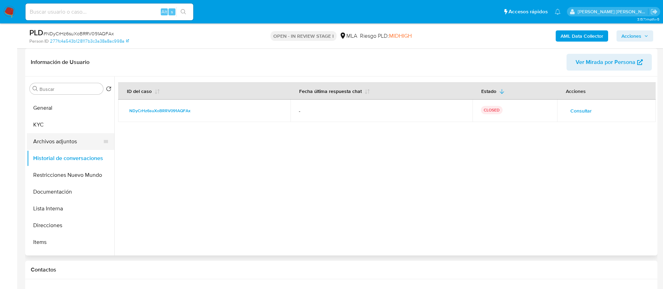
click at [71, 140] on button "Archivos adjuntos" at bounding box center [68, 141] width 82 height 17
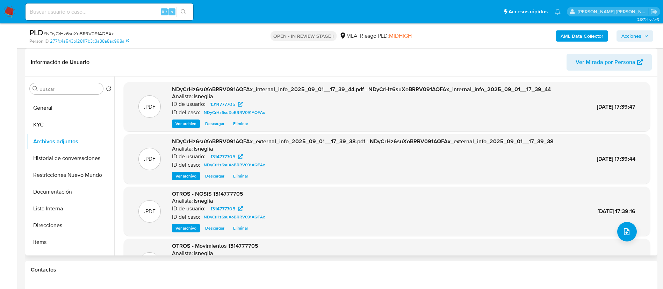
scroll to position [52, 0]
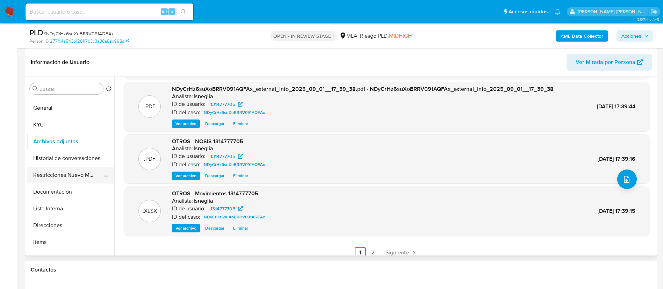
click at [66, 168] on button "Restricciones Nuevo Mundo" at bounding box center [68, 175] width 82 height 17
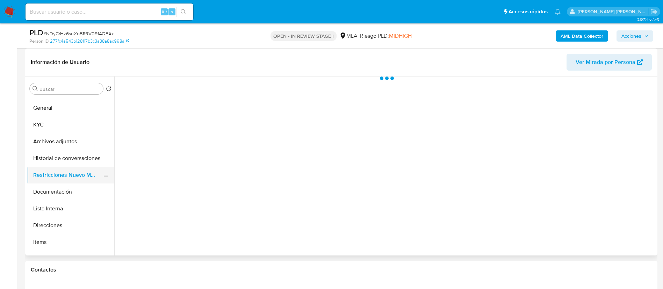
scroll to position [0, 0]
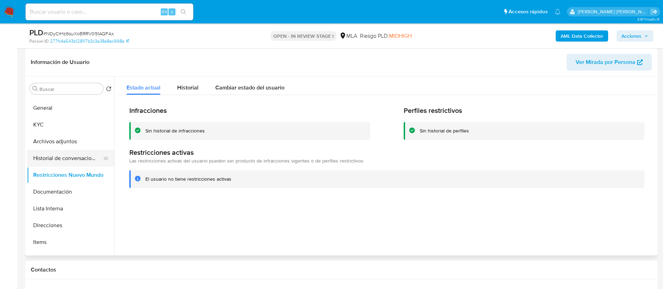
click at [73, 150] on button "Historial de conversaciones" at bounding box center [68, 158] width 82 height 17
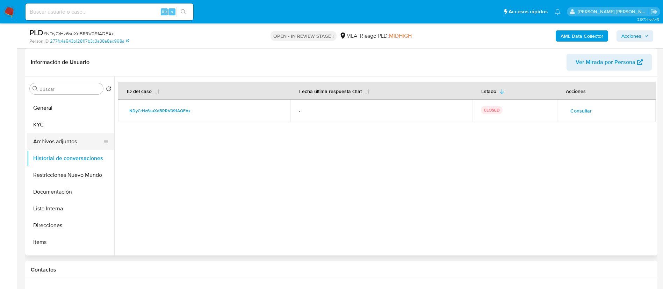
click at [67, 138] on button "Archivos adjuntos" at bounding box center [68, 141] width 82 height 17
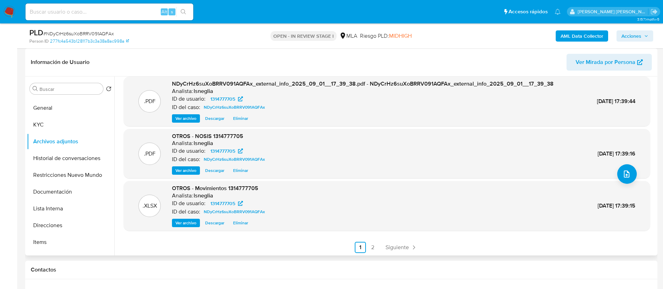
scroll to position [59, 0]
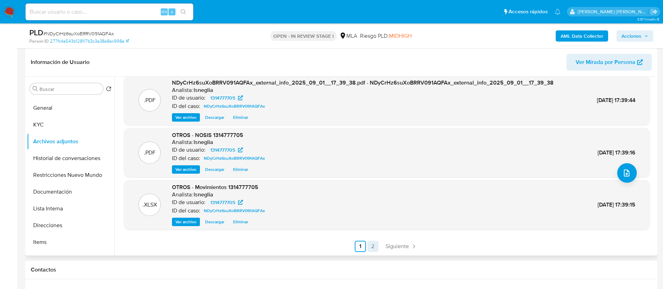
click at [373, 246] on link "2" at bounding box center [372, 246] width 11 height 11
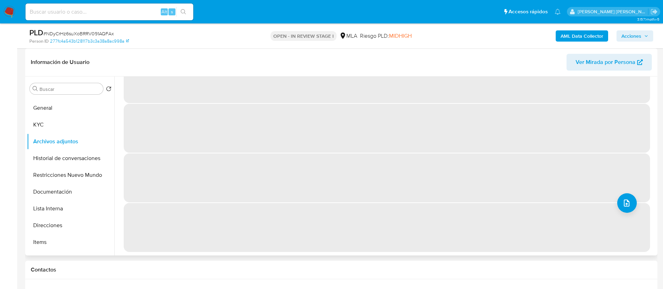
scroll to position [0, 0]
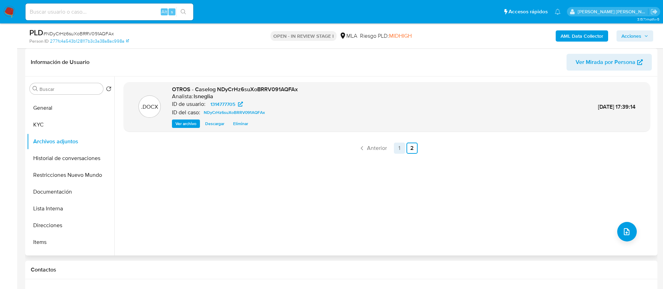
click at [398, 147] on link "1" at bounding box center [399, 147] width 11 height 11
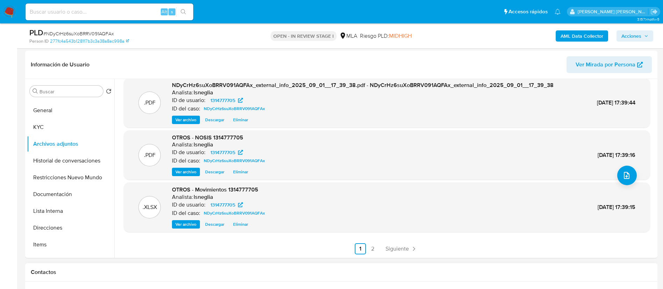
scroll to position [157, 0]
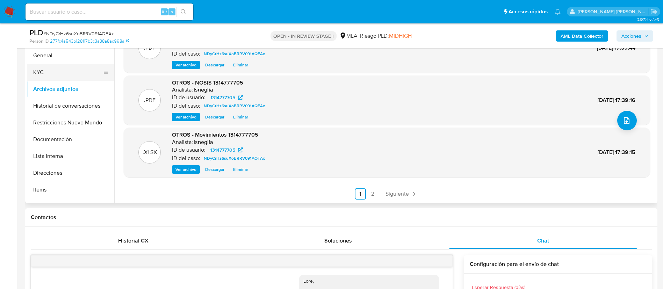
click at [63, 76] on button "KYC" at bounding box center [68, 72] width 82 height 17
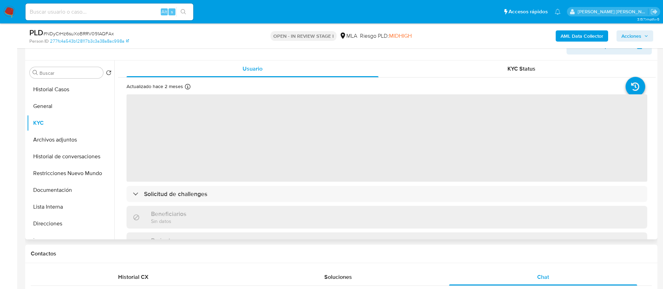
scroll to position [105, 0]
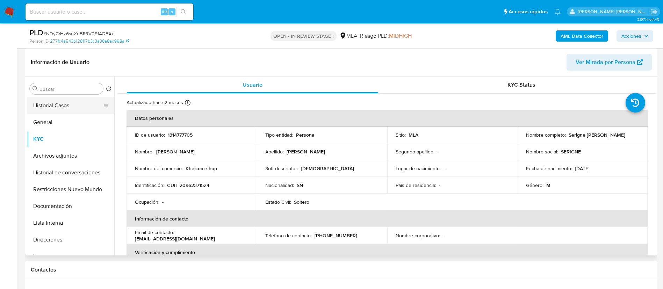
click at [59, 108] on button "Historial Casos" at bounding box center [68, 105] width 82 height 17
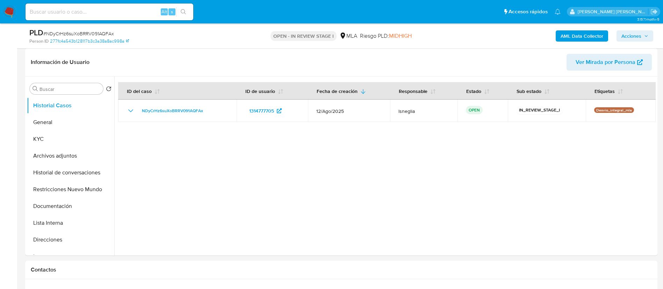
click at [637, 35] on span "Acciones" at bounding box center [631, 35] width 20 height 11
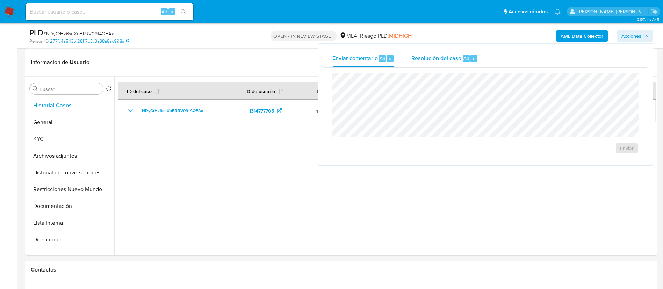
click at [432, 55] on span "Resolución del caso" at bounding box center [436, 58] width 50 height 8
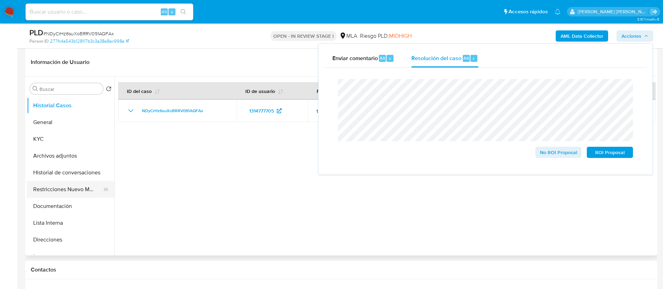
click at [78, 184] on button "Restricciones Nuevo Mundo" at bounding box center [68, 189] width 82 height 17
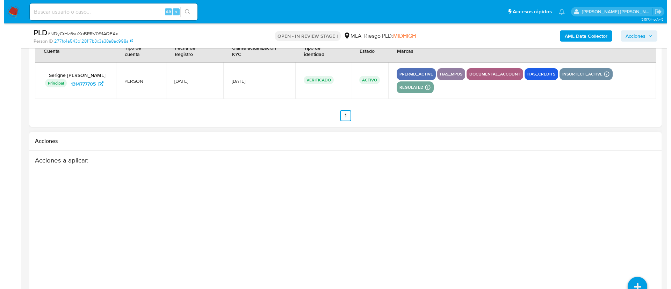
scroll to position [1248, 0]
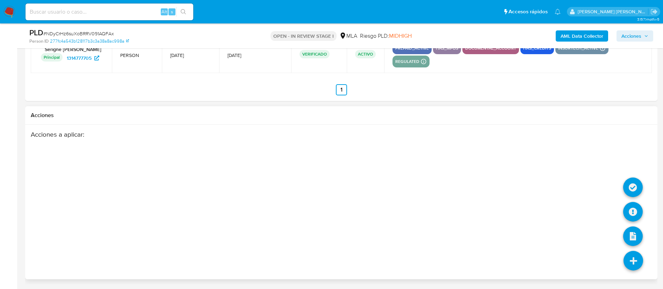
drag, startPoint x: 630, startPoint y: 257, endPoint x: 629, endPoint y: 226, distance: 31.1
click at [630, 257] on icon at bounding box center [633, 261] width 20 height 20
click at [628, 208] on icon at bounding box center [633, 212] width 20 height 20
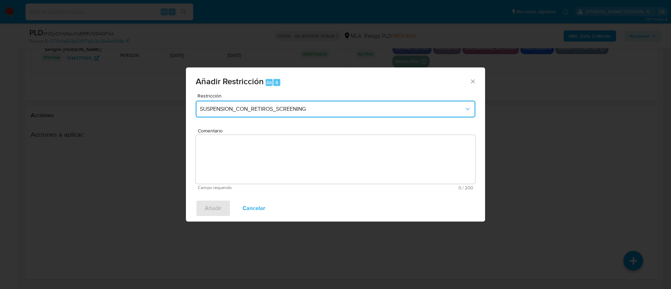
click at [282, 109] on span "SUSPENSION_CON_RETIROS_SCREENING" at bounding box center [332, 108] width 264 height 7
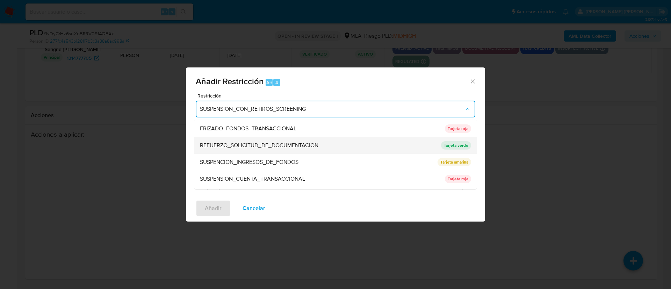
scroll to position [148, 0]
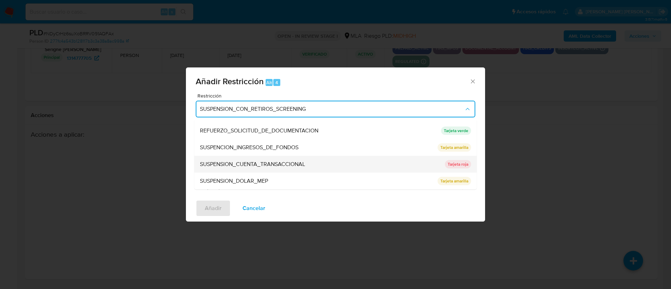
click at [298, 162] on span "SUSPENSION_CUENTA_TRANSACCIONAL" at bounding box center [252, 164] width 105 height 7
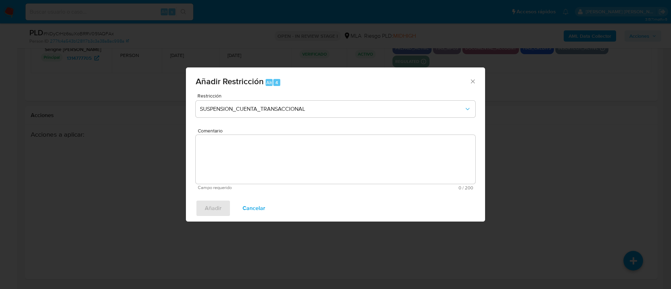
click at [309, 158] on textarea "Comentario" at bounding box center [335, 159] width 279 height 49
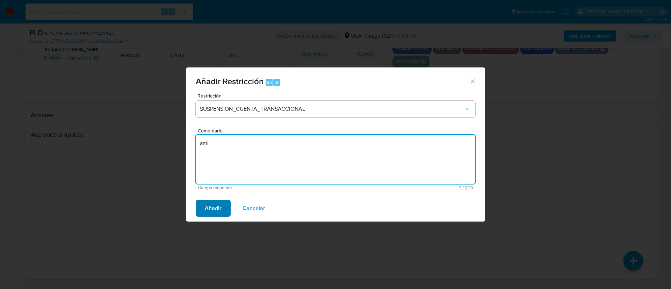
type textarea "aml"
click at [213, 210] on span "Añadir" at bounding box center [213, 207] width 17 height 15
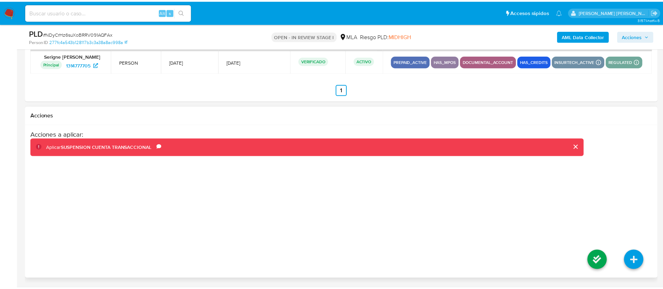
scroll to position [1228, 0]
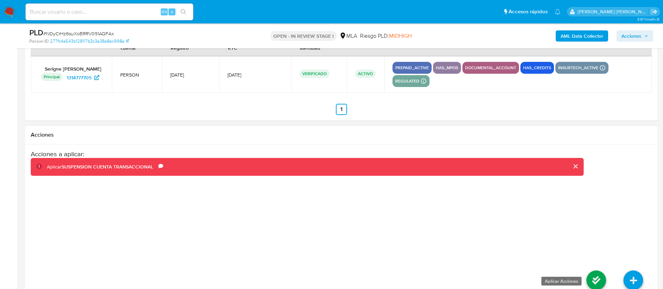
click at [593, 285] on icon at bounding box center [596, 280] width 20 height 20
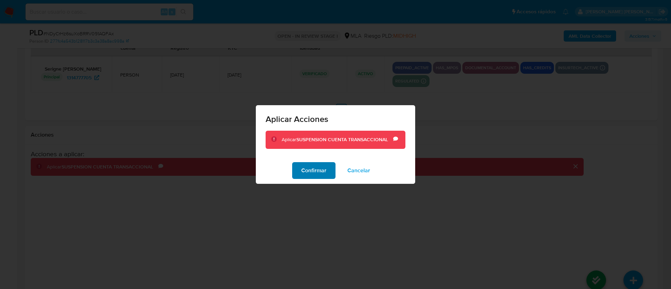
click at [309, 171] on span "Confirmar" at bounding box center [313, 170] width 25 height 15
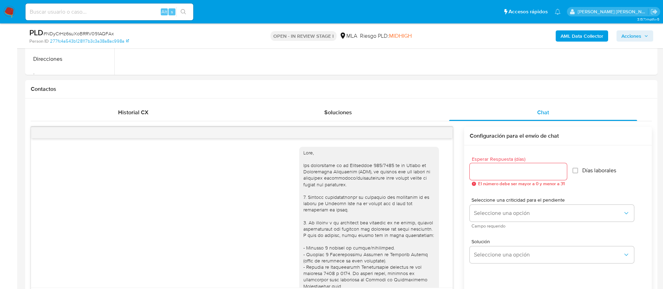
scroll to position [76, 0]
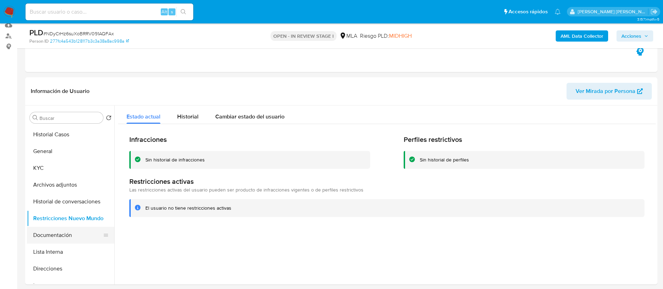
click at [75, 228] on button "Documentación" at bounding box center [68, 235] width 82 height 17
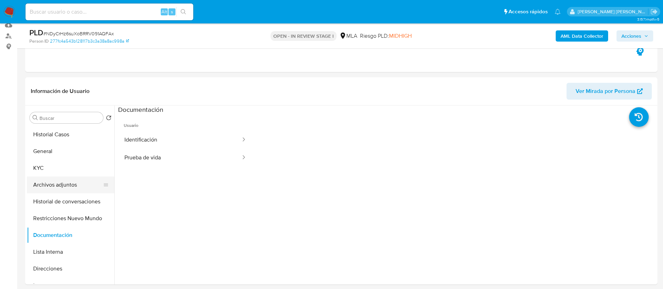
click at [77, 180] on button "Archivos adjuntos" at bounding box center [68, 184] width 82 height 17
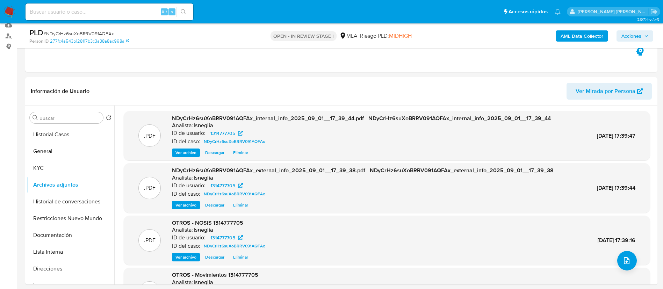
scroll to position [52, 0]
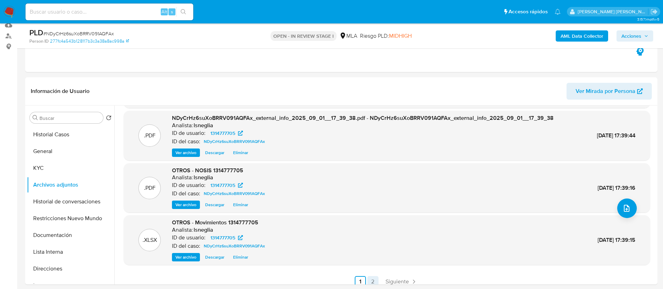
click at [369, 279] on link "2" at bounding box center [372, 281] width 11 height 11
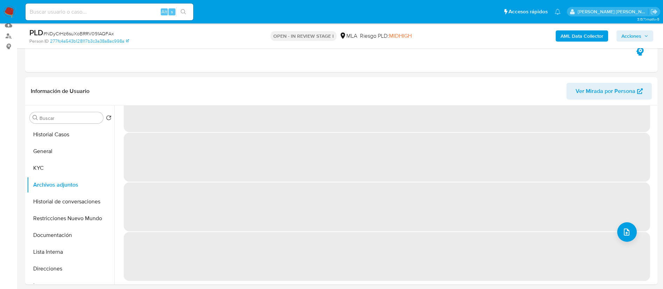
scroll to position [0, 0]
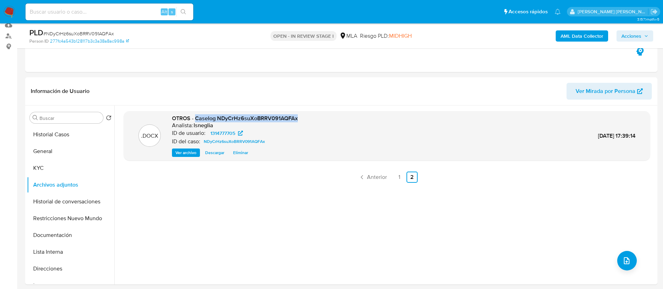
drag, startPoint x: 196, startPoint y: 117, endPoint x: 319, endPoint y: 115, distance: 122.6
click at [319, 115] on div ".DOCX OTROS - Caselog NDyCrHz6suXoBRRV091AQFAx Analista: lsneglia ID de usuario…" at bounding box center [386, 136] width 519 height 43
drag, startPoint x: 278, startPoint y: 118, endPoint x: 644, endPoint y: 41, distance: 373.5
click at [644, 41] on button "Acciones" at bounding box center [634, 35] width 37 height 11
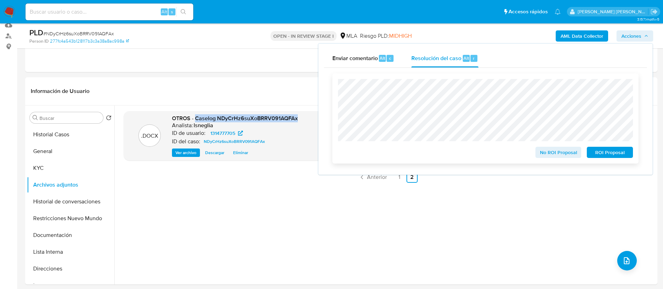
click at [608, 154] on span "ROI Proposal" at bounding box center [609, 152] width 36 height 10
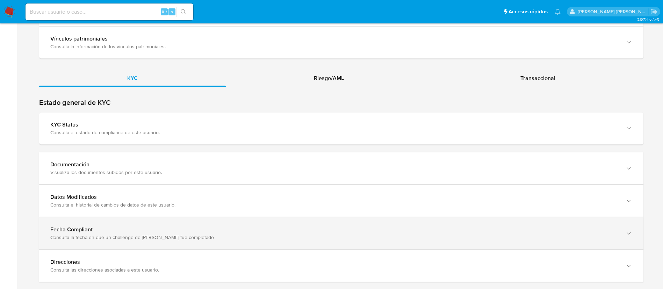
scroll to position [617, 0]
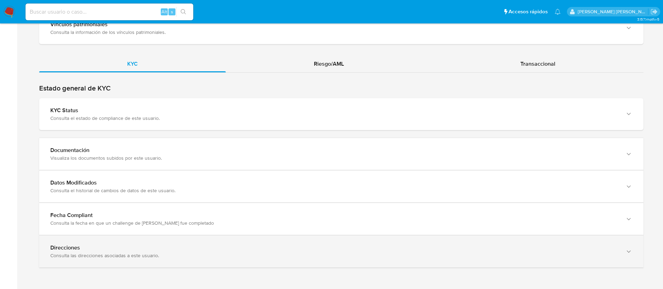
click at [114, 238] on div "Direcciones Consulta las direcciones asociadas a este usuario." at bounding box center [341, 251] width 604 height 32
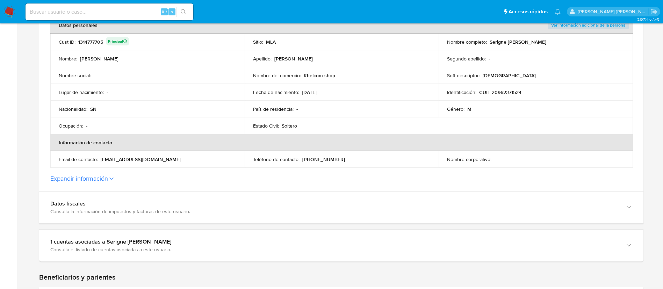
scroll to position [68, 0]
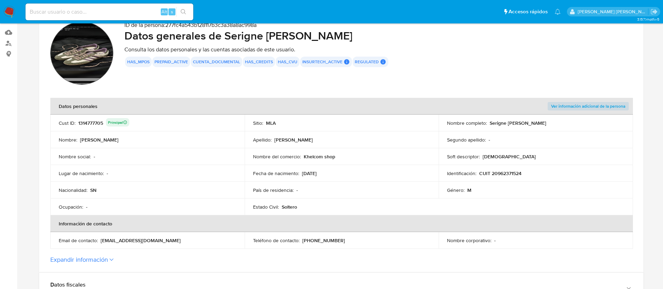
click at [85, 54] on img at bounding box center [81, 53] width 63 height 63
click at [90, 60] on img at bounding box center [81, 53] width 63 height 63
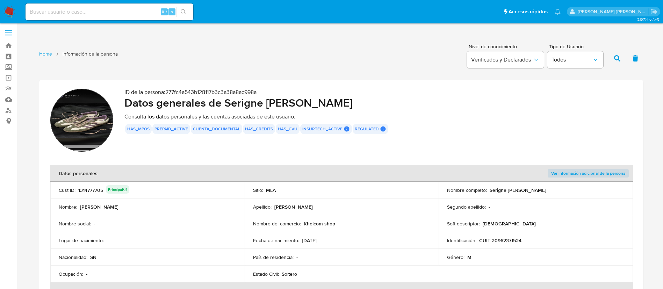
scroll to position [0, 0]
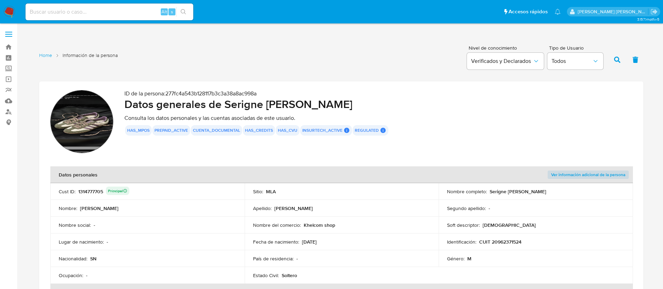
click at [92, 130] on img at bounding box center [81, 121] width 63 height 63
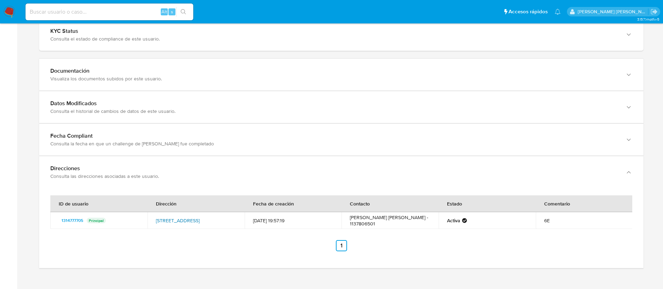
scroll to position [697, 0]
click at [410, 219] on td "[PERSON_NAME] [PERSON_NAME] - 1137806501" at bounding box center [389, 219] width 97 height 17
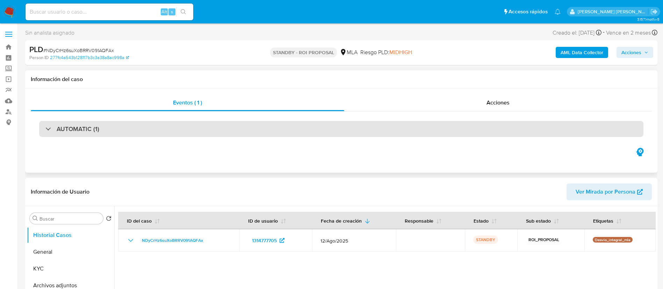
select select "10"
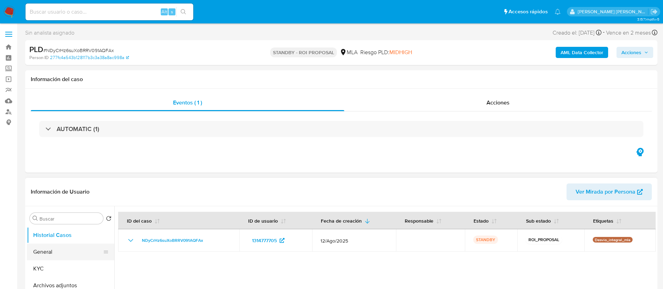
click at [43, 250] on button "General" at bounding box center [68, 251] width 82 height 17
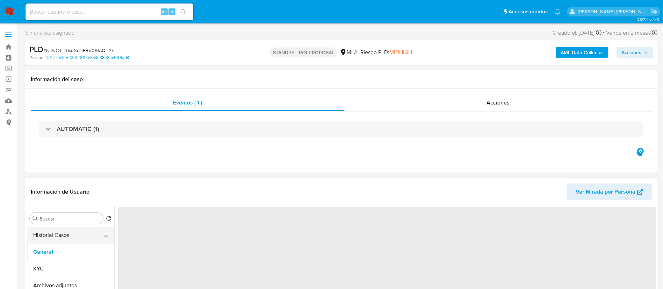
click at [56, 232] on button "Historial Casos" at bounding box center [68, 235] width 82 height 17
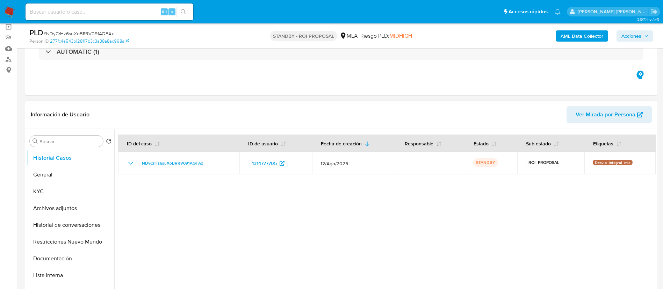
scroll to position [105, 0]
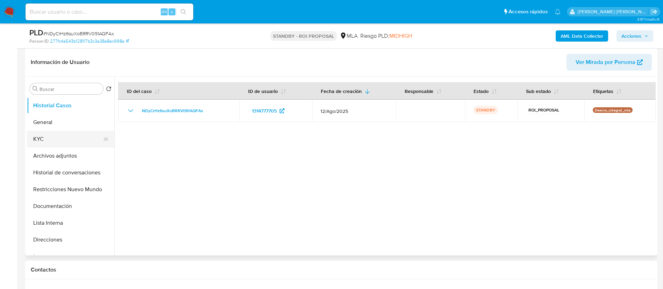
click at [39, 142] on button "KYC" at bounding box center [68, 139] width 82 height 17
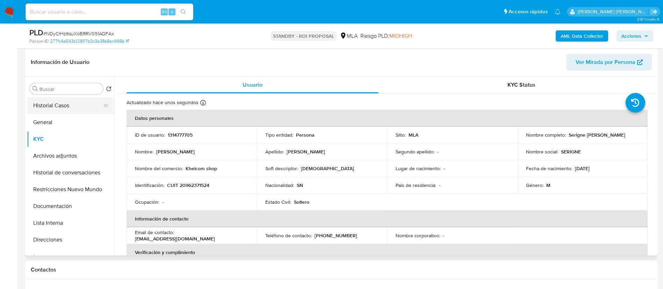
click at [42, 99] on button "Historial Casos" at bounding box center [68, 105] width 82 height 17
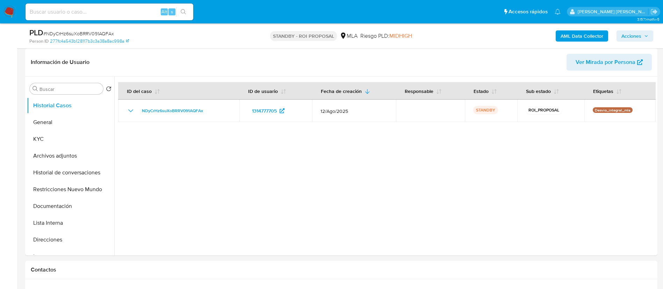
click at [107, 12] on input at bounding box center [109, 11] width 168 height 9
paste input "LESCipnNpeDt6oZVv5LmuDab"
type input "LESCipnNpeDt6oZVv5LmuDab"
click at [186, 9] on icon "search-icon" at bounding box center [184, 12] width 6 height 6
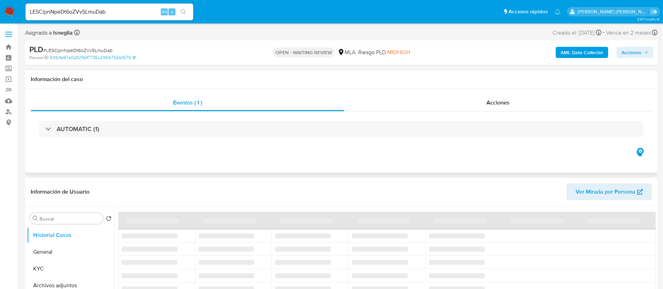
select select "10"
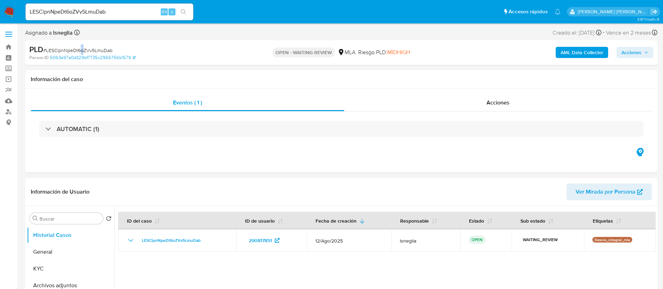
click at [82, 49] on span "# LESCipnNpeDt6oZVv5LmuDab" at bounding box center [77, 50] width 69 height 7
drag, startPoint x: 82, startPoint y: 49, endPoint x: 66, endPoint y: 49, distance: 15.7
click at [66, 49] on span "# LESCipnNpeDt6oZVv5LmuDab" at bounding box center [77, 50] width 69 height 7
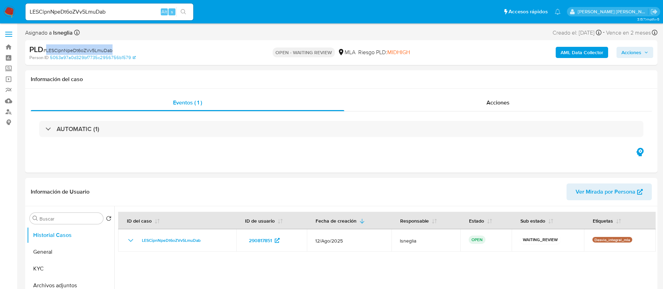
copy span "LESCipnNpeDt6oZVv5LmuDab"
click at [9, 11] on img at bounding box center [9, 12] width 12 height 12
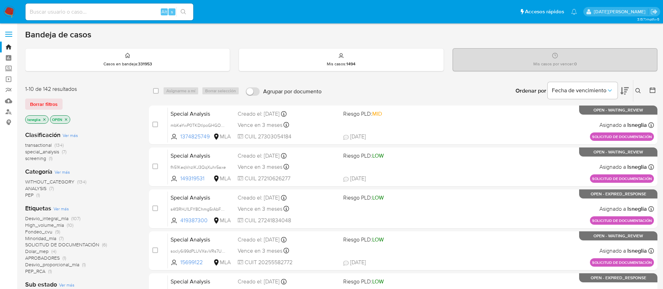
click at [44, 118] on icon "close-filter" at bounding box center [44, 119] width 4 height 4
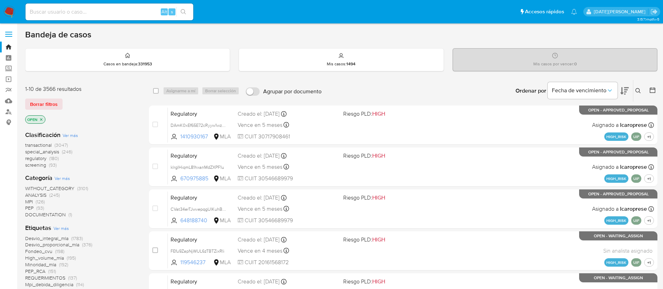
click at [638, 90] on icon at bounding box center [638, 91] width 6 height 6
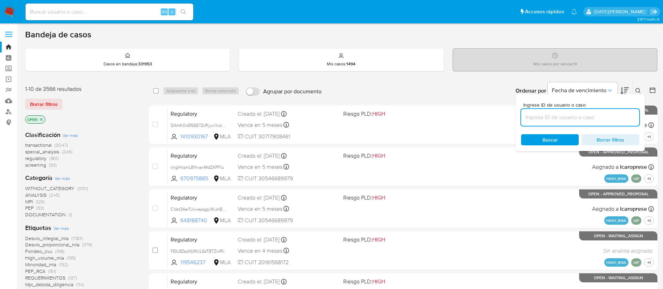
click at [550, 115] on input at bounding box center [580, 117] width 118 height 9
type input "LESCipnNpeDt6oZVv5LmuDab"
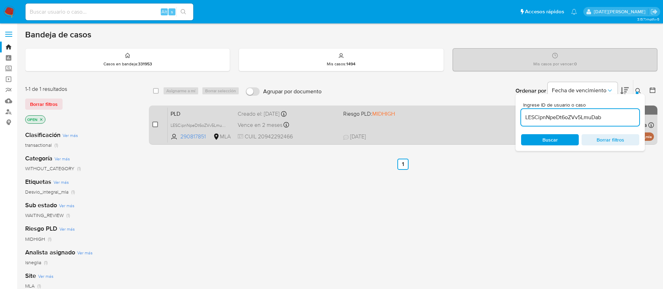
click at [157, 125] on input "checkbox" at bounding box center [155, 125] width 6 height 6
checkbox input "true"
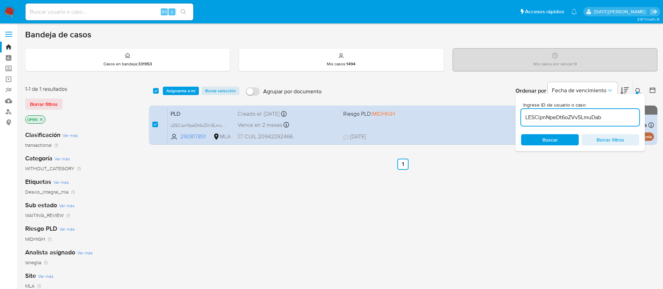
click at [640, 94] on div "Ingrese ID de usuario o caso LESCipnNpeDt6oZVv5LmuDab Buscar Borrar filtros" at bounding box center [579, 122] width 129 height 57
click at [640, 90] on icon at bounding box center [638, 91] width 6 height 6
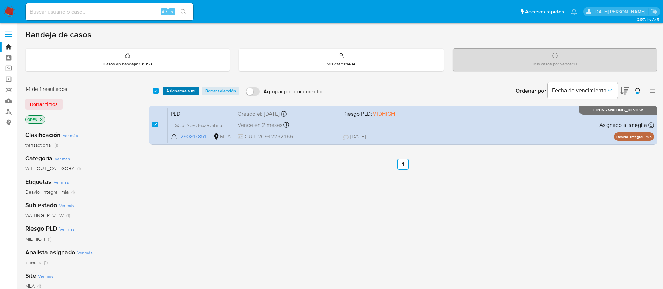
click at [170, 87] on span "Asignarme a mí" at bounding box center [180, 90] width 29 height 7
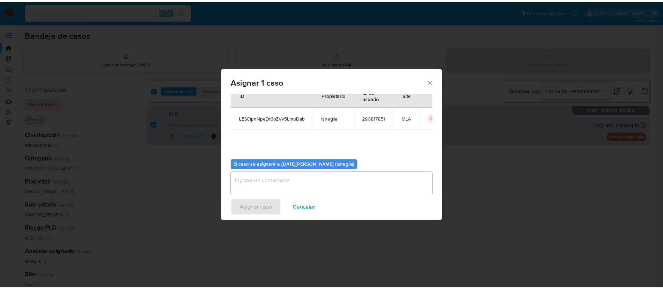
scroll to position [36, 0]
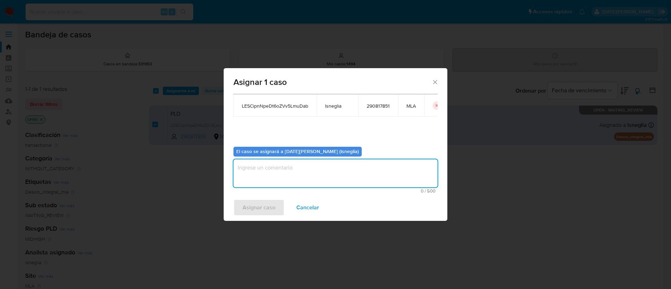
click at [314, 176] on textarea "assign-modal" at bounding box center [335, 173] width 204 height 28
type textarea "-"
click at [252, 211] on span "Asignar caso" at bounding box center [258, 207] width 33 height 15
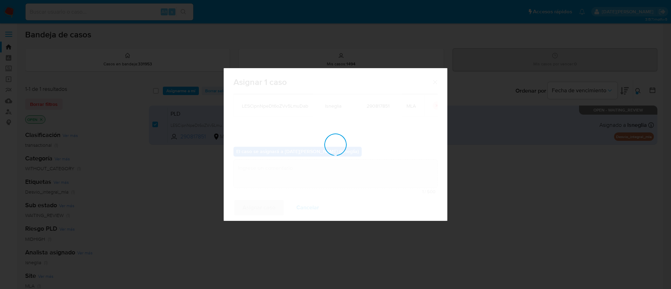
checkbox input "false"
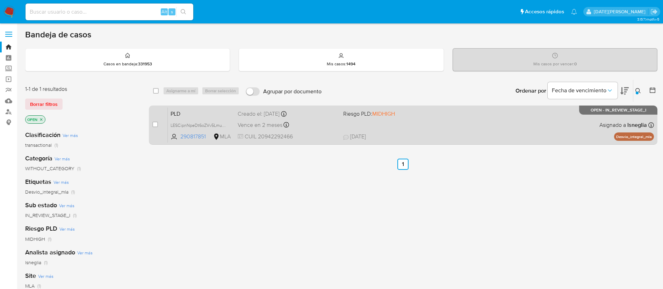
click at [181, 112] on span "PLD" at bounding box center [200, 113] width 61 height 9
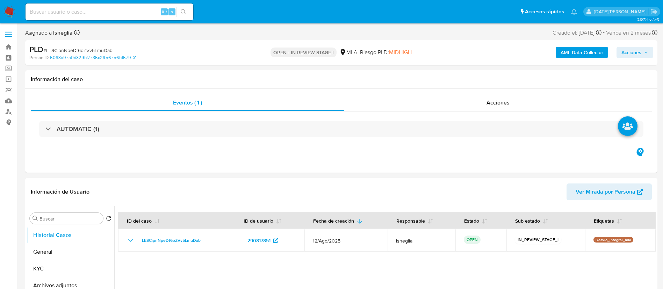
select select "10"
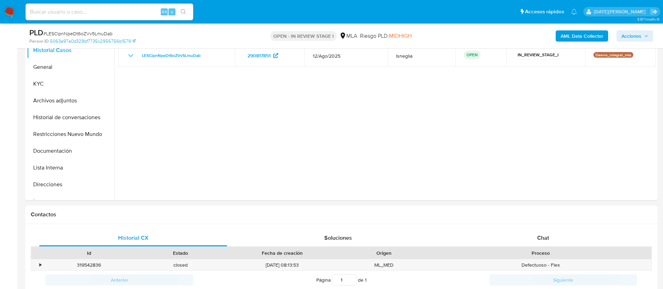
scroll to position [262, 0]
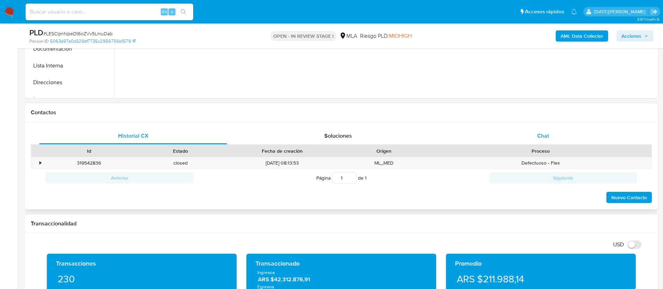
click at [539, 138] on span "Chat" at bounding box center [543, 136] width 12 height 8
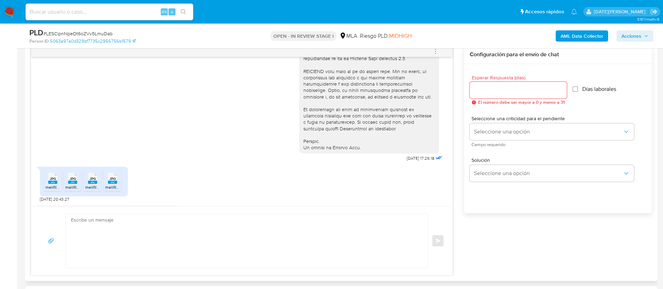
scroll to position [319, 0]
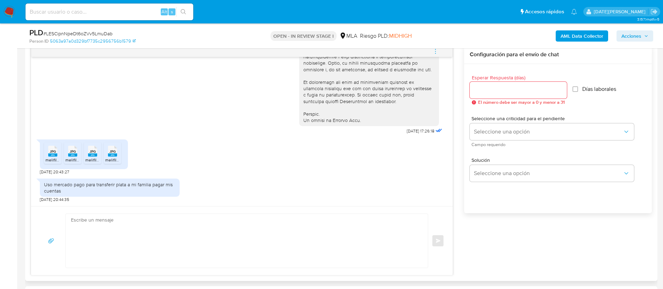
click at [51, 154] on span "JPG" at bounding box center [53, 151] width 6 height 5
click at [71, 150] on span "JPG" at bounding box center [73, 151] width 6 height 5
click at [89, 157] on icon "JPG" at bounding box center [92, 151] width 9 height 12
click at [117, 154] on div "JPG JPG" at bounding box center [112, 151] width 15 height 14
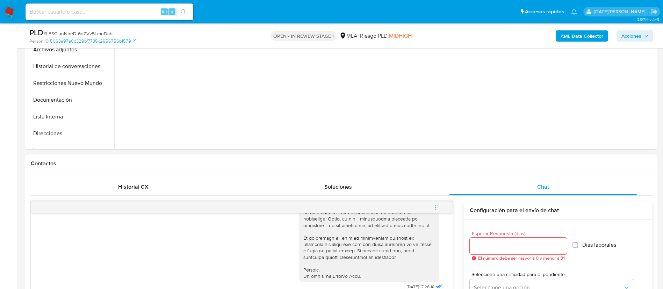
scroll to position [210, 0]
click at [59, 15] on input at bounding box center [109, 11] width 168 height 9
paste input "NDyCrHz6suXoBRRV091AQFAx"
type input "NDyCrHz6suXoBRRV091AQFAx"
click at [184, 11] on icon "search-icon" at bounding box center [184, 12] width 6 height 6
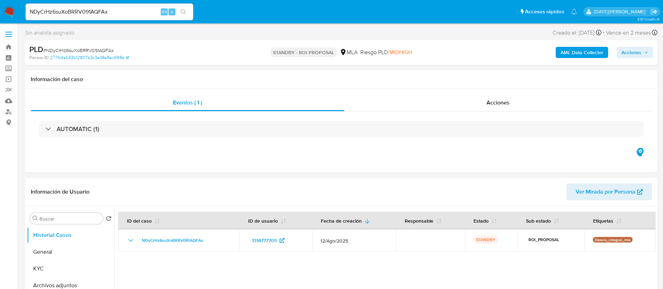
select select "10"
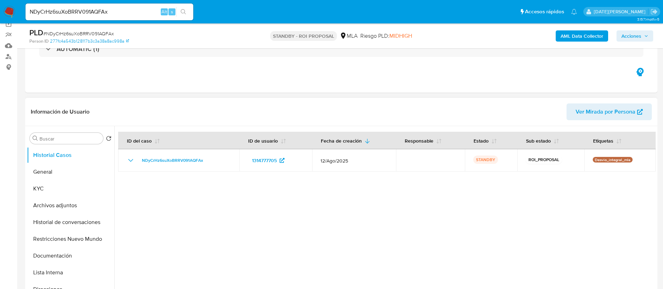
scroll to position [105, 0]
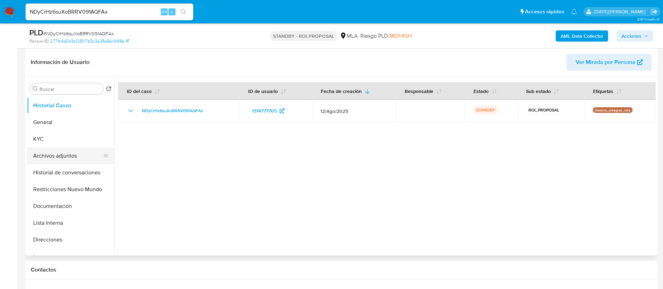
click at [51, 154] on button "Archivos adjuntos" at bounding box center [68, 155] width 82 height 17
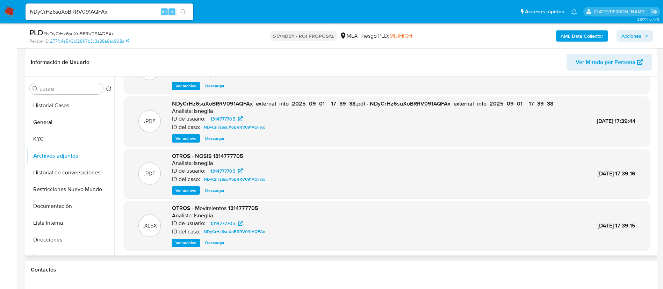
scroll to position [59, 0]
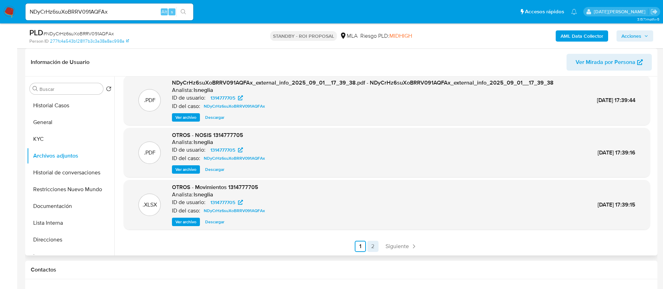
click at [372, 248] on link "2" at bounding box center [372, 246] width 11 height 11
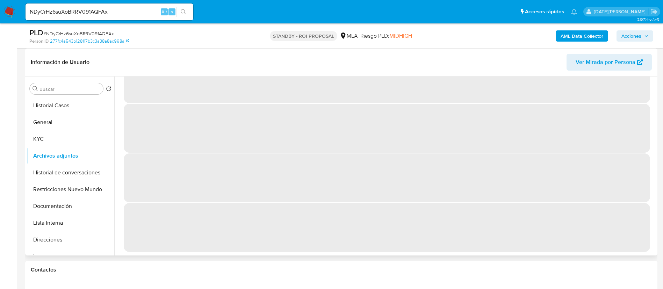
scroll to position [0, 0]
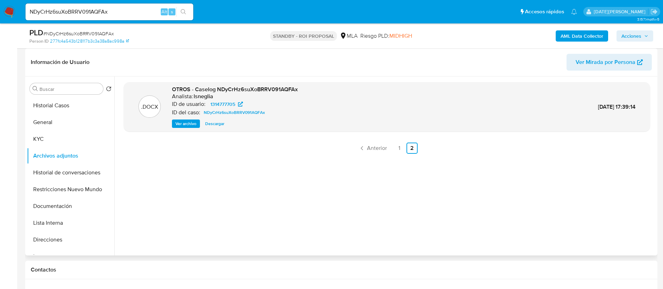
click at [195, 124] on span "Ver archivo" at bounding box center [185, 123] width 21 height 7
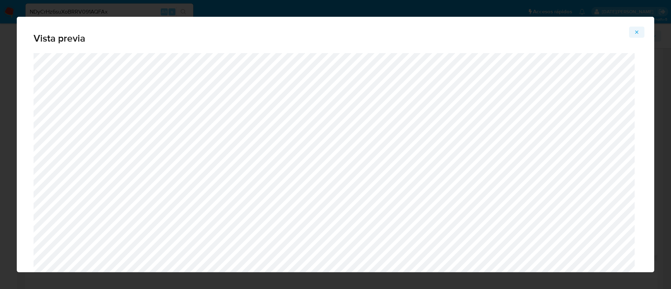
click at [634, 35] on icon "Attachment preview" at bounding box center [637, 32] width 6 height 6
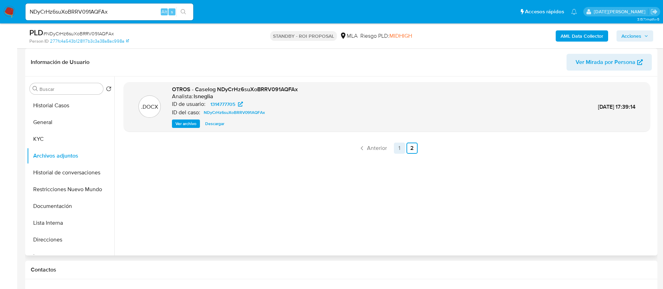
click at [401, 148] on link "1" at bounding box center [399, 147] width 11 height 11
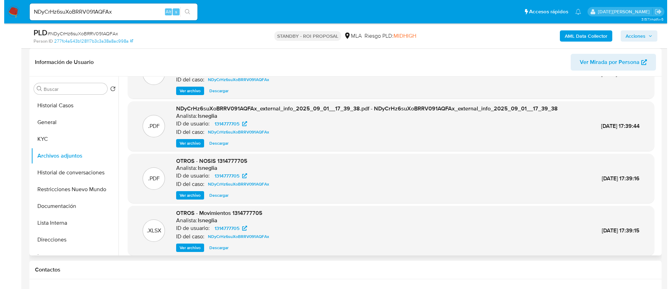
scroll to position [59, 0]
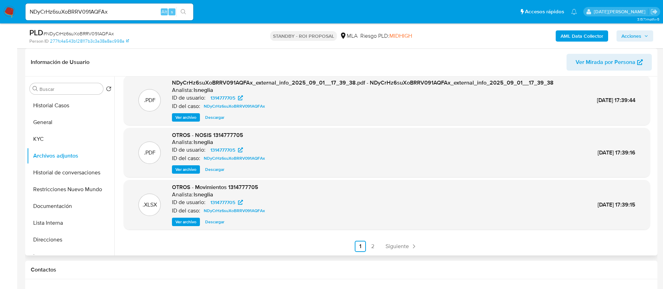
click at [190, 218] on span "Ver archivo" at bounding box center [185, 221] width 21 height 7
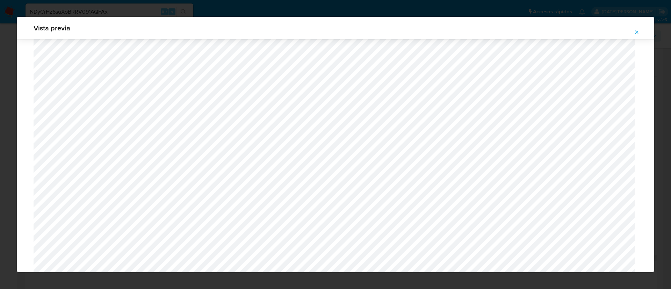
scroll to position [1369, 0]
click at [638, 33] on icon "Attachment preview" at bounding box center [636, 31] width 3 height 3
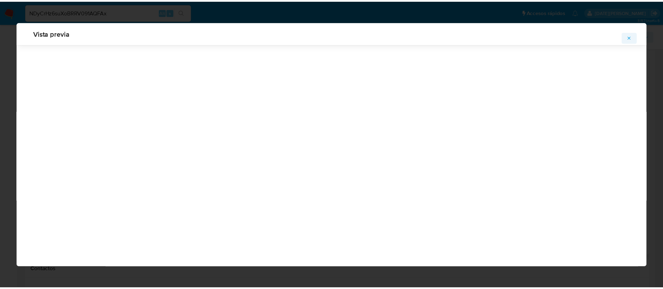
scroll to position [0, 0]
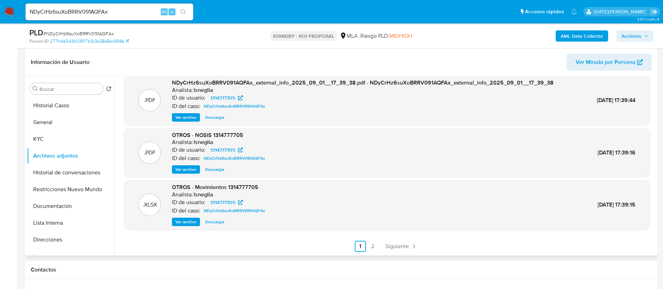
click at [85, 12] on input "NDyCrHz6suXoBRRV091AQFAx" at bounding box center [109, 11] width 168 height 9
paste input "LESCipnNpeDt6oZVv5LmuDab"
type input "LESCipnNpeDt6oZVv5LmuDab"
click at [183, 7] on button "search-icon" at bounding box center [183, 12] width 14 height 10
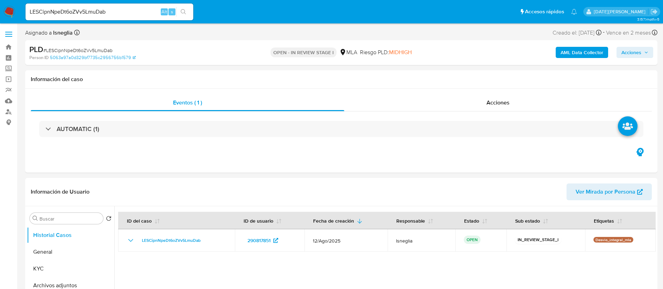
select select "10"
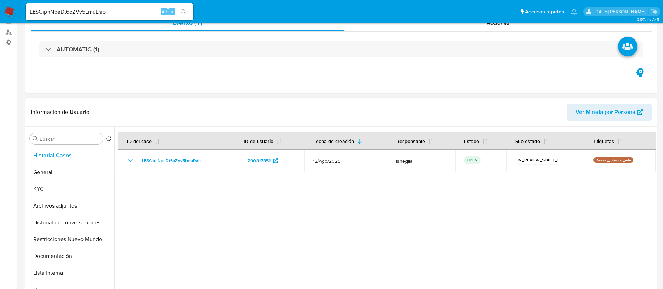
scroll to position [157, 0]
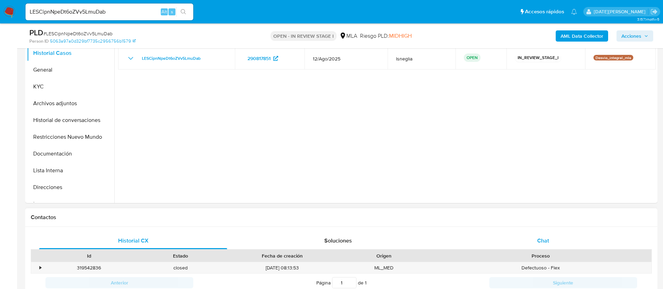
click at [532, 240] on div "Chat" at bounding box center [543, 240] width 188 height 17
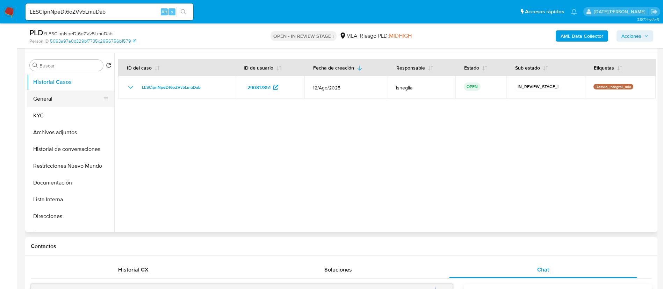
scroll to position [52, 0]
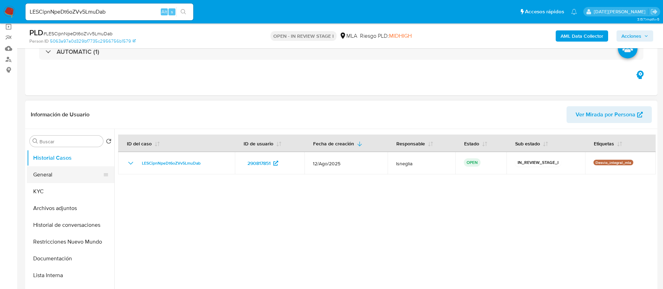
click at [49, 178] on button "General" at bounding box center [68, 174] width 82 height 17
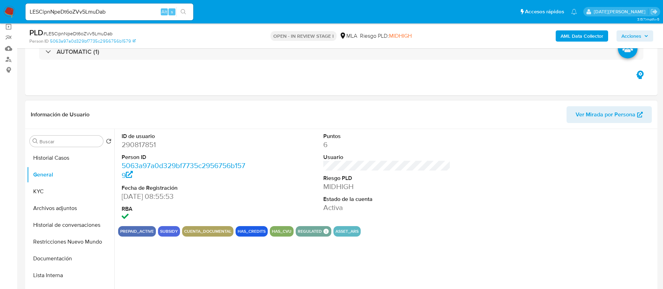
click at [142, 145] on dd "290817851" at bounding box center [185, 145] width 127 height 10
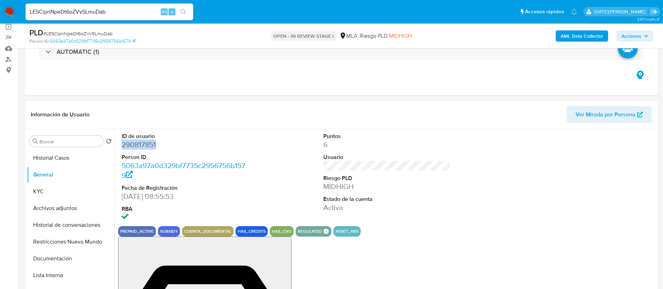
copy dd "290817851"
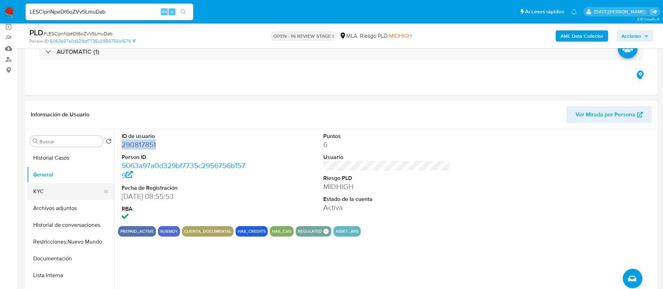
click at [61, 196] on button "KYC" at bounding box center [68, 191] width 82 height 17
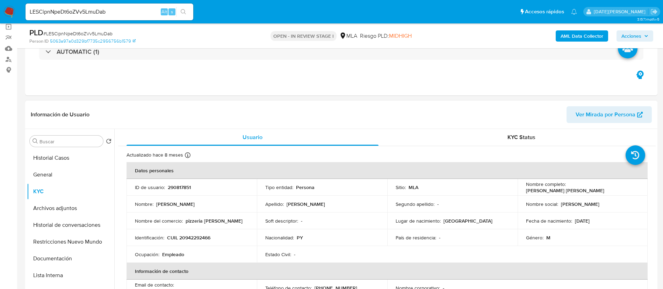
drag, startPoint x: 524, startPoint y: 191, endPoint x: 594, endPoint y: 192, distance: 70.2
click at [594, 192] on div "Nombre completo : Juan Bautista Ruiz Diaz Ramirez" at bounding box center [583, 187] width 114 height 13
copy p "Juan Bautista Ruiz Diaz Ramirez"
drag, startPoint x: 167, startPoint y: 236, endPoint x: 224, endPoint y: 238, distance: 57.0
click at [224, 238] on div "Identificación : CUIL 20942292466" at bounding box center [192, 237] width 114 height 6
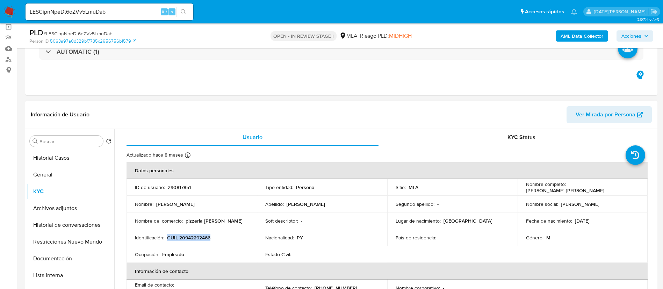
copy p "CUIL 20942292466"
click at [58, 175] on button "General" at bounding box center [68, 174] width 82 height 17
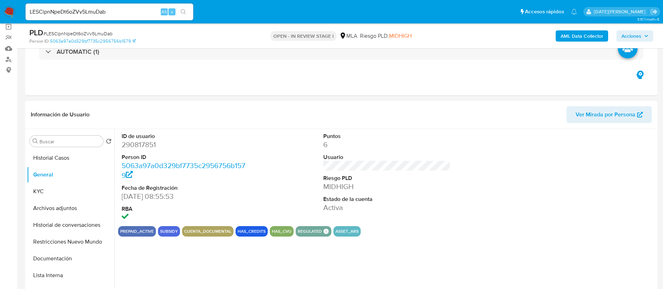
click at [149, 143] on dd "290817851" at bounding box center [185, 145] width 127 height 10
copy dd "290817851"
click at [51, 194] on button "KYC" at bounding box center [68, 191] width 82 height 17
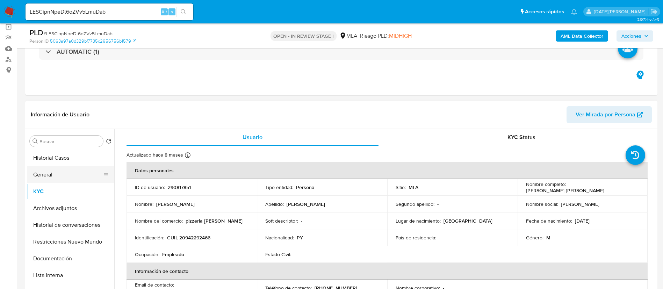
click at [49, 178] on button "General" at bounding box center [68, 174] width 82 height 17
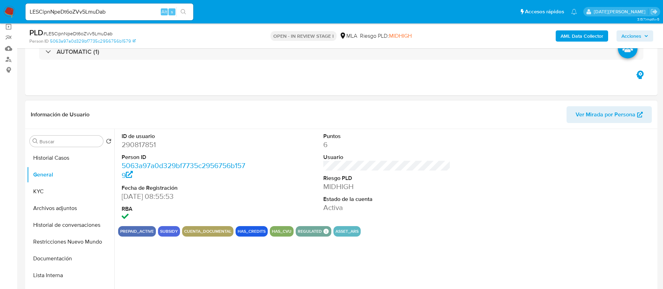
click at [128, 145] on dd "290817851" at bounding box center [185, 145] width 127 height 10
copy dd "290817851"
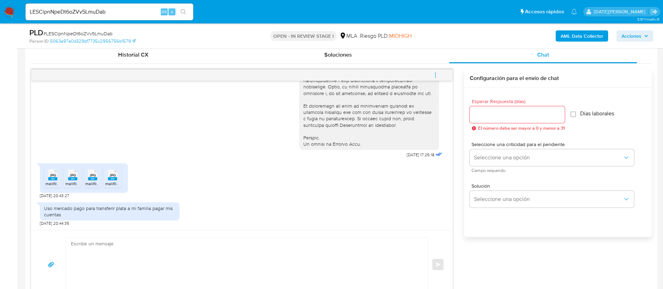
scroll to position [367, 0]
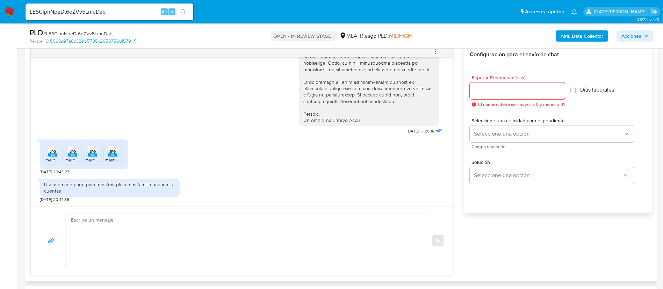
click at [154, 184] on div "Uso mercado pago para transferir plata a mi familia pagar mis cuentas" at bounding box center [109, 187] width 131 height 13
copy div "Uso mercado pago para transferir plata a mi familia pagar mis cuentas"
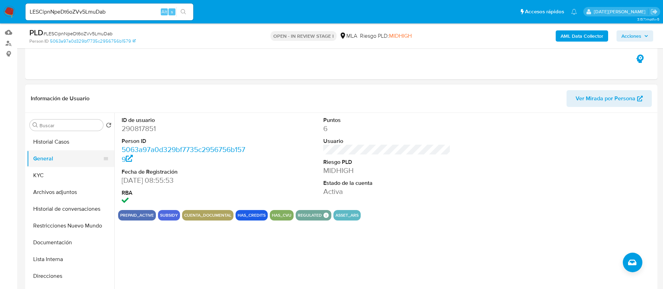
scroll to position [52, 0]
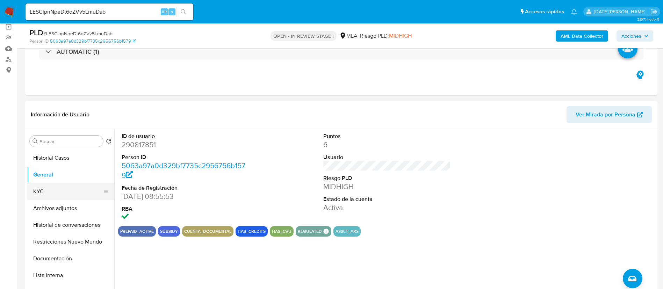
drag, startPoint x: 63, startPoint y: 193, endPoint x: 93, endPoint y: 185, distance: 31.1
click at [63, 193] on button "KYC" at bounding box center [68, 191] width 82 height 17
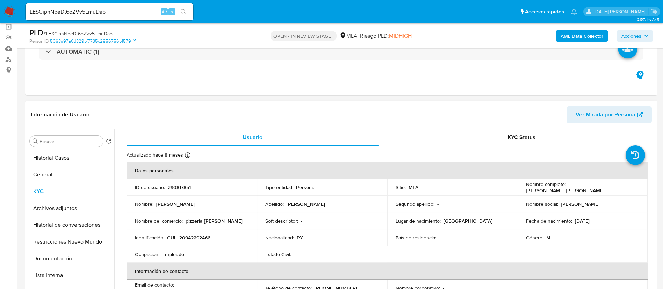
click at [556, 191] on p "Juan Bautista Ruiz Diaz Ramirez" at bounding box center [565, 190] width 78 height 6
drag, startPoint x: 524, startPoint y: 190, endPoint x: 594, endPoint y: 191, distance: 70.2
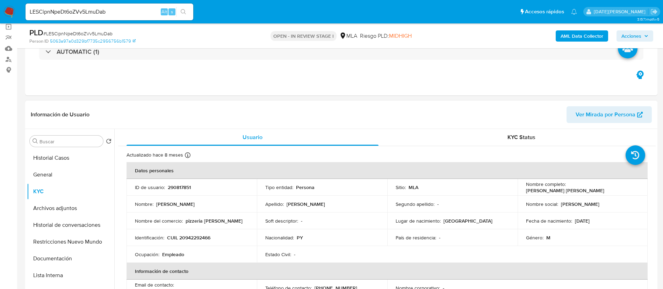
click at [594, 191] on div "Nombre completo : Juan Bautista Ruiz Diaz Ramirez" at bounding box center [583, 187] width 114 height 13
copy p "Juan Bautista Ruiz Diaz Ramirez"
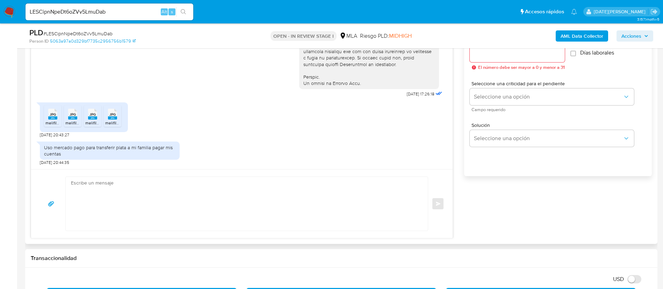
scroll to position [419, 0]
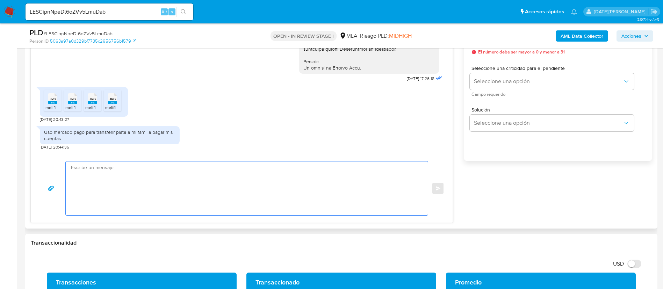
click at [152, 201] on textarea at bounding box center [245, 188] width 348 height 54
paste textarea "Juan Bautista Ruiz Diaz Ramirez"
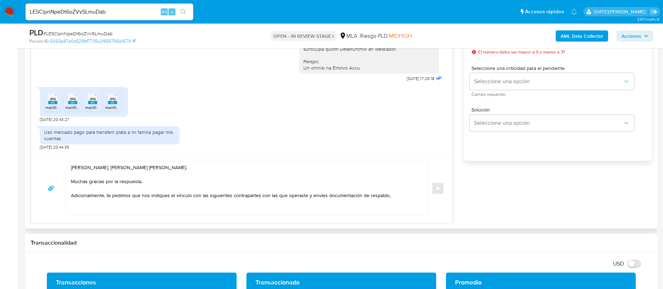
click at [398, 196] on textarea "Hola, Juan Bautista Ruiz Diaz Ramirez. Muchas gracias por la respuesta. Adicion…" at bounding box center [245, 188] width 348 height 54
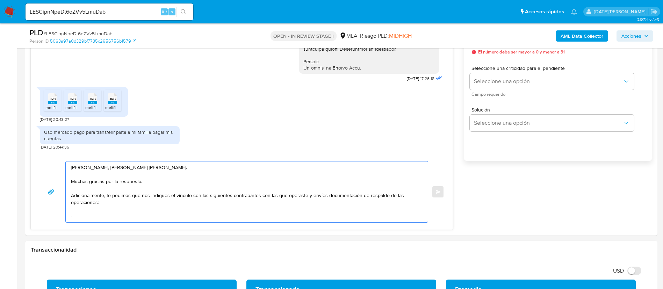
paste textarea "Idalina Zarate Lopez"
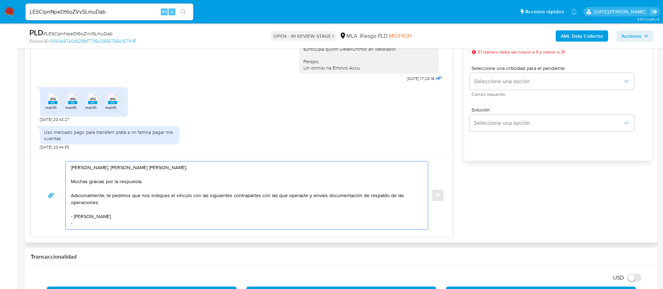
click at [83, 224] on textarea "Hola, Juan Bautista Ruiz Diaz Ramirez. Muchas gracias por la respuesta. Adicion…" at bounding box center [245, 195] width 348 height 68
paste textarea "Ramon Isidro Garcia"
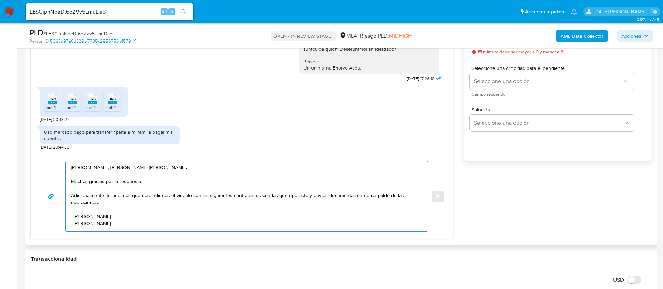
scroll to position [2, 0]
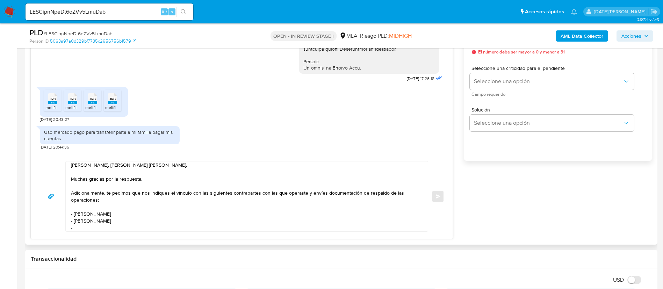
click at [102, 227] on textarea "Hola, Juan Bautista Ruiz Diaz Ramirez. Muchas gracias por la respuesta. Adicion…" at bounding box center [245, 196] width 348 height 70
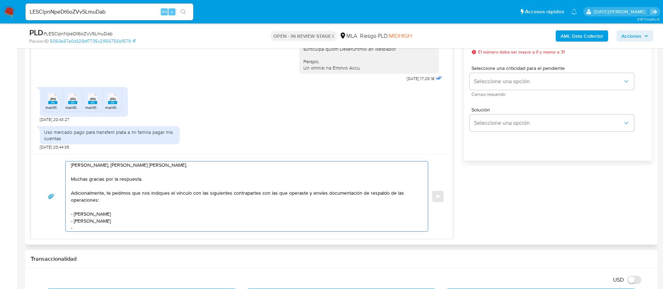
paste textarea "Patricio Eloy Cañete"
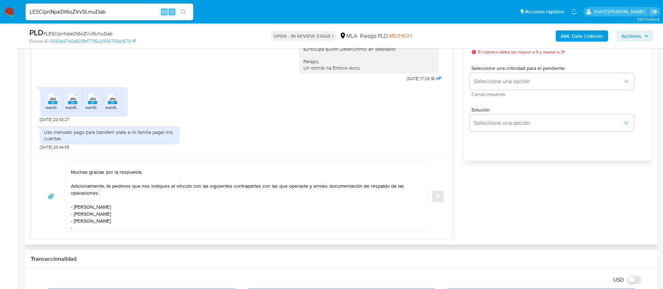
click at [100, 227] on textarea "Hola, Juan Bautista Ruiz Diaz Ramirez. Muchas gracias por la respuesta. Adicion…" at bounding box center [245, 196] width 348 height 70
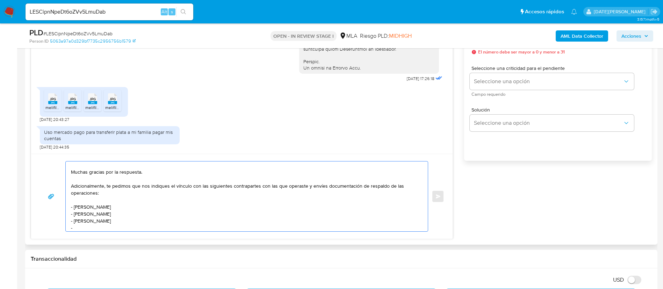
paste textarea "Jonatan David Ortiz"
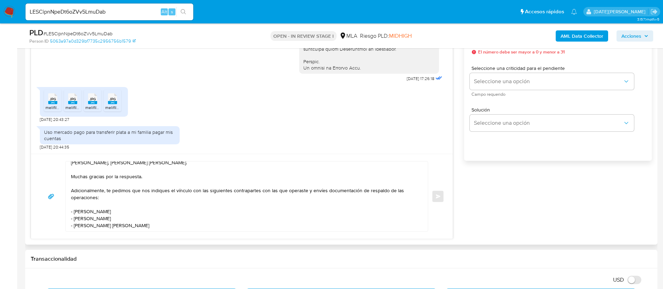
scroll to position [19, 0]
click at [211, 209] on textarea "Hola, Juan Bautista Ruiz Diaz Ramirez. Muchas gracias por la respuesta. Adicion…" at bounding box center [245, 196] width 348 height 70
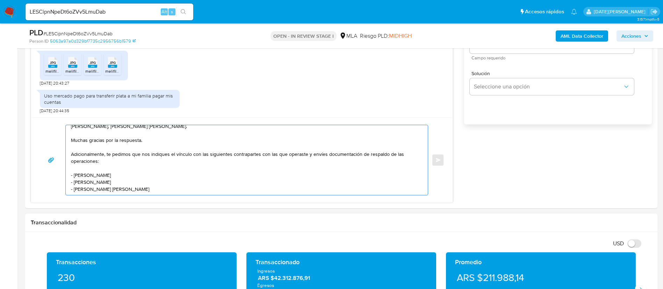
scroll to position [471, 0]
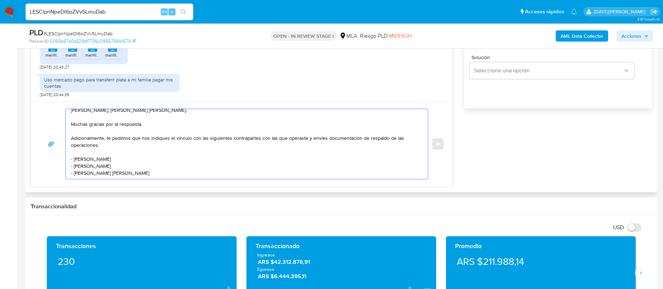
click at [199, 163] on textarea "Hola, Juan Bautista Ruiz Diaz Ramirez. Muchas gracias por la respuesta. Adicion…" at bounding box center [245, 144] width 348 height 70
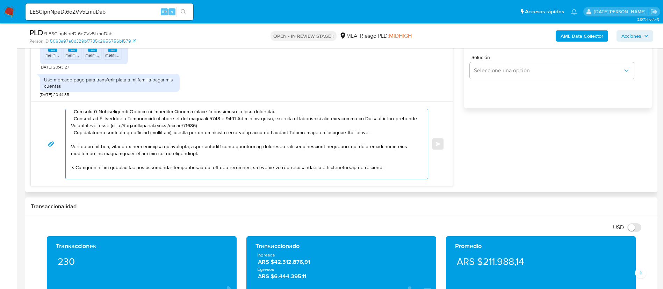
scroll to position [203, 0]
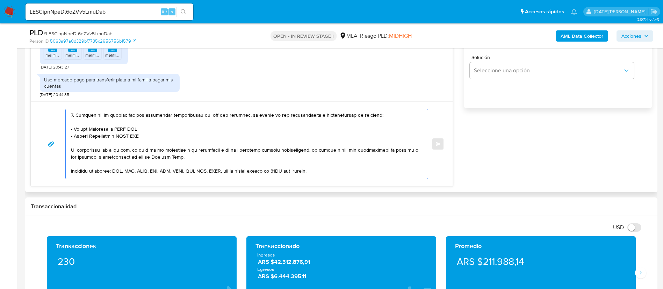
drag, startPoint x: 72, startPoint y: 175, endPoint x: 157, endPoint y: 135, distance: 93.7
click at [157, 135] on textarea at bounding box center [245, 144] width 348 height 70
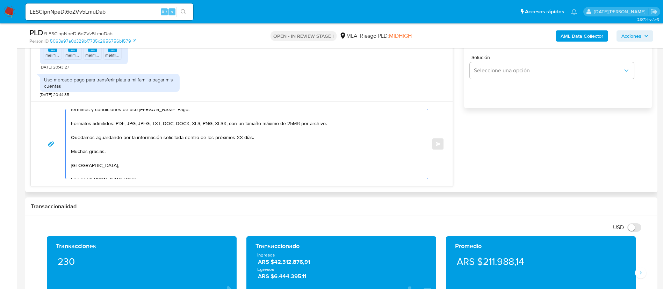
scroll to position [99, 0]
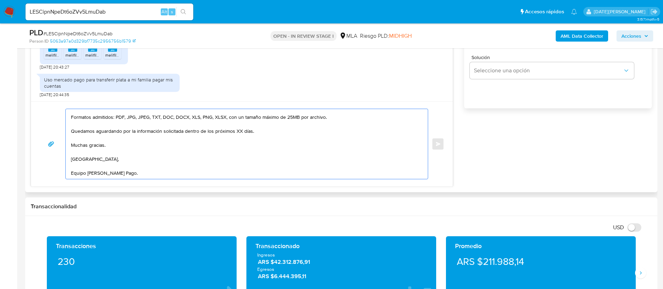
click at [237, 132] on textarea "Hola, Juan Bautista Ruiz Diaz Ramirez. Muchas gracias por la respuesta. Adicion…" at bounding box center [245, 144] width 348 height 70
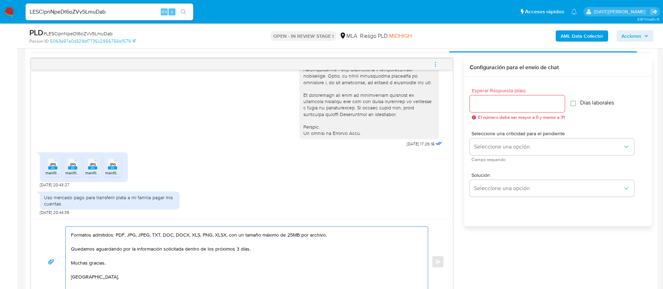
scroll to position [314, 0]
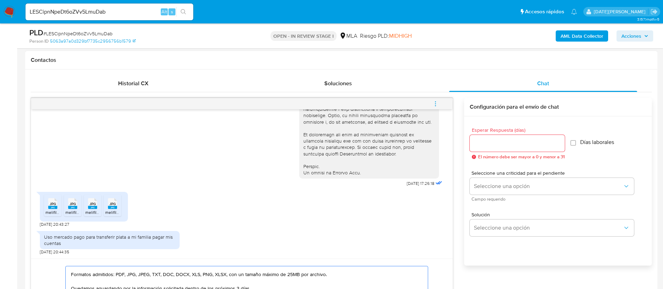
type textarea "Hola, Juan Bautista Ruiz Diaz Ramirez. Muchas gracias por la respuesta. Adicion…"
click at [502, 148] on div at bounding box center [516, 143] width 95 height 17
click at [492, 140] on input "Esperar Respuesta (días)" at bounding box center [516, 143] width 95 height 9
type input "3"
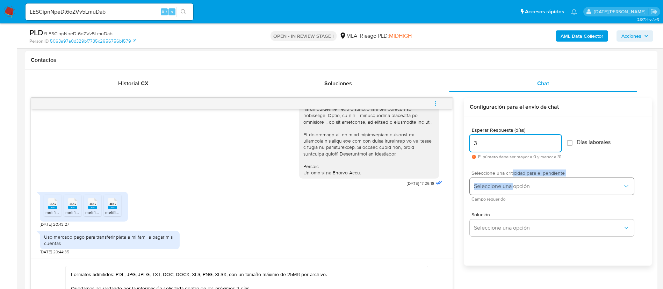
click at [512, 177] on div "Seleccione una criticidad para el pendiente Seleccione una opción Campo requeri…" at bounding box center [551, 185] width 164 height 30
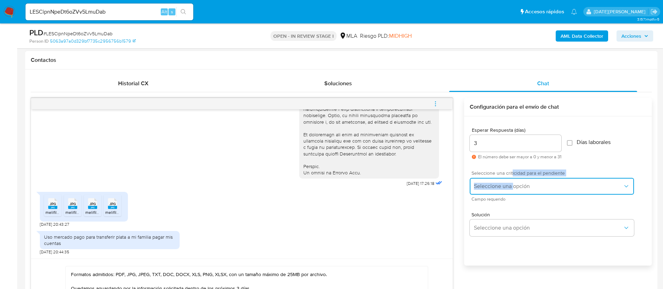
click at [510, 185] on span "Seleccione una opción" at bounding box center [548, 186] width 149 height 7
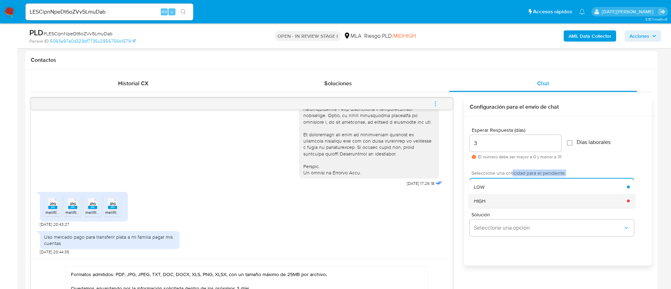
click at [497, 201] on div "HIGH" at bounding box center [550, 201] width 153 height 14
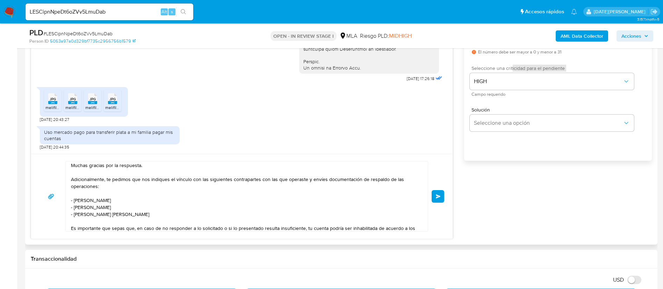
scroll to position [0, 0]
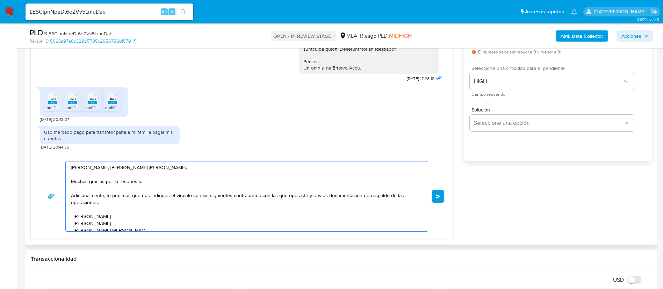
drag, startPoint x: 117, startPoint y: 182, endPoint x: 156, endPoint y: 183, distance: 38.4
click at [155, 183] on textarea "Hola, Juan Bautista Ruiz Diaz Ramirez. Muchas gracias por la respuesta. Adicion…" at bounding box center [245, 196] width 348 height 70
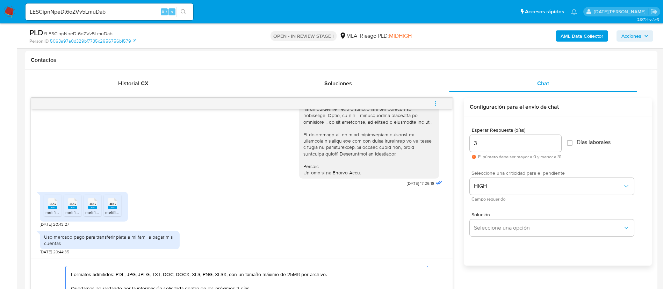
scroll to position [367, 0]
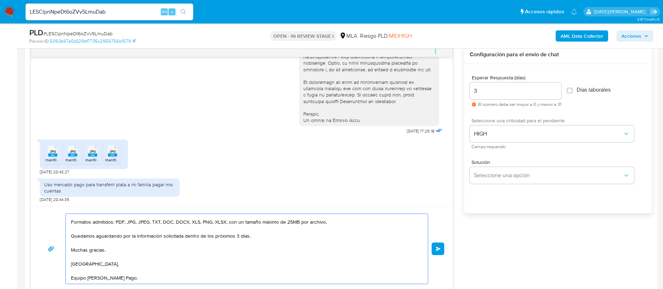
type textarea "Hola, Juan Bautista Ruiz Diaz Ramirez. Muchas gracias por la documentación. Adi…"
click at [429, 255] on div "Hola, Juan Bautista Ruiz Diaz Ramirez. Muchas gracias por la documentación. Adi…" at bounding box center [241, 248] width 404 height 71
click at [439, 252] on button "Enviar" at bounding box center [437, 248] width 13 height 13
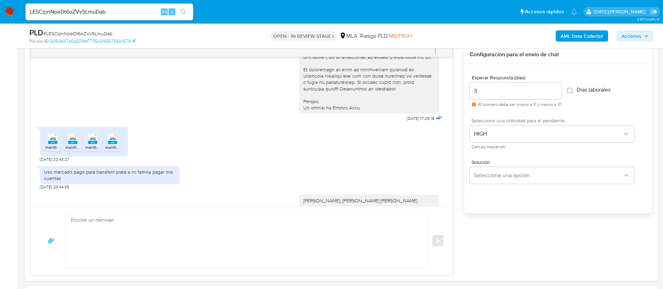
scroll to position [549, 0]
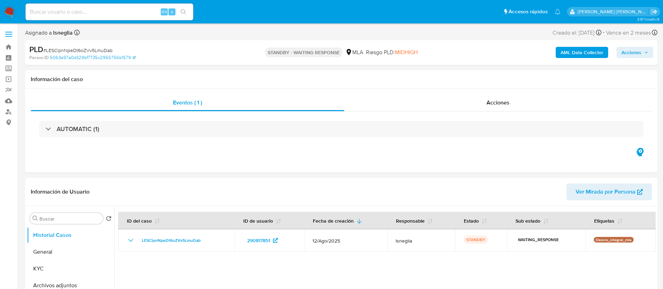
select select "10"
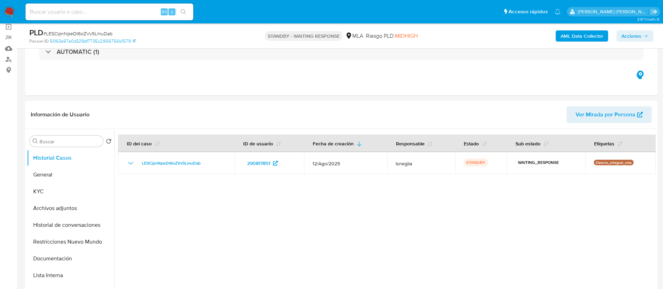
scroll to position [105, 0]
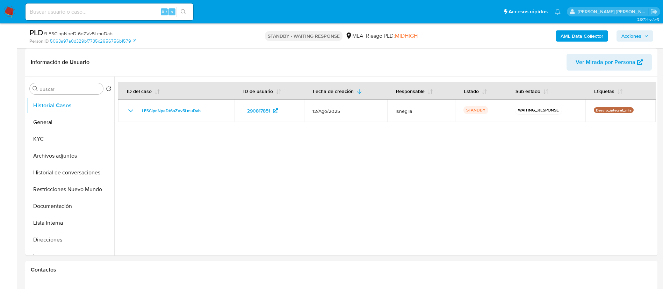
click at [98, 10] on input at bounding box center [109, 11] width 168 height 9
paste input "02W3R8Meq40OKUuU6ufxlUbZ"
type input "02W3R8Meq40OKUuU6ufxlUbZ"
click at [182, 11] on icon "search-icon" at bounding box center [184, 12] width 6 height 6
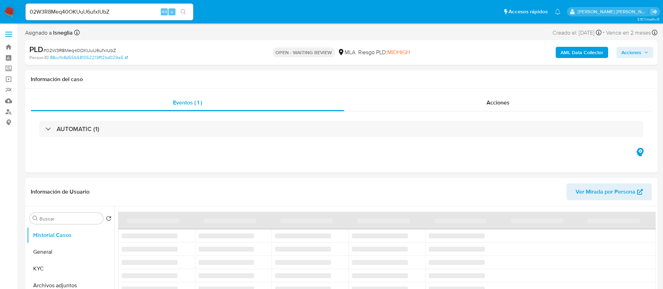
select select "10"
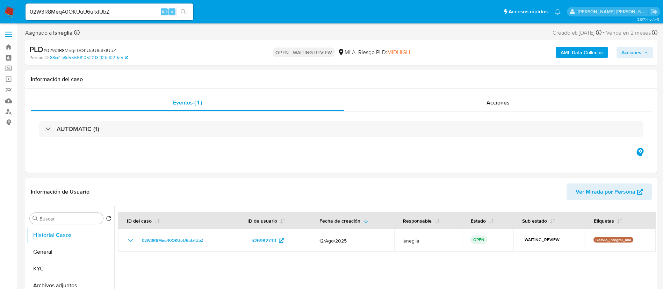
click at [75, 50] on span "# 02W3R8Meq40OKUuU6ufxlUbZ" at bounding box center [79, 50] width 73 height 7
copy span "02W3R8Meq40OKUuU6ufxlUbZ"
click at [10, 8] on img at bounding box center [9, 12] width 12 height 12
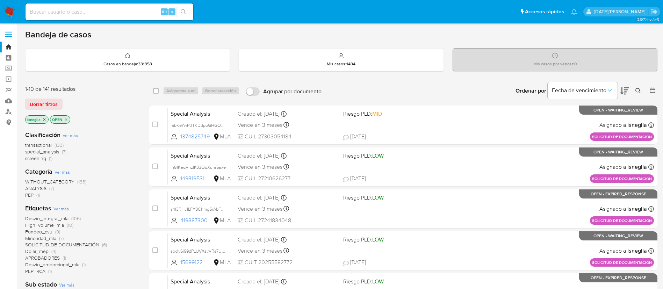
click at [637, 91] on icon at bounding box center [638, 91] width 6 height 6
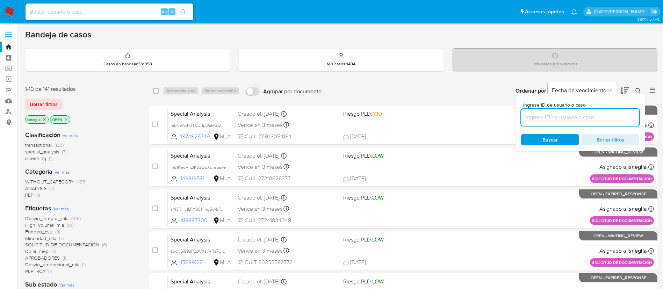
click at [556, 117] on input at bounding box center [580, 117] width 118 height 9
type input "02W3R8Meq40OKUuU6ufxlUbZ"
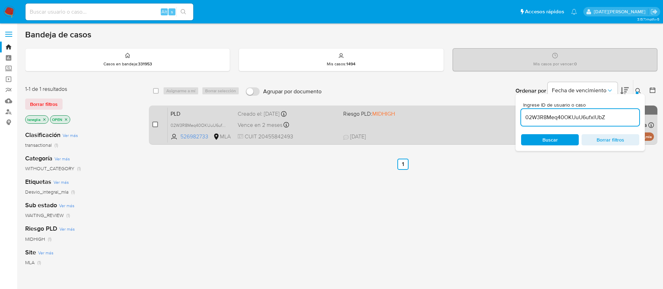
click at [155, 123] on input "checkbox" at bounding box center [155, 125] width 6 height 6
checkbox input "true"
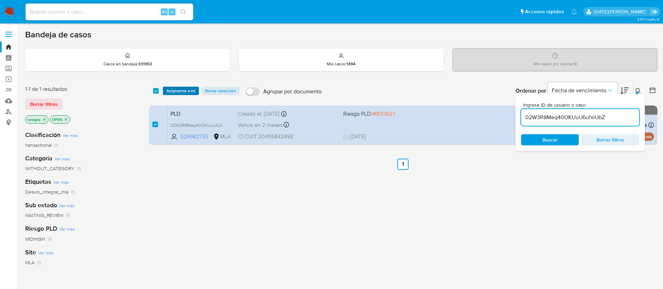
click at [181, 87] on span "Asignarme a mí" at bounding box center [180, 90] width 29 height 7
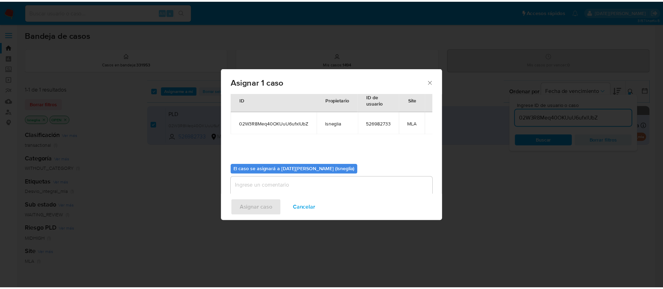
scroll to position [36, 0]
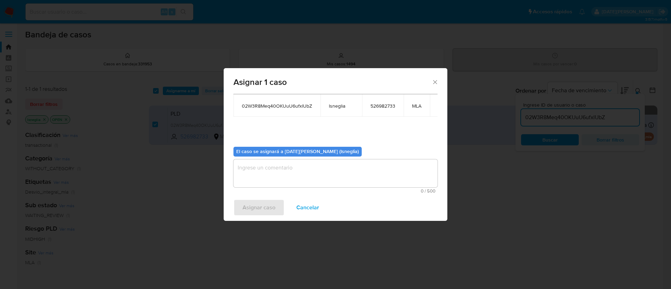
click at [327, 181] on textarea "assign-modal" at bounding box center [335, 173] width 204 height 28
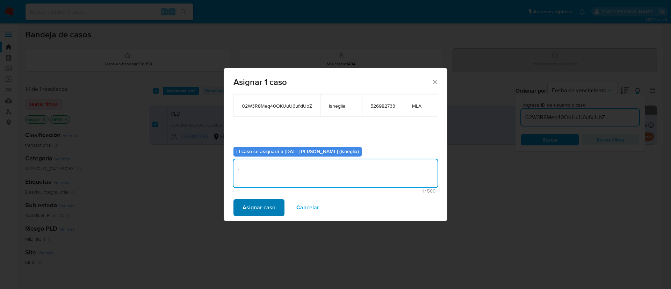
type textarea "."
click at [268, 205] on span "Asignar caso" at bounding box center [258, 207] width 33 height 15
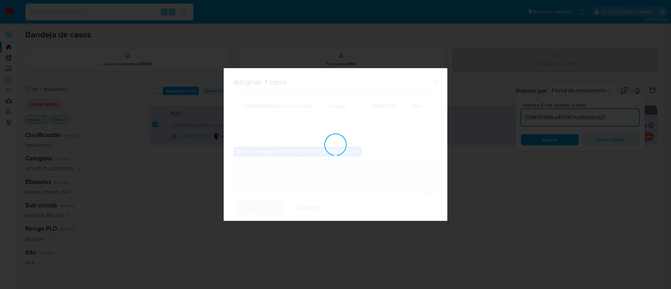
checkbox input "false"
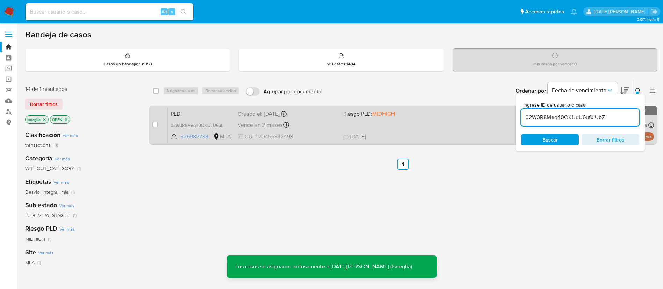
click at [202, 111] on span "PLD" at bounding box center [200, 113] width 61 height 9
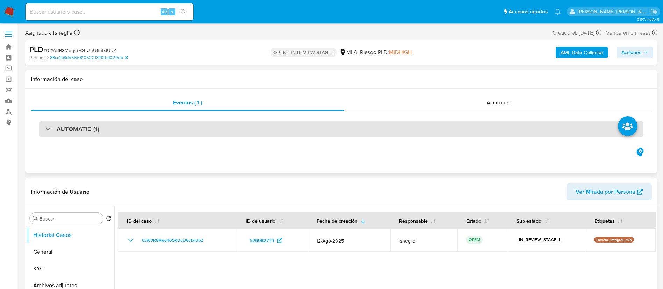
select select "10"
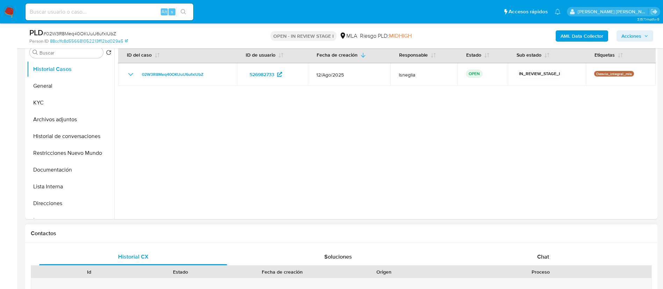
scroll to position [210, 0]
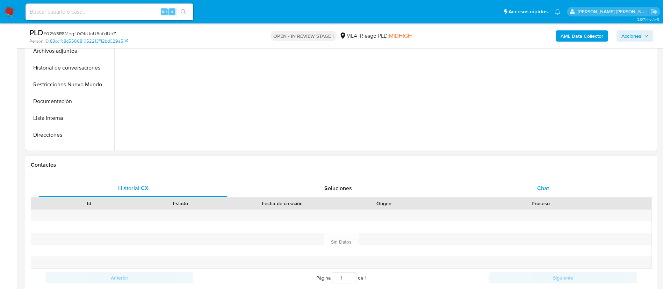
click at [552, 191] on div "Chat" at bounding box center [543, 188] width 188 height 17
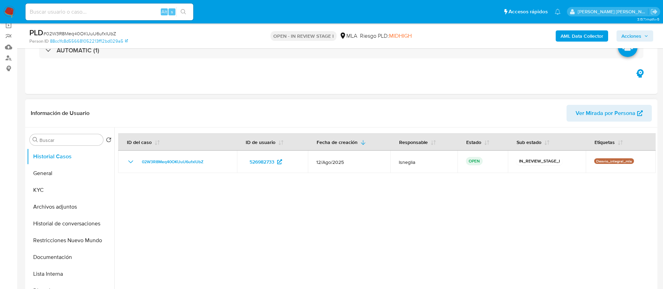
scroll to position [52, 0]
click at [54, 177] on button "General" at bounding box center [68, 174] width 82 height 17
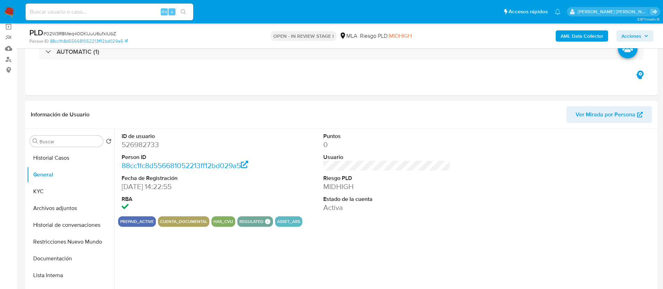
click at [144, 147] on dd "526982733" at bounding box center [185, 145] width 127 height 10
copy dd "526982733"
click at [148, 146] on dd "526982733" at bounding box center [185, 145] width 127 height 10
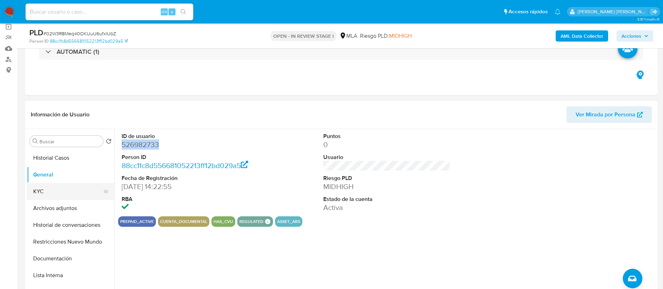
click at [59, 192] on button "KYC" at bounding box center [68, 191] width 82 height 17
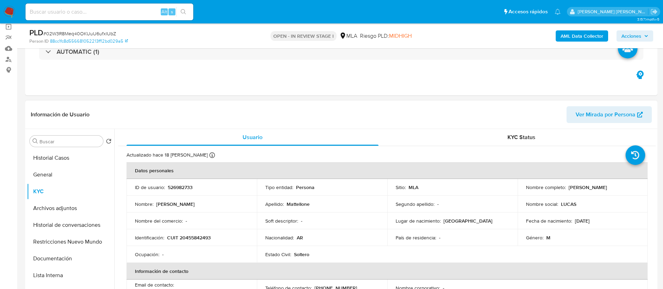
drag, startPoint x: 295, startPoint y: 0, endPoint x: 626, endPoint y: 189, distance: 380.6
click at [626, 189] on div "Nombre completo : [PERSON_NAME] Santiago [PERSON_NAME]" at bounding box center [583, 187] width 114 height 6
drag, startPoint x: 200, startPoint y: 237, endPoint x: 217, endPoint y: 237, distance: 17.1
click at [217, 237] on div "Identificación : CUIT 20455842493" at bounding box center [192, 237] width 114 height 6
drag, startPoint x: 566, startPoint y: 188, endPoint x: 633, endPoint y: 188, distance: 66.7
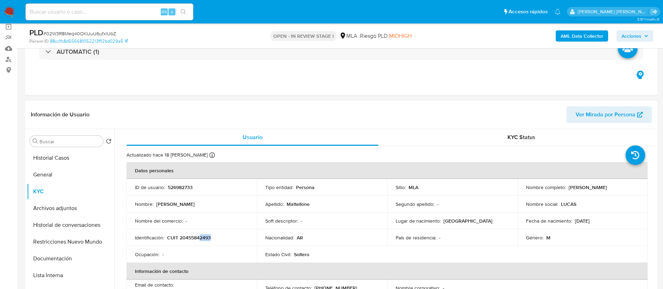
click at [633, 188] on div "Nombre completo : [PERSON_NAME] Santiago [PERSON_NAME]" at bounding box center [583, 187] width 114 height 6
copy p "[PERSON_NAME] Santiago [PERSON_NAME]"
drag, startPoint x: 168, startPoint y: 237, endPoint x: 231, endPoint y: 203, distance: 71.4
click at [215, 237] on div "Identificación : CUIT 20455842493" at bounding box center [192, 237] width 114 height 6
copy p "CUIT 20455842493"
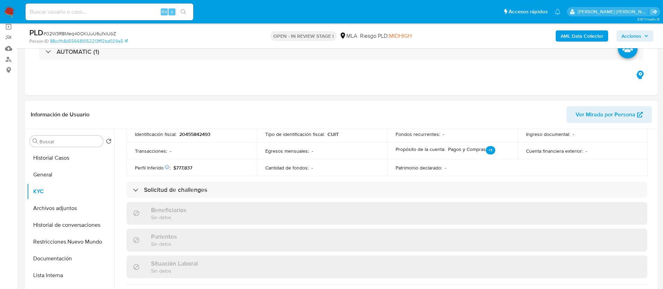
scroll to position [204, 0]
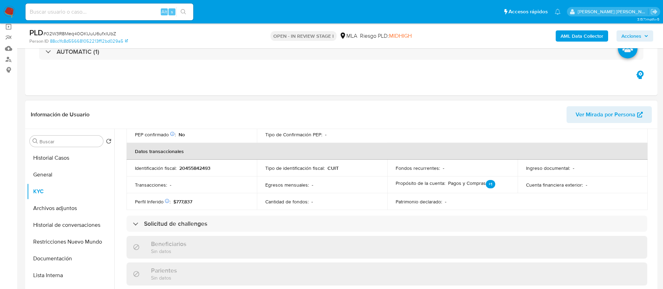
click at [193, 166] on p "20455842493" at bounding box center [194, 168] width 31 height 6
copy p "20455842493"
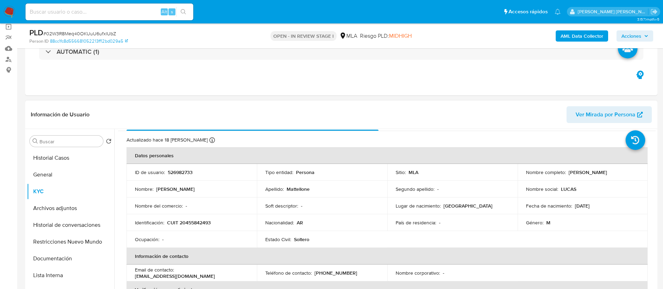
scroll to position [0, 0]
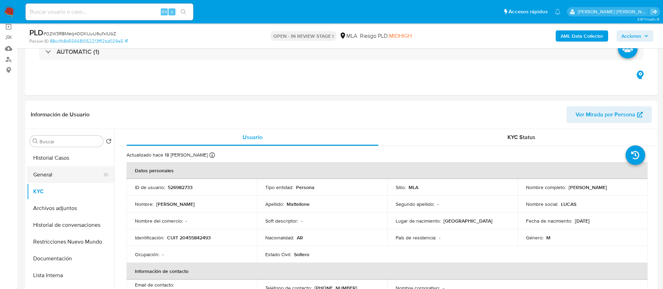
click at [59, 173] on button "General" at bounding box center [68, 174] width 82 height 17
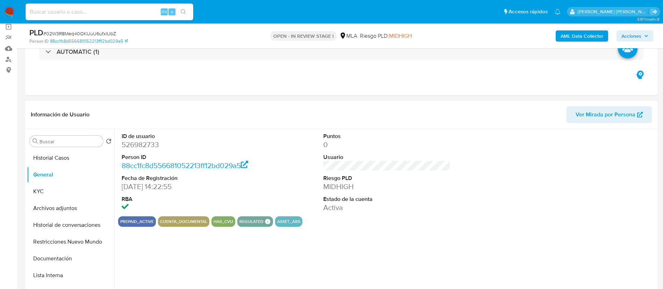
click at [147, 145] on dd "526982733" at bounding box center [185, 145] width 127 height 10
copy dd "526982733"
click at [53, 195] on button "KYC" at bounding box center [68, 191] width 82 height 17
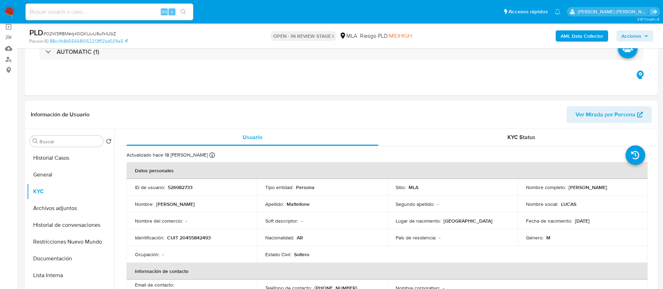
drag, startPoint x: 566, startPoint y: 188, endPoint x: 635, endPoint y: 189, distance: 68.5
click at [635, 189] on div "Nombre completo : [PERSON_NAME] Santiago [PERSON_NAME]" at bounding box center [583, 187] width 114 height 6
copy p "[PERSON_NAME] Santiago [PERSON_NAME]"
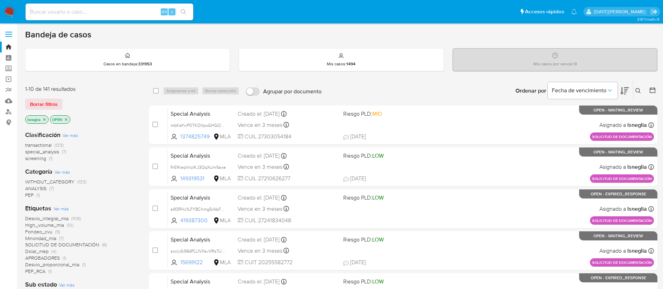
click at [637, 92] on icon at bounding box center [638, 91] width 6 height 6
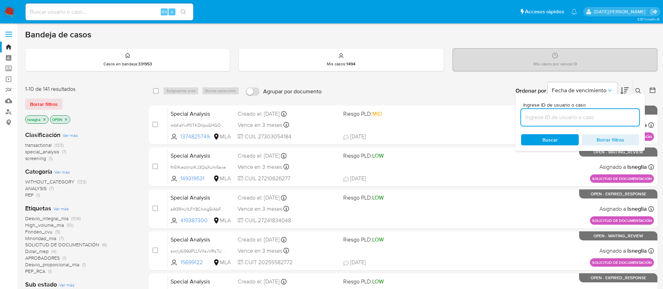
click at [566, 117] on input at bounding box center [580, 117] width 118 height 9
type input "02W3R8Meq40OKUuU6ufxlUbZ"
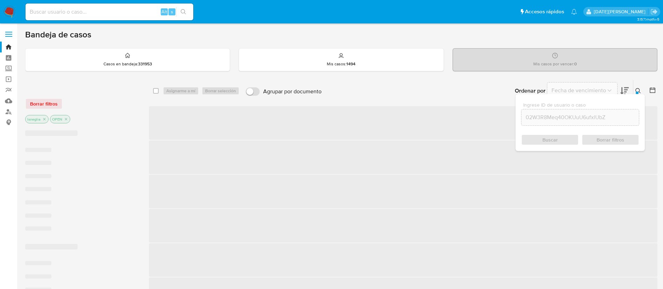
click at [554, 133] on div "Ingrese ID de usuario o caso 02W3R8Meq40OKUuU6ufxlUbZ Buscar Borrar filtros" at bounding box center [579, 122] width 129 height 57
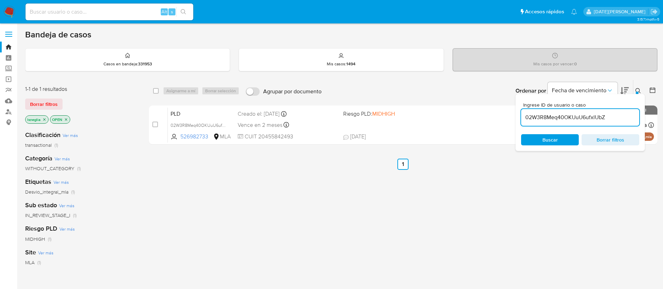
click at [637, 89] on icon at bounding box center [638, 91] width 6 height 6
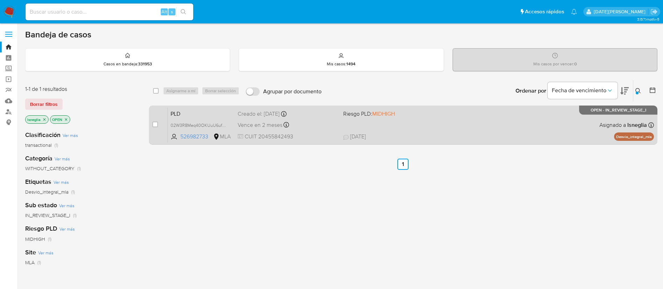
click at [202, 109] on span "PLD" at bounding box center [200, 113] width 61 height 9
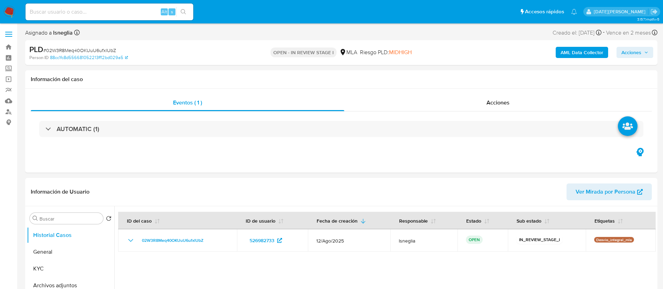
select select "10"
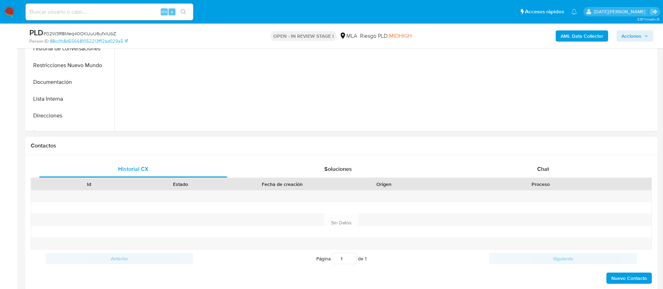
scroll to position [262, 0]
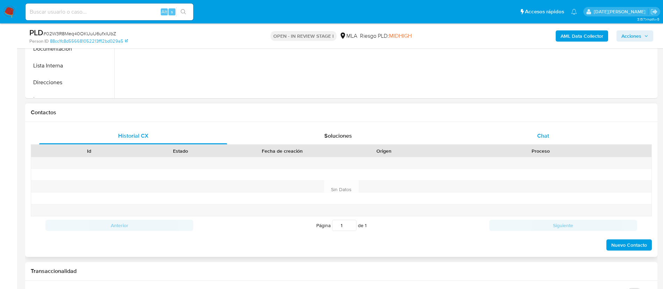
click at [548, 133] on span "Chat" at bounding box center [543, 136] width 12 height 8
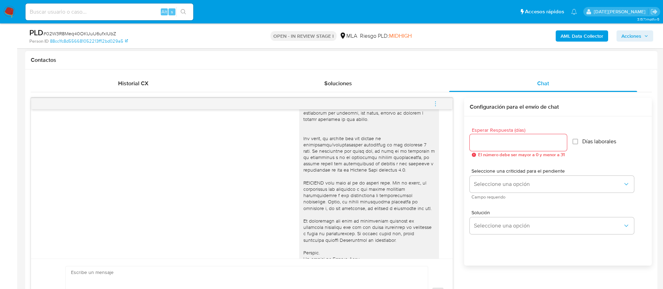
scroll to position [274, 0]
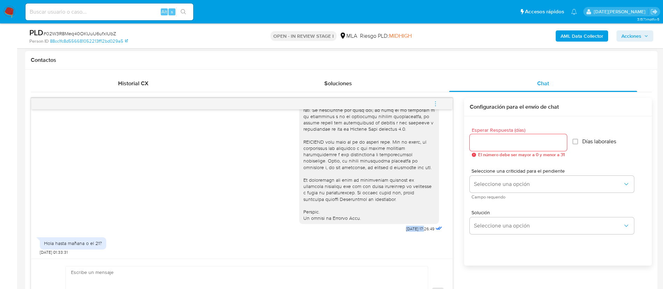
drag, startPoint x: 389, startPoint y: 227, endPoint x: 409, endPoint y: 230, distance: 20.4
click at [409, 230] on div "[DATE] 17:26:49" at bounding box center [371, 43] width 145 height 382
copy span "[DATE]"
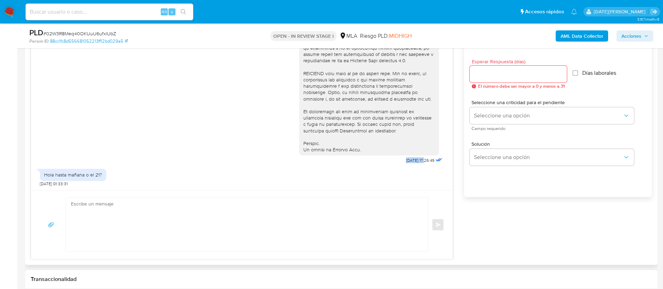
scroll to position [419, 0]
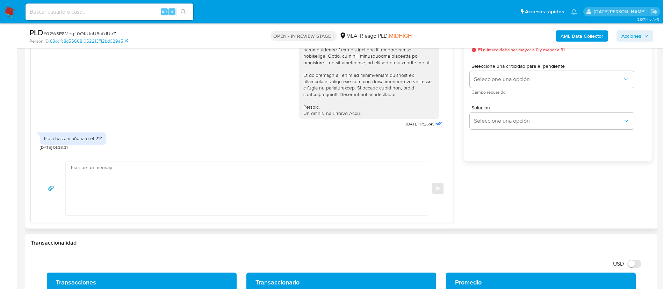
click at [251, 188] on textarea at bounding box center [245, 188] width 348 height 54
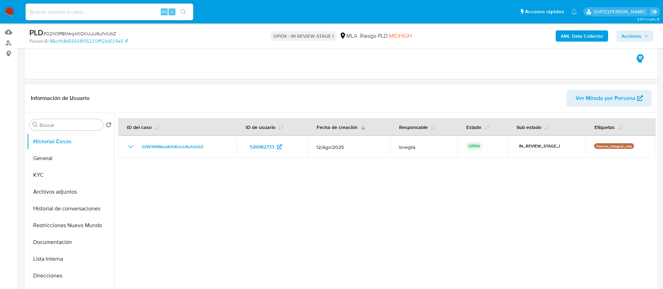
scroll to position [52, 0]
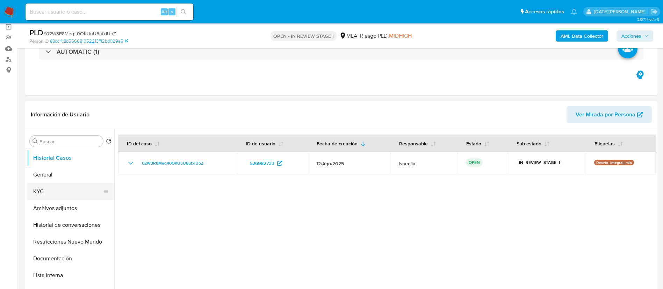
click at [65, 190] on button "KYC" at bounding box center [68, 191] width 82 height 17
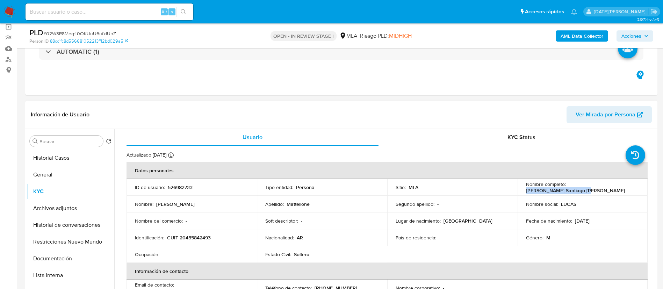
drag, startPoint x: 566, startPoint y: 188, endPoint x: 632, endPoint y: 188, distance: 65.7
click at [632, 188] on div "Nombre completo : [PERSON_NAME] Santiago [PERSON_NAME]" at bounding box center [583, 187] width 114 height 13
copy p "[PERSON_NAME] Santiago [PERSON_NAME]"
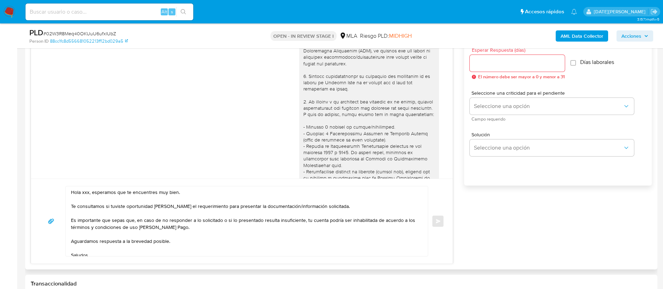
scroll to position [419, 0]
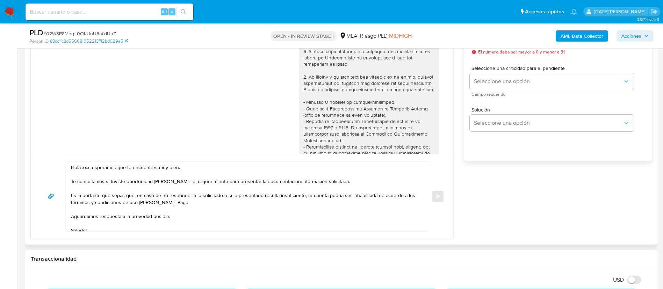
click at [85, 168] on textarea "Hola xxx, esperamos que te encuentres muy bien. Te consultamos si tuviste oport…" at bounding box center [245, 196] width 348 height 70
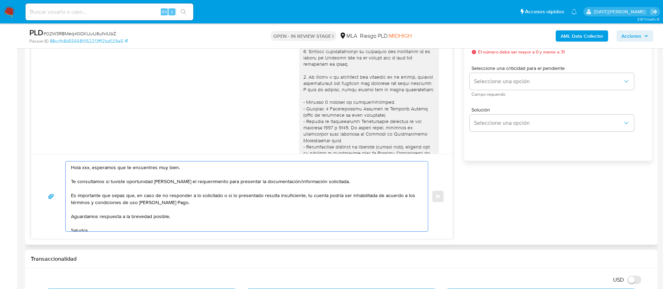
click at [85, 168] on textarea "Hola xxx, esperamos que te encuentres muy bien. Te consultamos si tuviste oport…" at bounding box center [245, 196] width 348 height 70
paste textarea "[PERSON_NAME] Santiago [PERSON_NAME]"
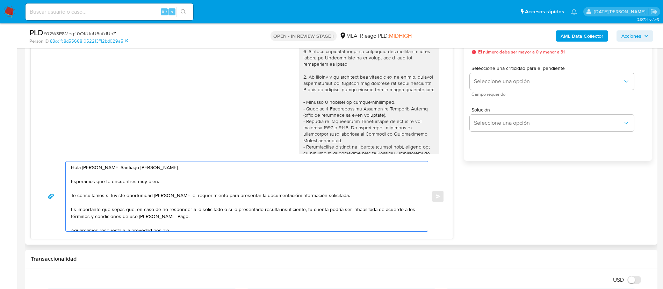
click at [338, 195] on textarea "Hola [PERSON_NAME] Santiago [PERSON_NAME], Esperamos que te encuentres muy bien…" at bounding box center [245, 196] width 348 height 70
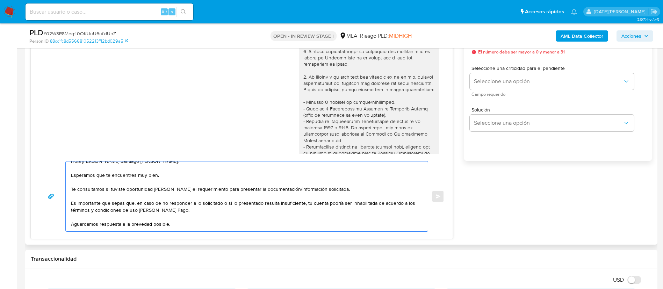
scroll to position [26, 0]
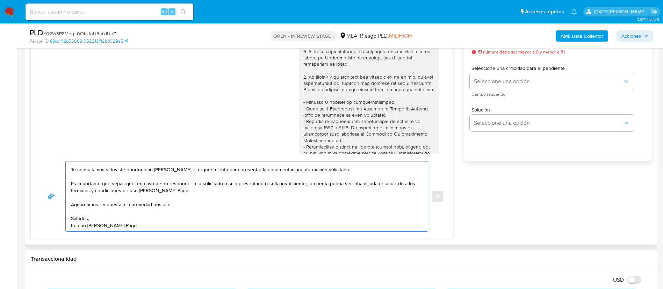
drag, startPoint x: 71, startPoint y: 209, endPoint x: 162, endPoint y: 228, distance: 93.1
click at [162, 228] on textarea "Hola [PERSON_NAME] Santiago [PERSON_NAME], Esperamos que te encuentres muy bien…" at bounding box center [245, 196] width 348 height 70
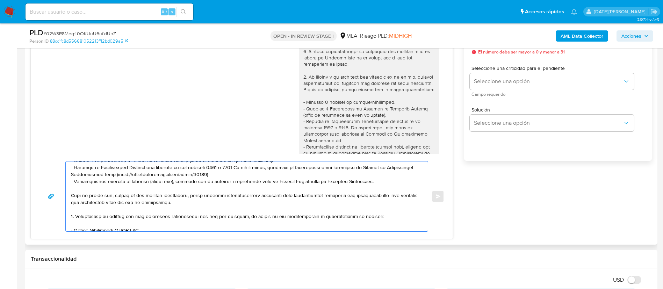
scroll to position [157, 0]
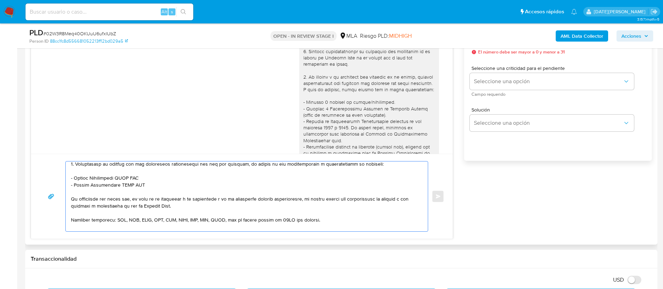
drag, startPoint x: 75, startPoint y: 178, endPoint x: 156, endPoint y: 178, distance: 81.4
click at [156, 178] on textarea at bounding box center [245, 196] width 348 height 70
paste textarea "[PERSON_NAME]"
drag, startPoint x: 75, startPoint y: 187, endPoint x: 150, endPoint y: 185, distance: 75.5
click at [150, 185] on textarea at bounding box center [245, 196] width 348 height 70
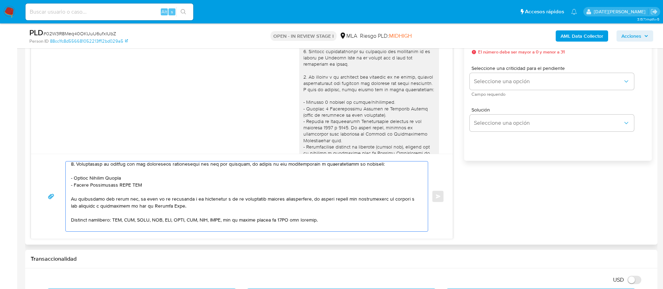
paste textarea "WML TECHNOLOGIES"
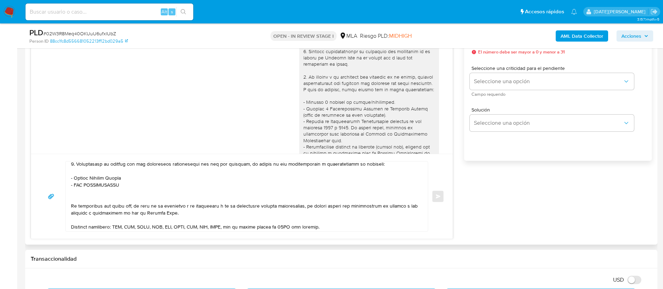
click at [86, 193] on textarea at bounding box center [245, 196] width 348 height 70
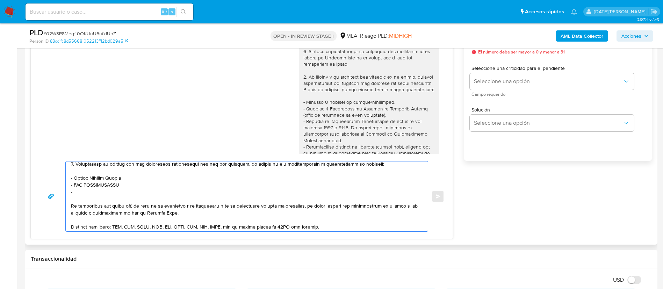
paste textarea "[PERSON_NAME] PAGOS EN LINEA SRL"
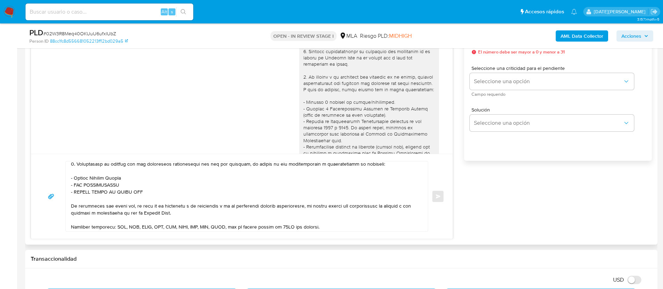
click at [159, 193] on textarea at bounding box center [245, 196] width 348 height 70
click at [163, 195] on textarea at bounding box center [245, 196] width 348 height 70
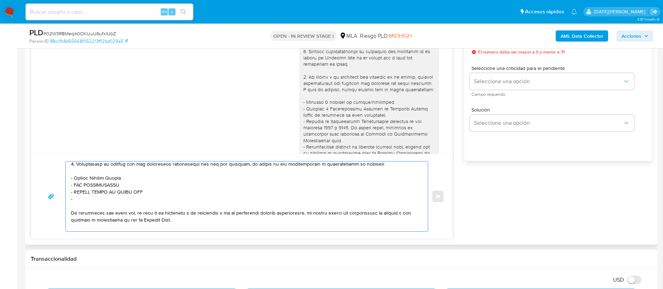
paste textarea "INSIPIA LTD S. E."
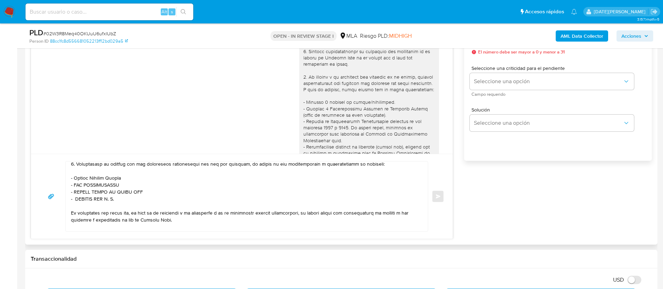
click at [126, 200] on textarea at bounding box center [245, 196] width 348 height 70
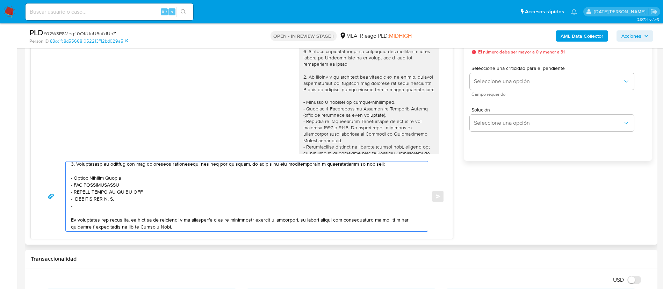
paste textarea "HILLSIDE NEW MEDIA MALTA PLC SUCURSAL ARGENTINA GGSS S.A. U. T. E."
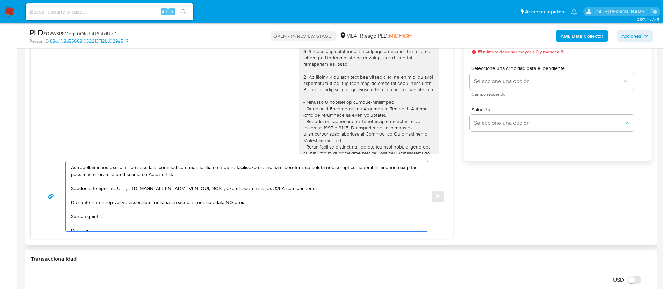
click at [235, 204] on textarea at bounding box center [245, 196] width 348 height 70
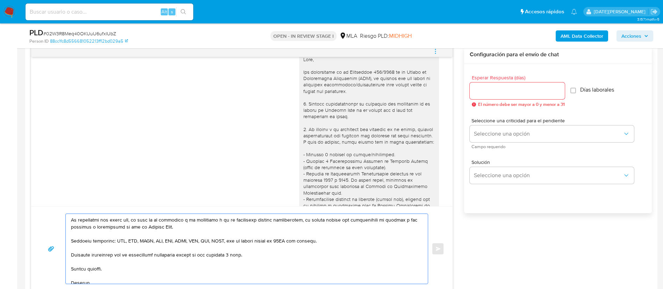
type textarea "Hola Lucas Santiago Mattellone, Esperamos que te encuentres muy bien. Te consul…"
click at [507, 95] on div at bounding box center [516, 90] width 95 height 17
click at [508, 93] on input "Esperar Respuesta (días)" at bounding box center [516, 90] width 95 height 9
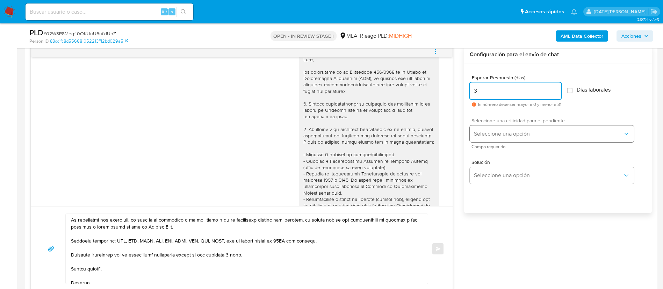
type input "3"
click at [521, 134] on span "Seleccione una opción" at bounding box center [548, 133] width 149 height 7
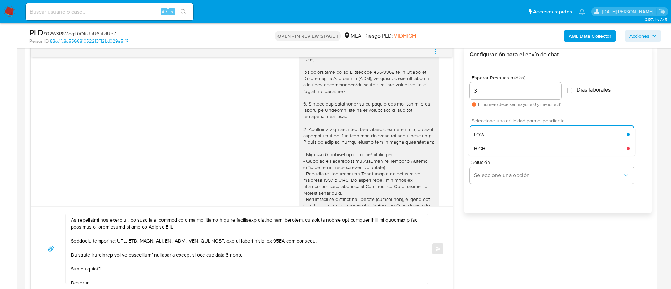
drag, startPoint x: 504, startPoint y: 147, endPoint x: 489, endPoint y: 145, distance: 15.1
click at [504, 147] on div "HIGH" at bounding box center [550, 148] width 153 height 14
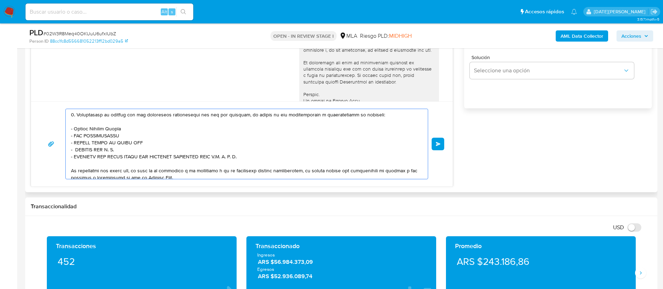
scroll to position [161, 0]
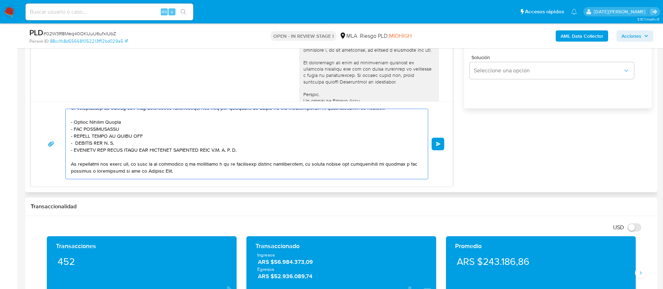
click at [75, 146] on textarea at bounding box center [245, 144] width 348 height 70
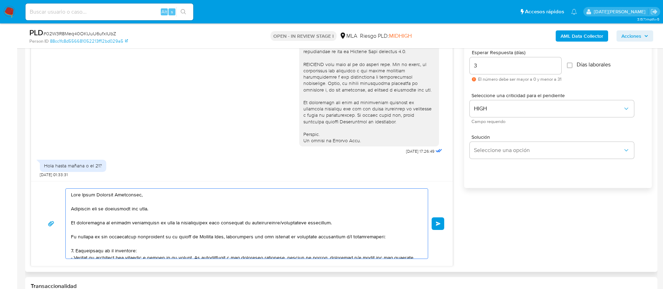
scroll to position [367, 0]
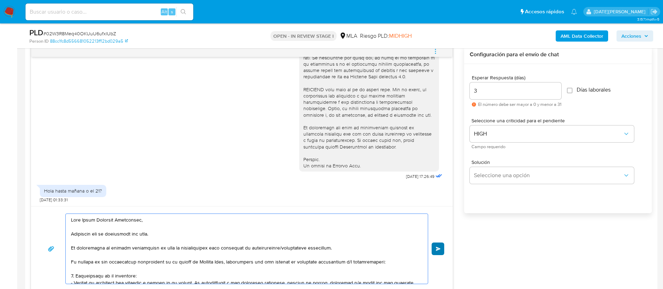
type textarea "Hola Lucas Santiago Mattellone, Esperamos que te encuentres muy bien. Te consul…"
click at [439, 250] on span "Enviar" at bounding box center [438, 249] width 5 height 4
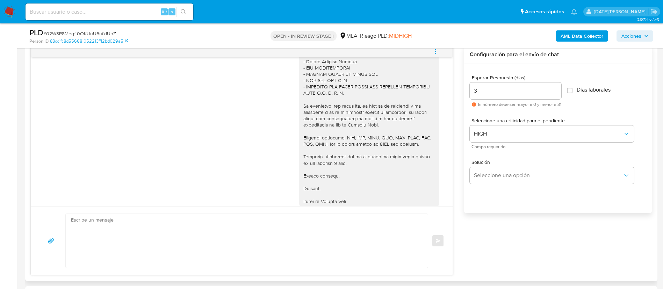
scroll to position [615, 0]
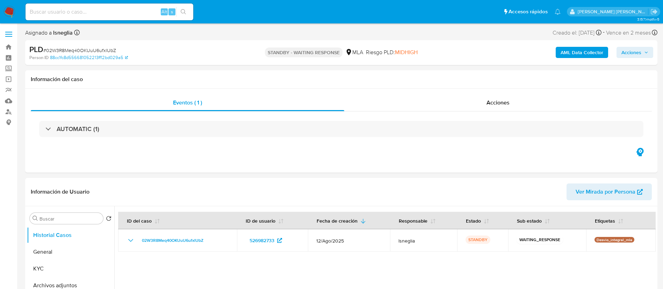
select select "10"
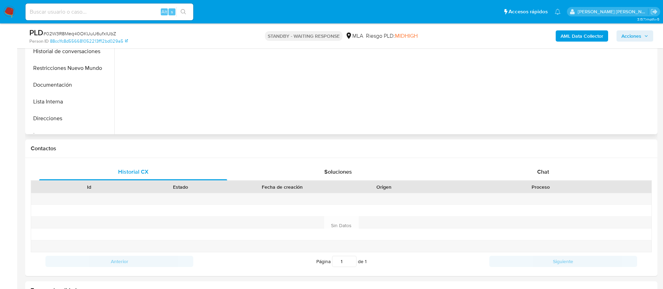
scroll to position [262, 0]
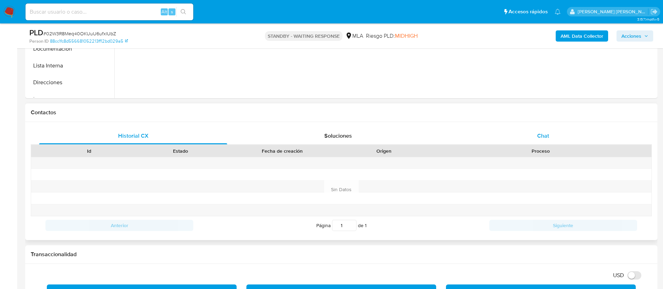
click at [536, 141] on div "Chat" at bounding box center [543, 135] width 188 height 17
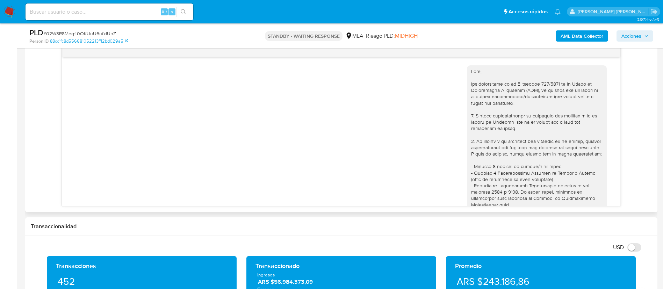
scroll to position [720, 0]
